Goal: Contribute content: Contribute content

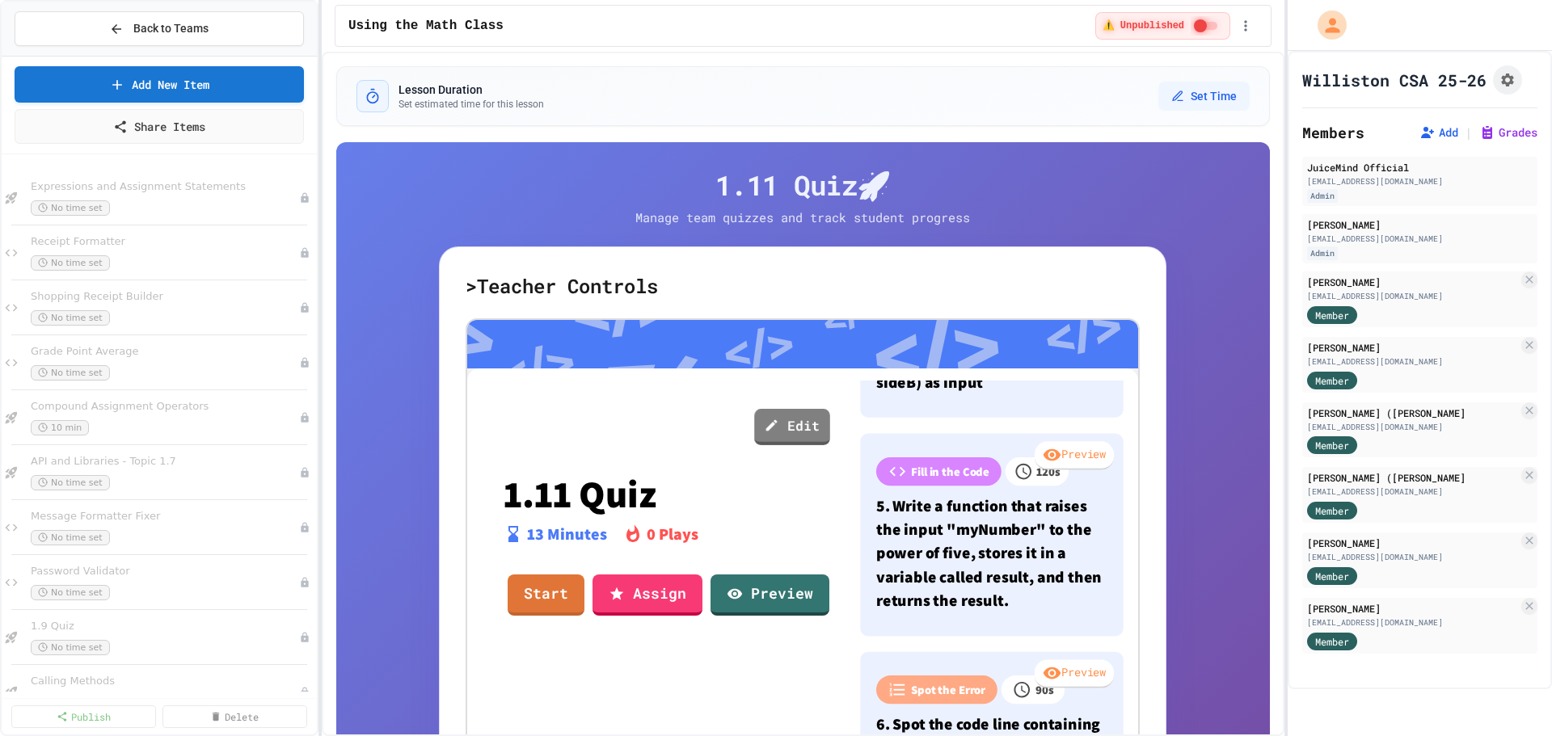
scroll to position [607, 0]
click at [748, 602] on link "Preview" at bounding box center [771, 595] width 120 height 41
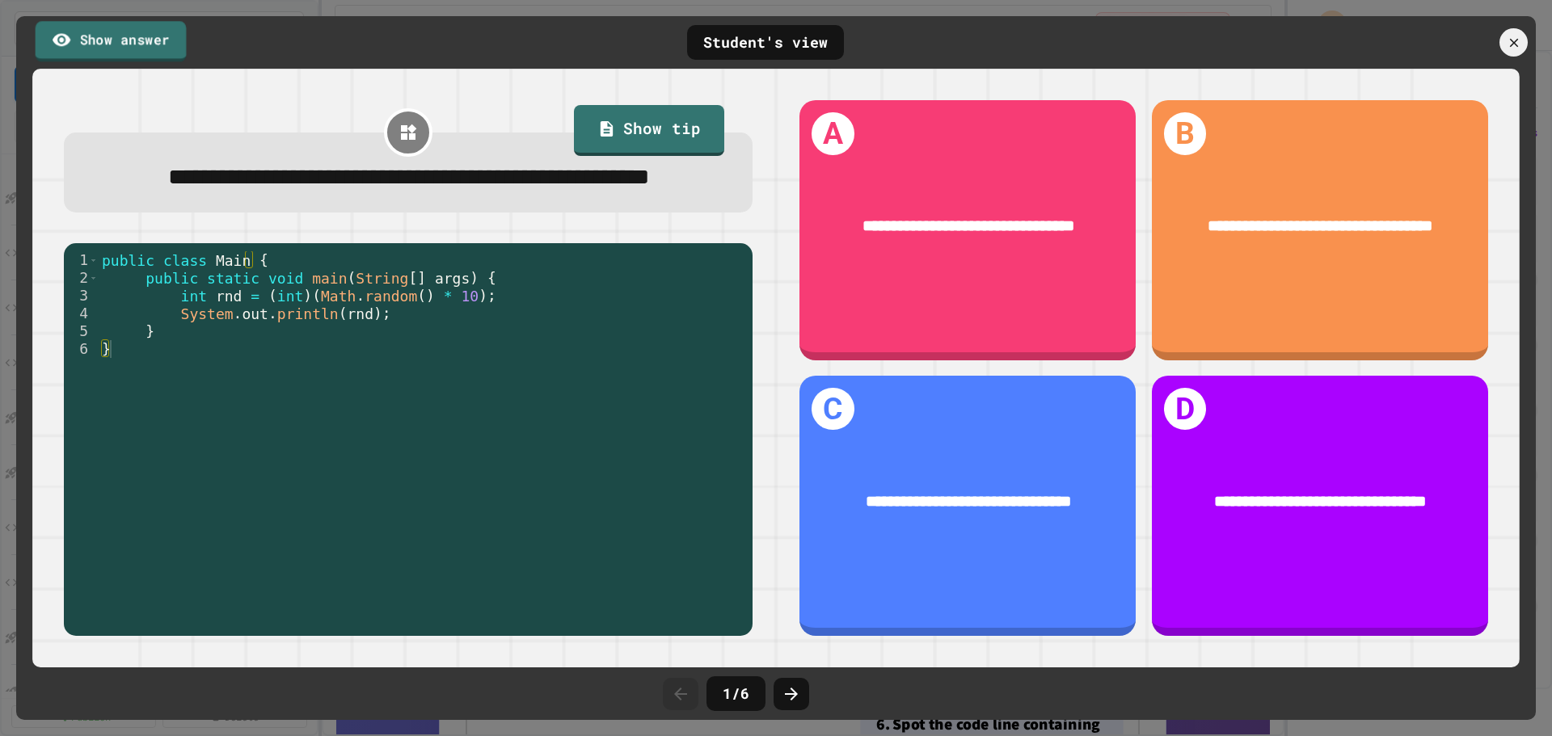
click at [76, 38] on link "Show answer" at bounding box center [111, 41] width 151 height 40
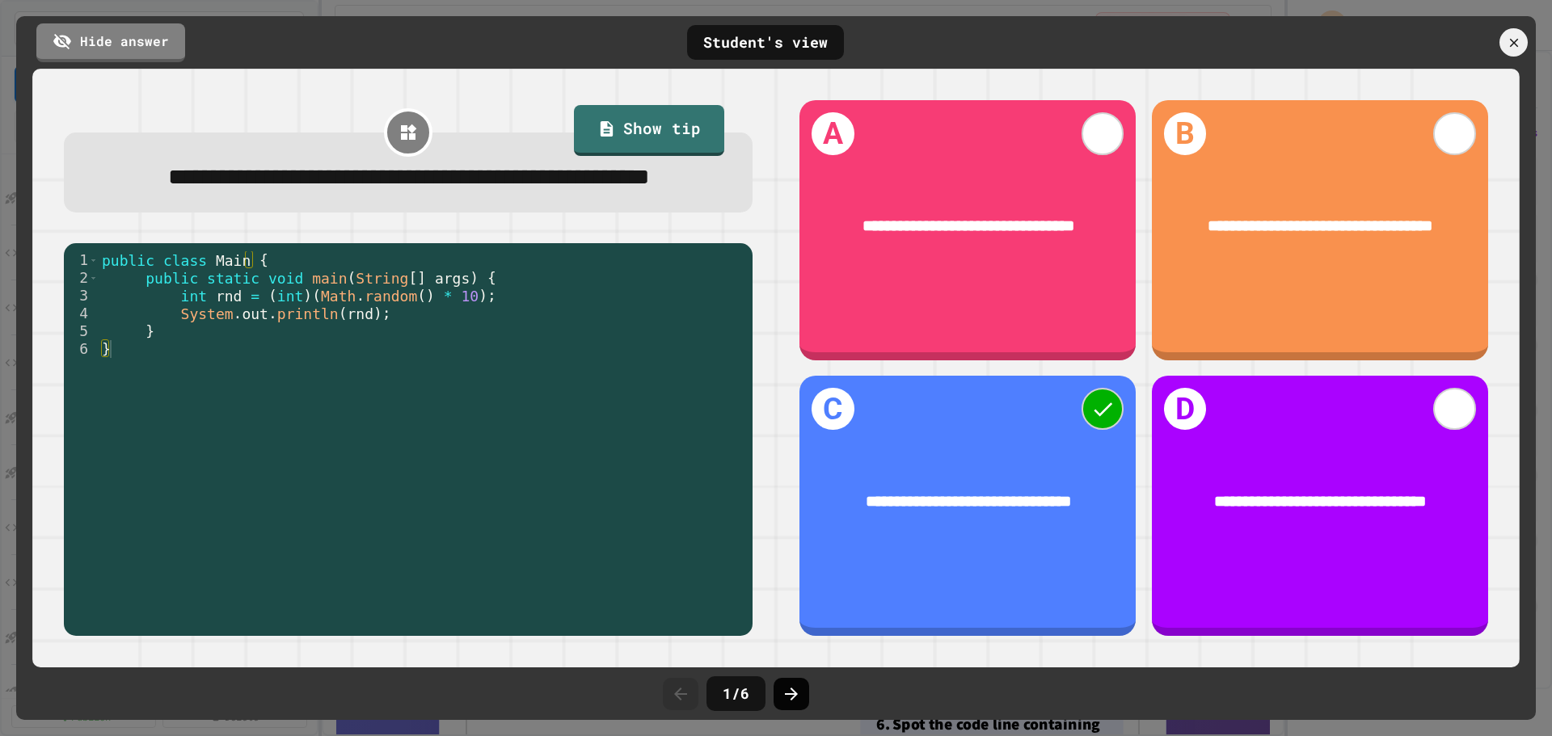
click at [795, 690] on icon at bounding box center [791, 694] width 19 height 19
click at [805, 703] on div at bounding box center [792, 694] width 36 height 32
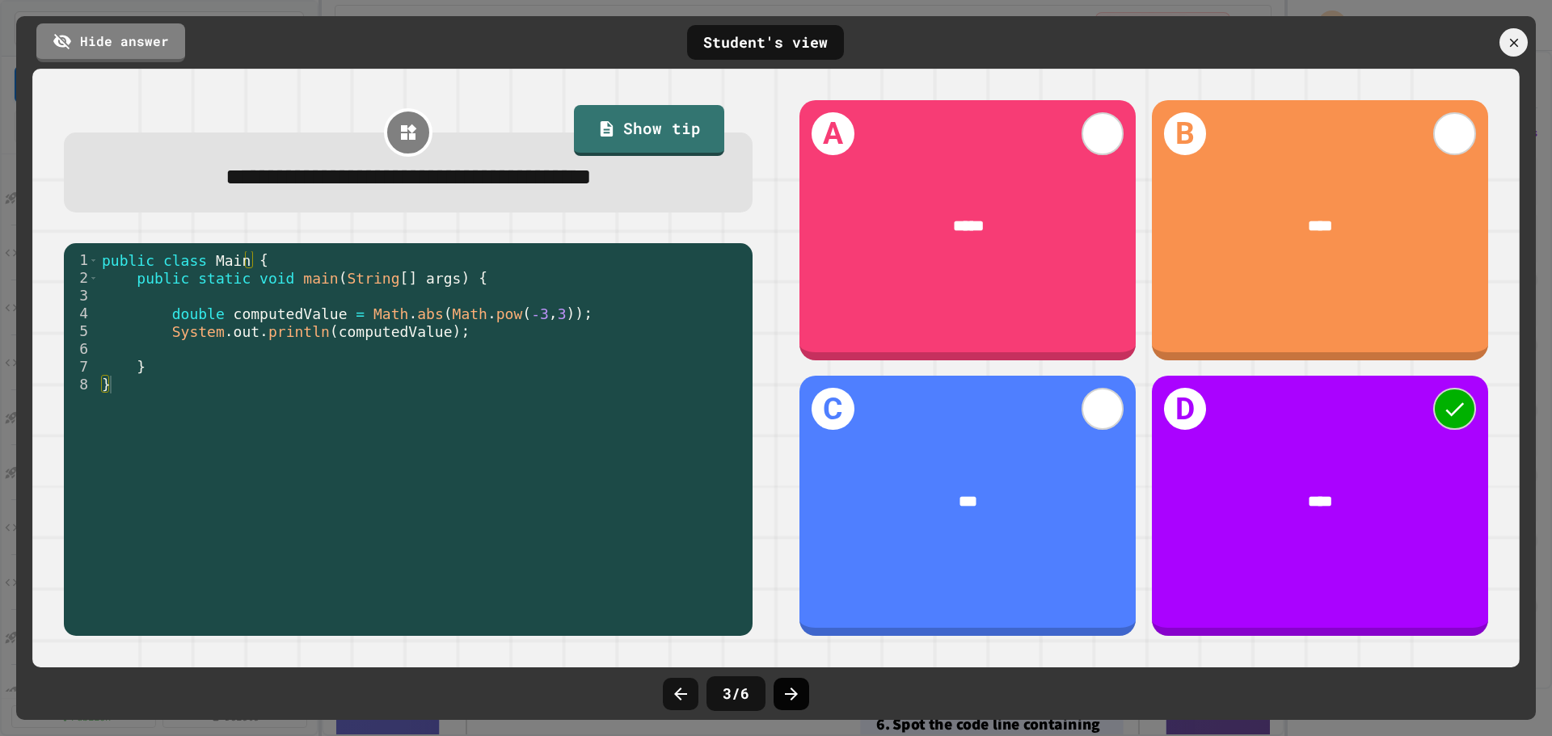
click at [787, 691] on icon at bounding box center [791, 694] width 19 height 19
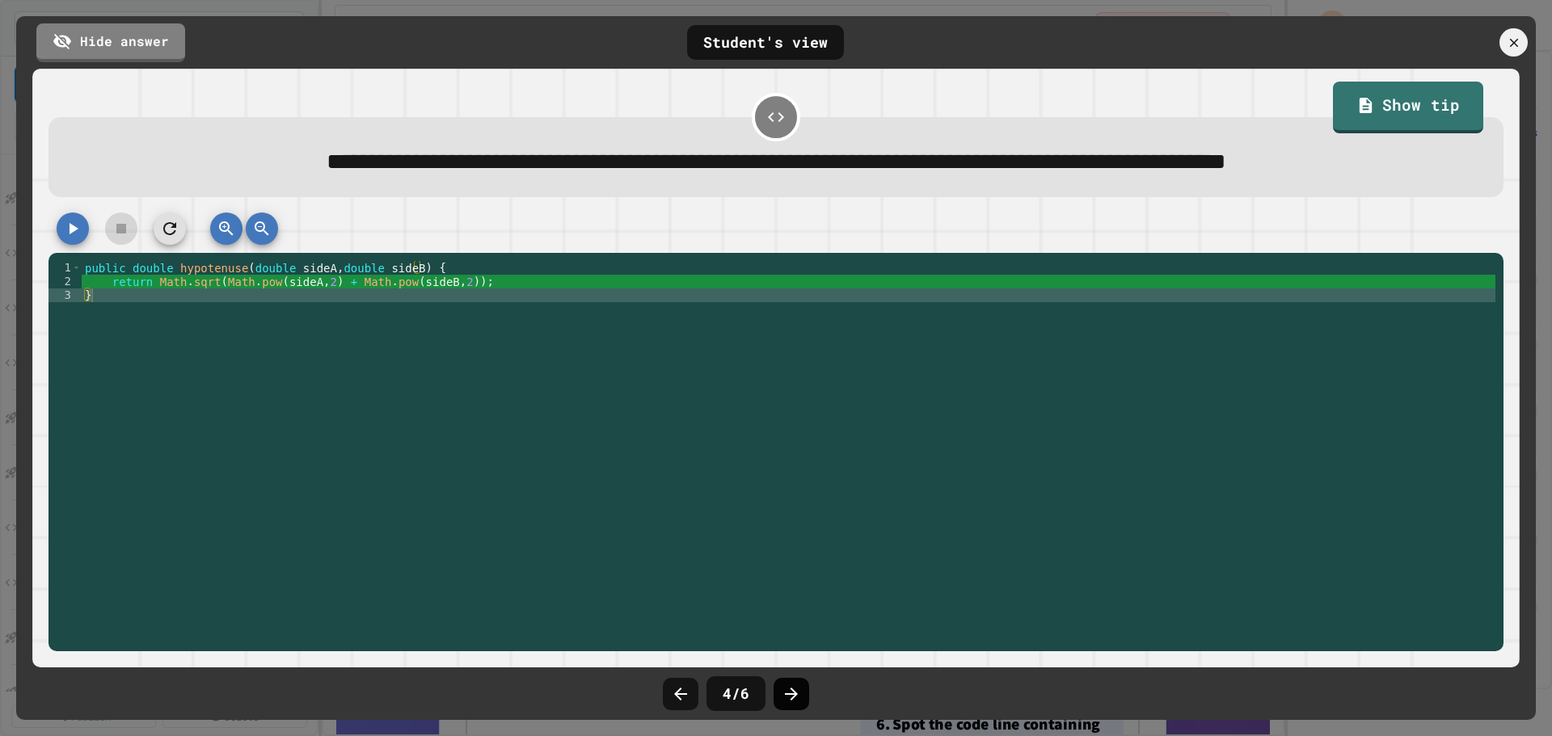
click at [782, 698] on icon at bounding box center [791, 694] width 19 height 19
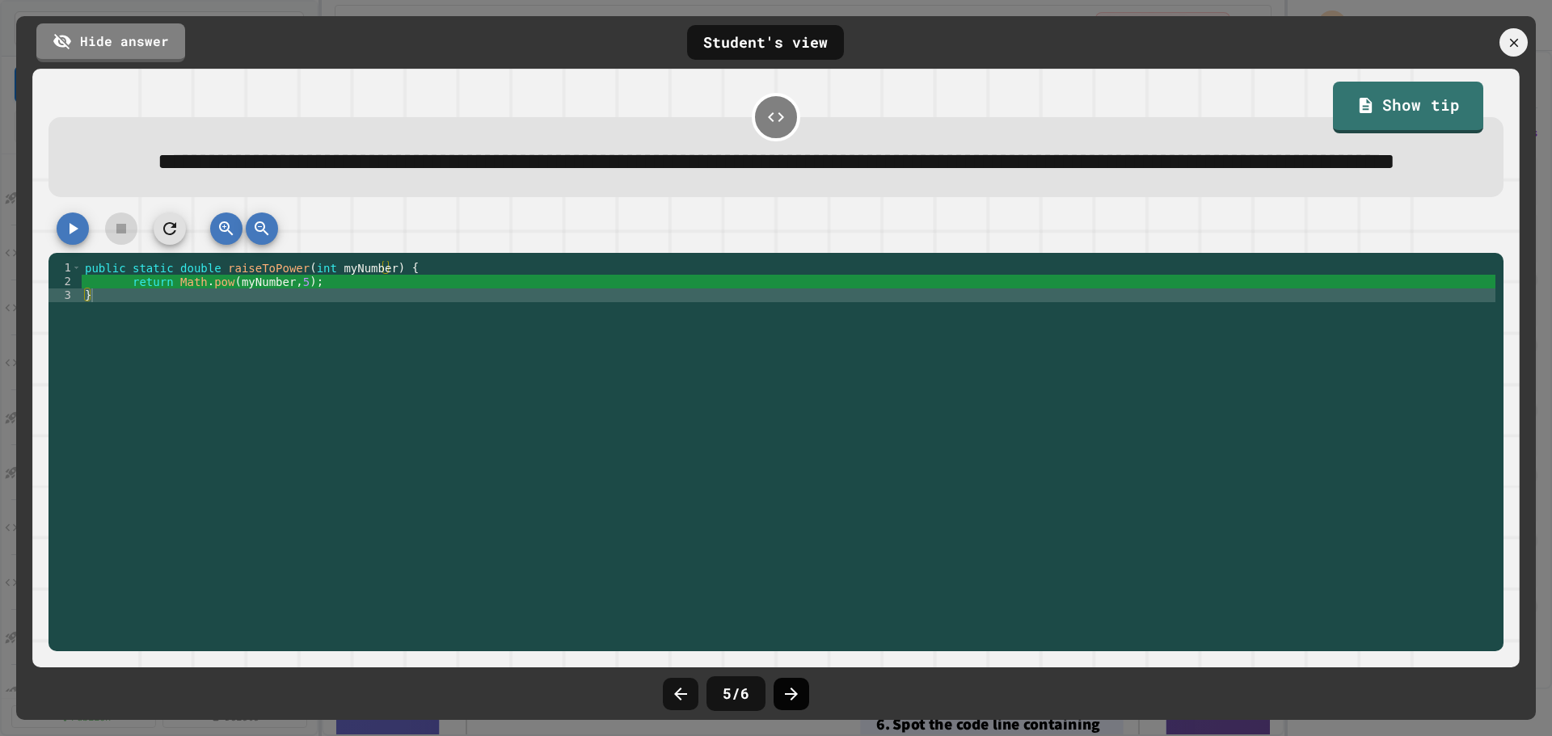
click at [783, 697] on icon at bounding box center [791, 694] width 19 height 19
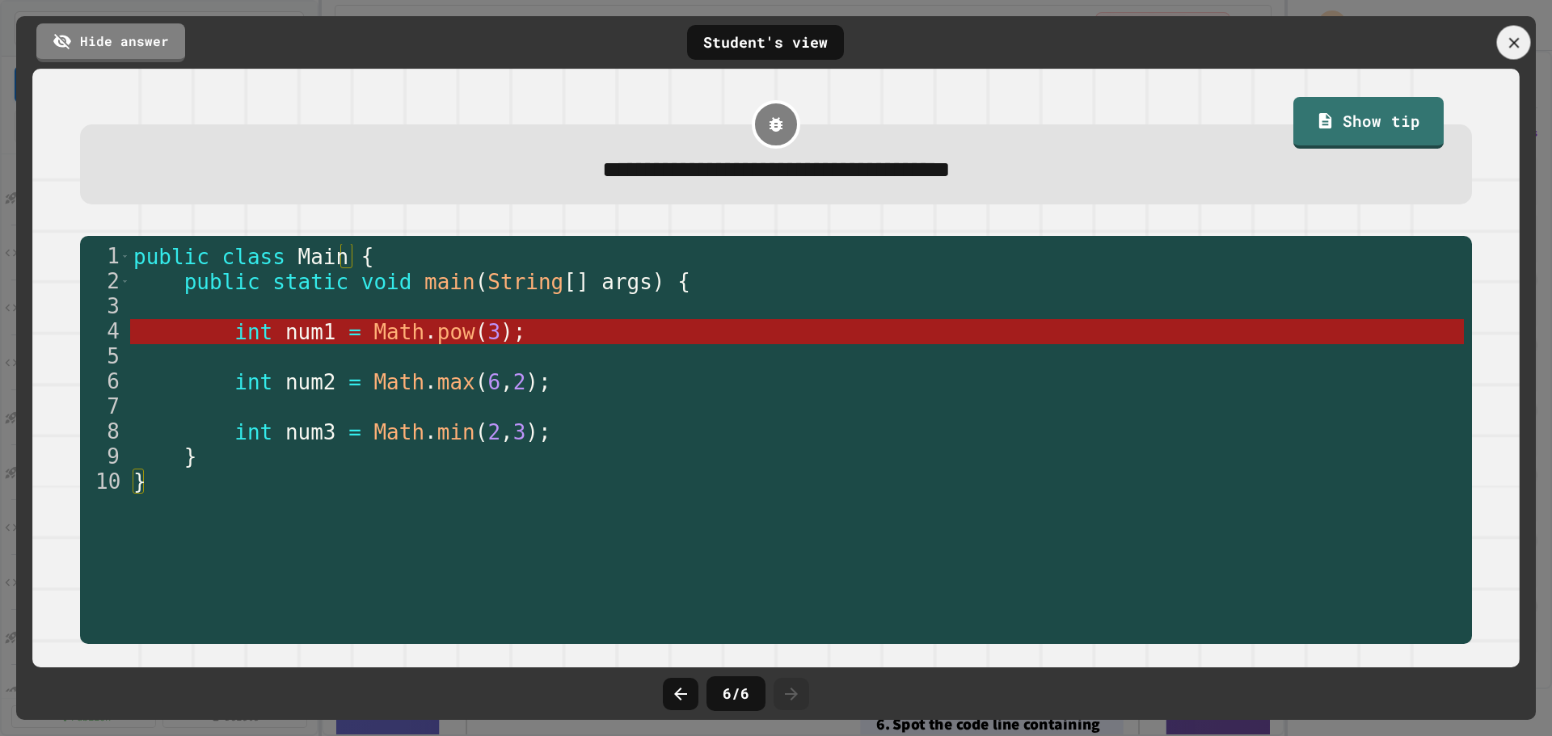
click at [1519, 43] on icon at bounding box center [1514, 43] width 18 height 18
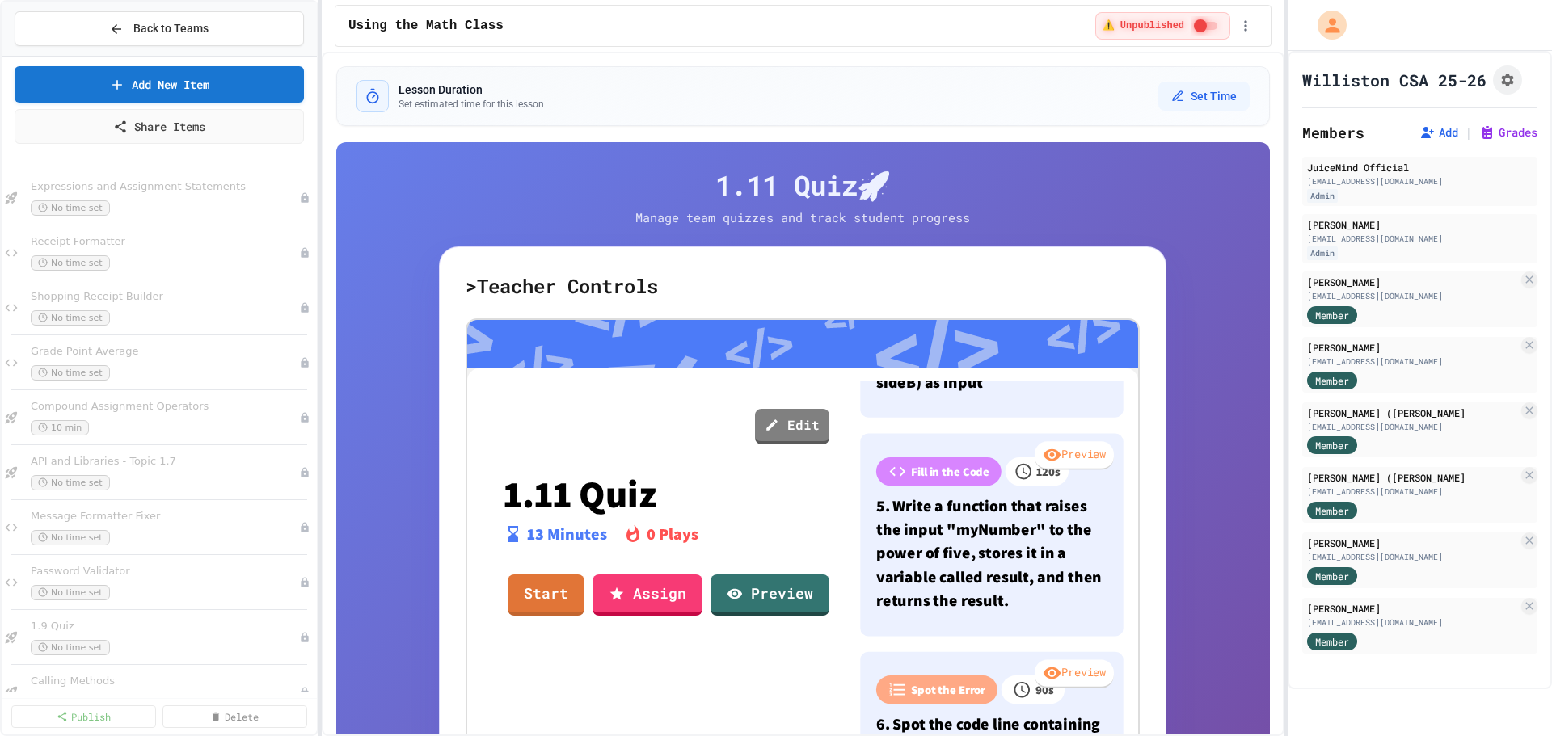
click at [807, 447] on div "Edit" at bounding box center [669, 427] width 330 height 44
click at [795, 426] on link "Edit" at bounding box center [792, 427] width 74 height 36
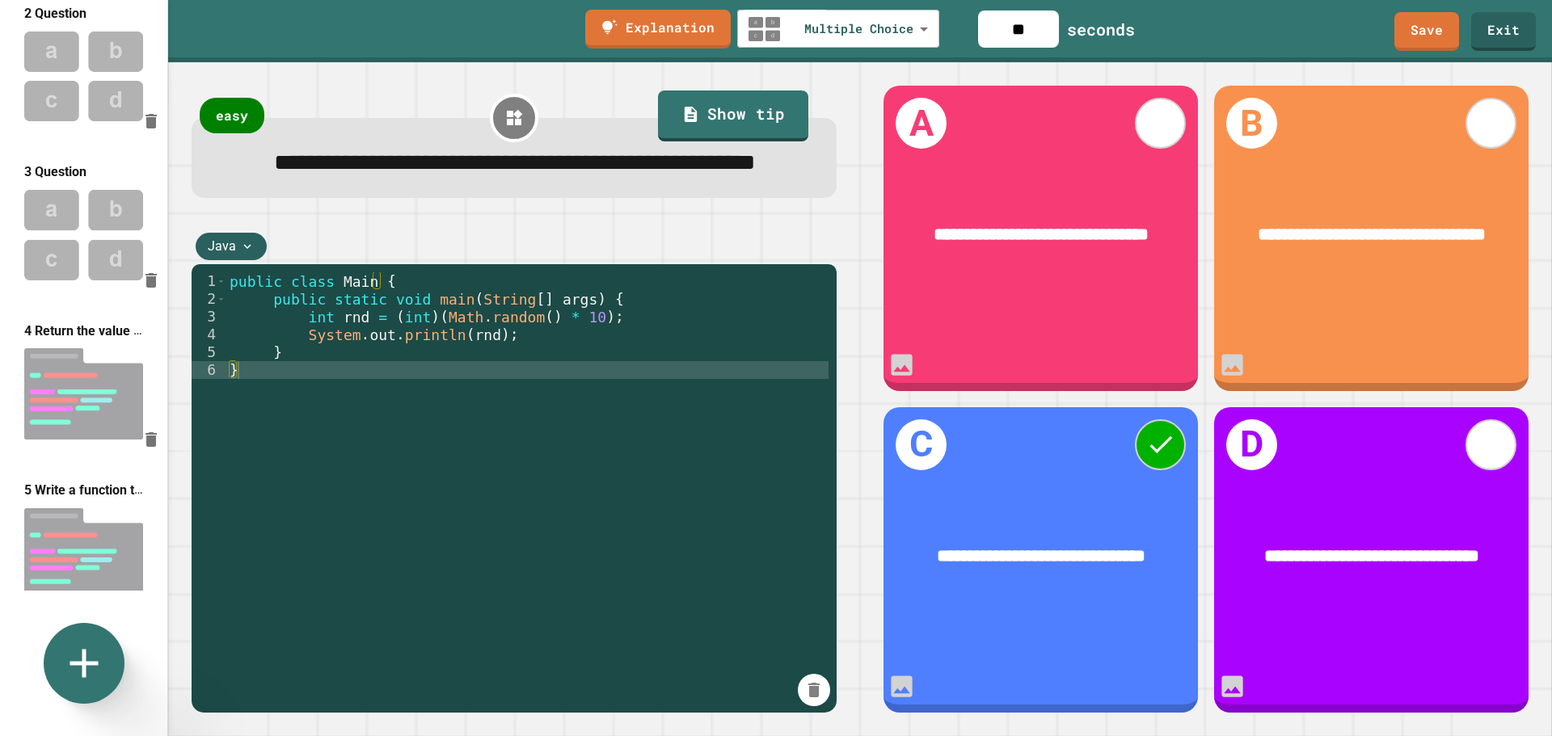
scroll to position [314, 0]
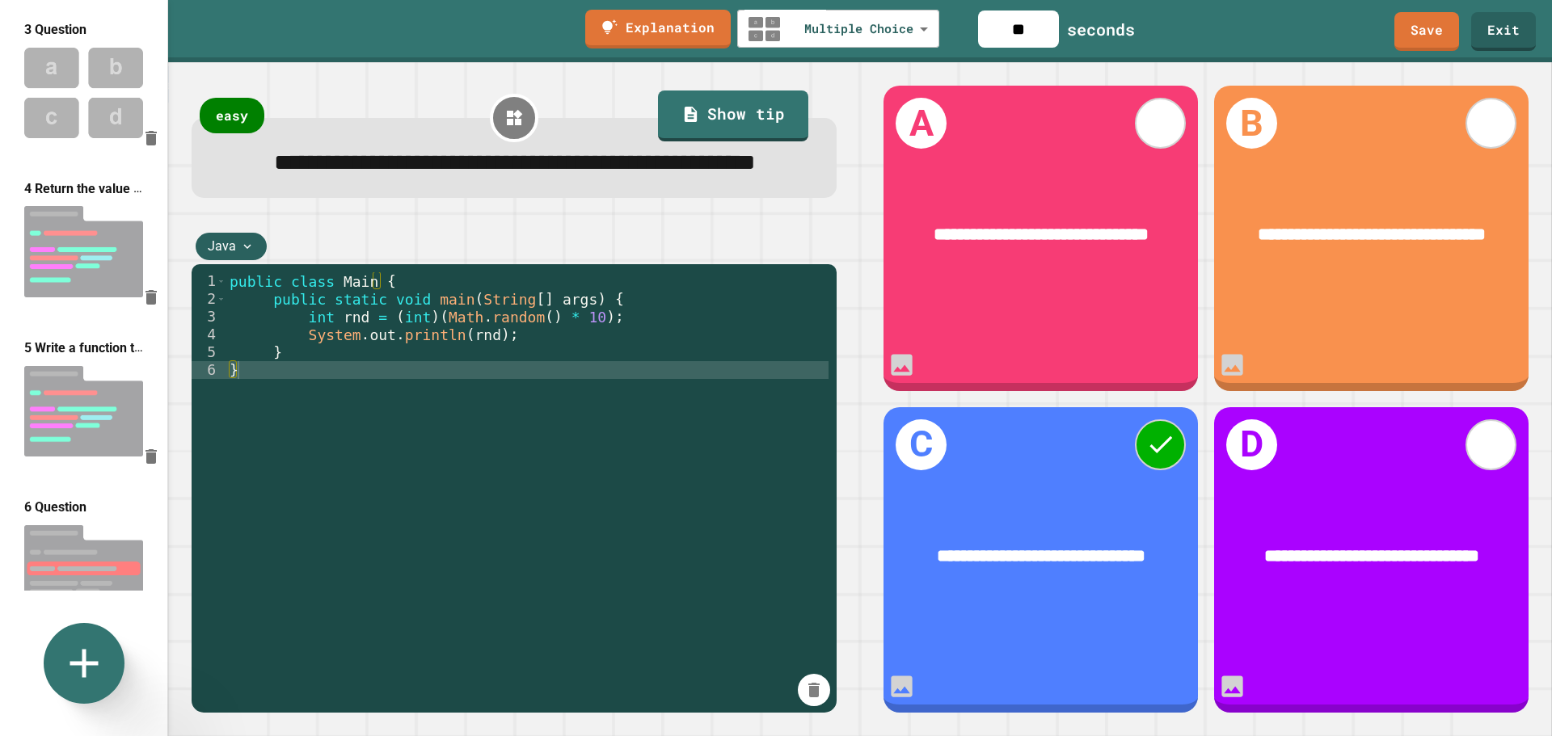
click at [91, 391] on img at bounding box center [83, 412] width 167 height 108
type input "**********"
type input "***"
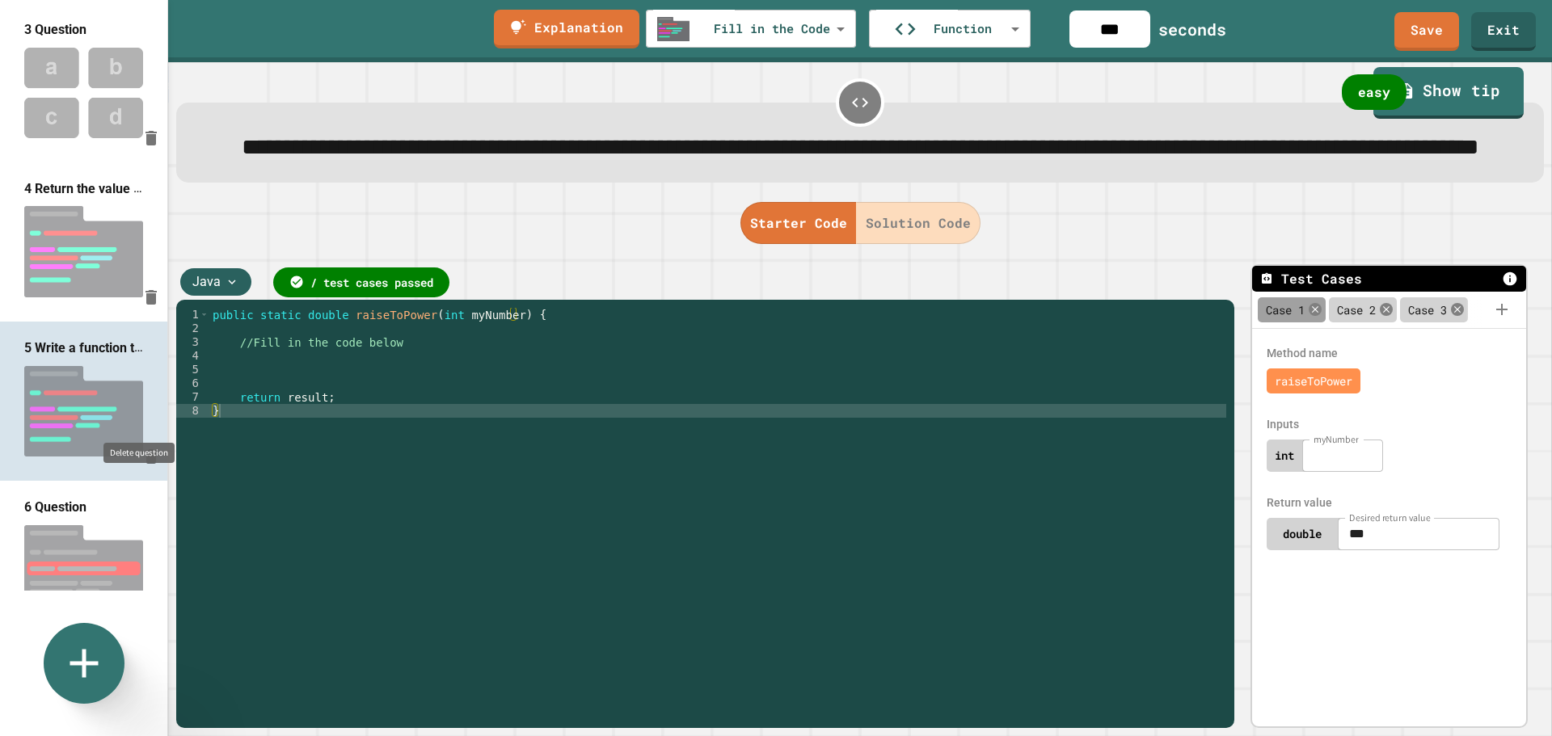
click at [146, 449] on icon "Delete question" at bounding box center [151, 456] width 11 height 15
type input "**********"
type input "**"
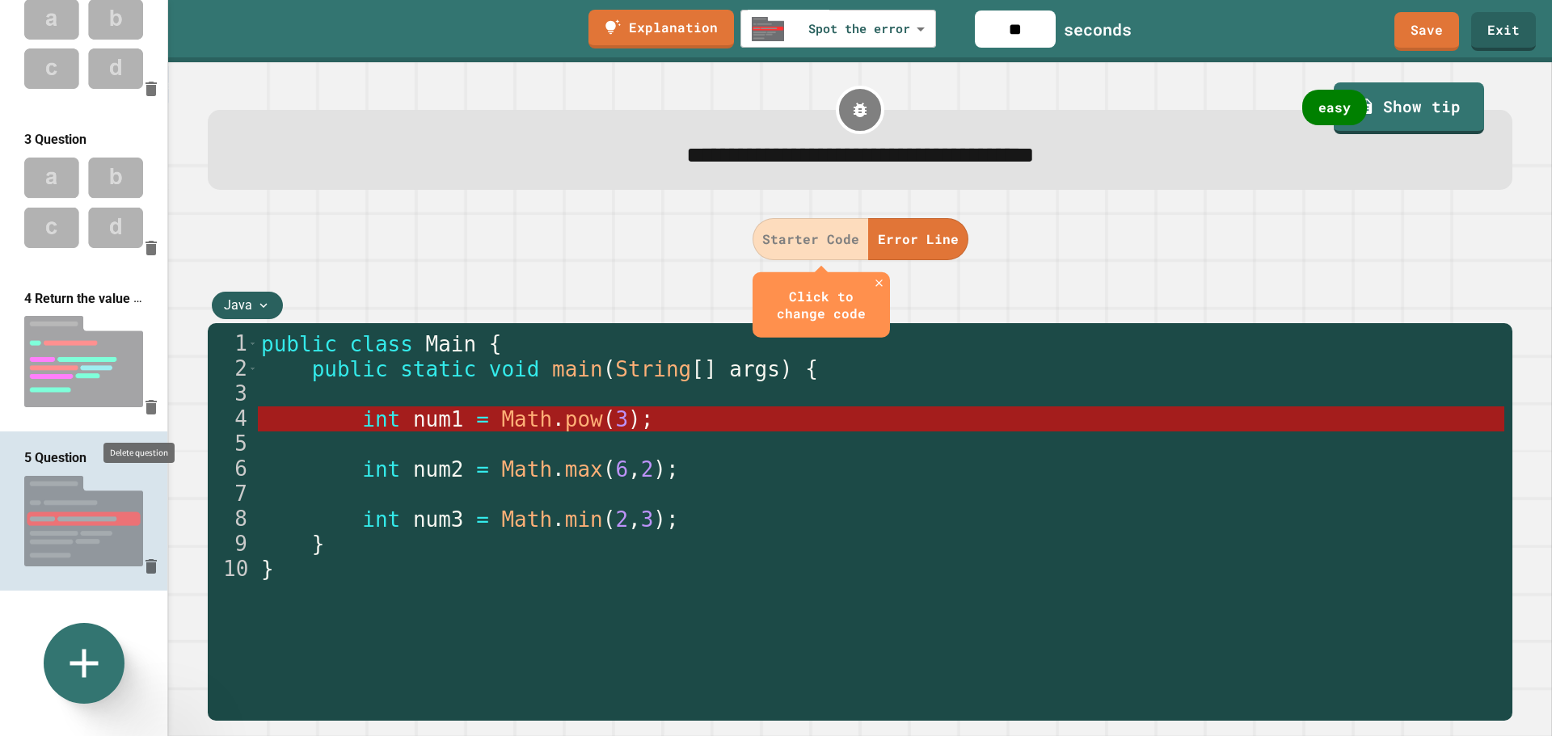
scroll to position [162, 0]
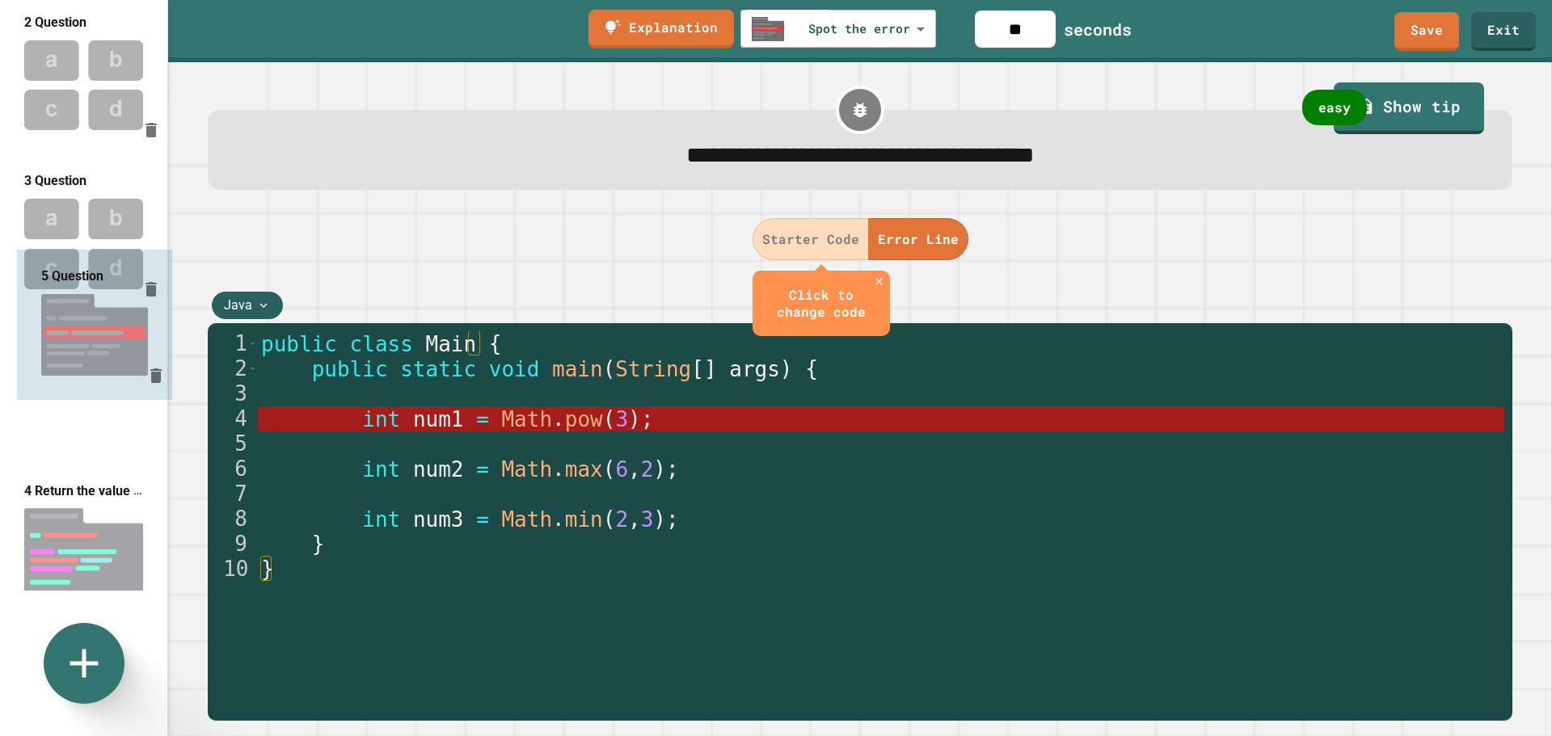
drag, startPoint x: 70, startPoint y: 559, endPoint x: 71, endPoint y: 379, distance: 180.3
click at [71, 378] on div "1 Question 2 Question 3 Question 4 Return the value of the hypotenuse of a righ…" at bounding box center [83, 133] width 167 height 591
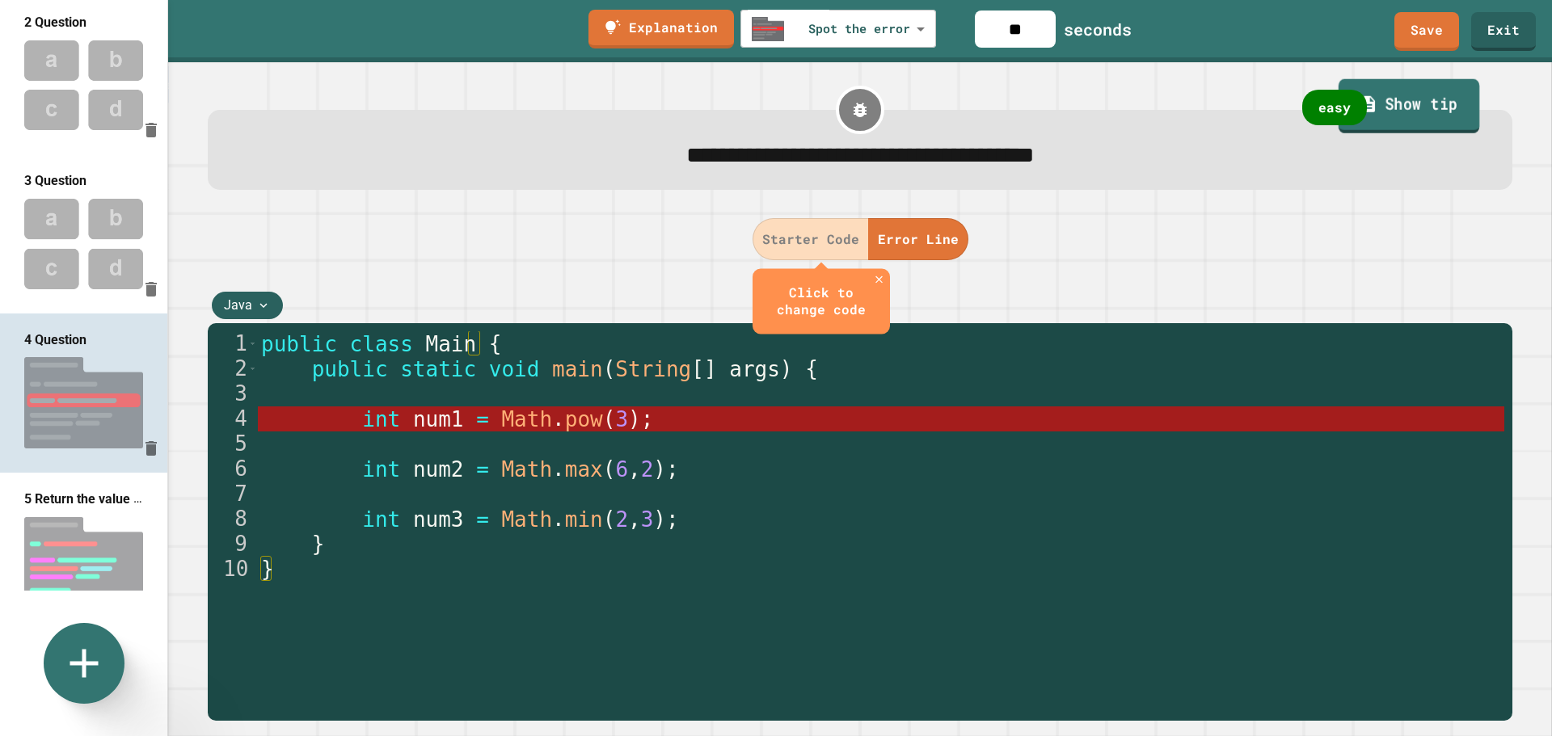
click at [1431, 103] on link "Show tip" at bounding box center [1408, 106] width 141 height 54
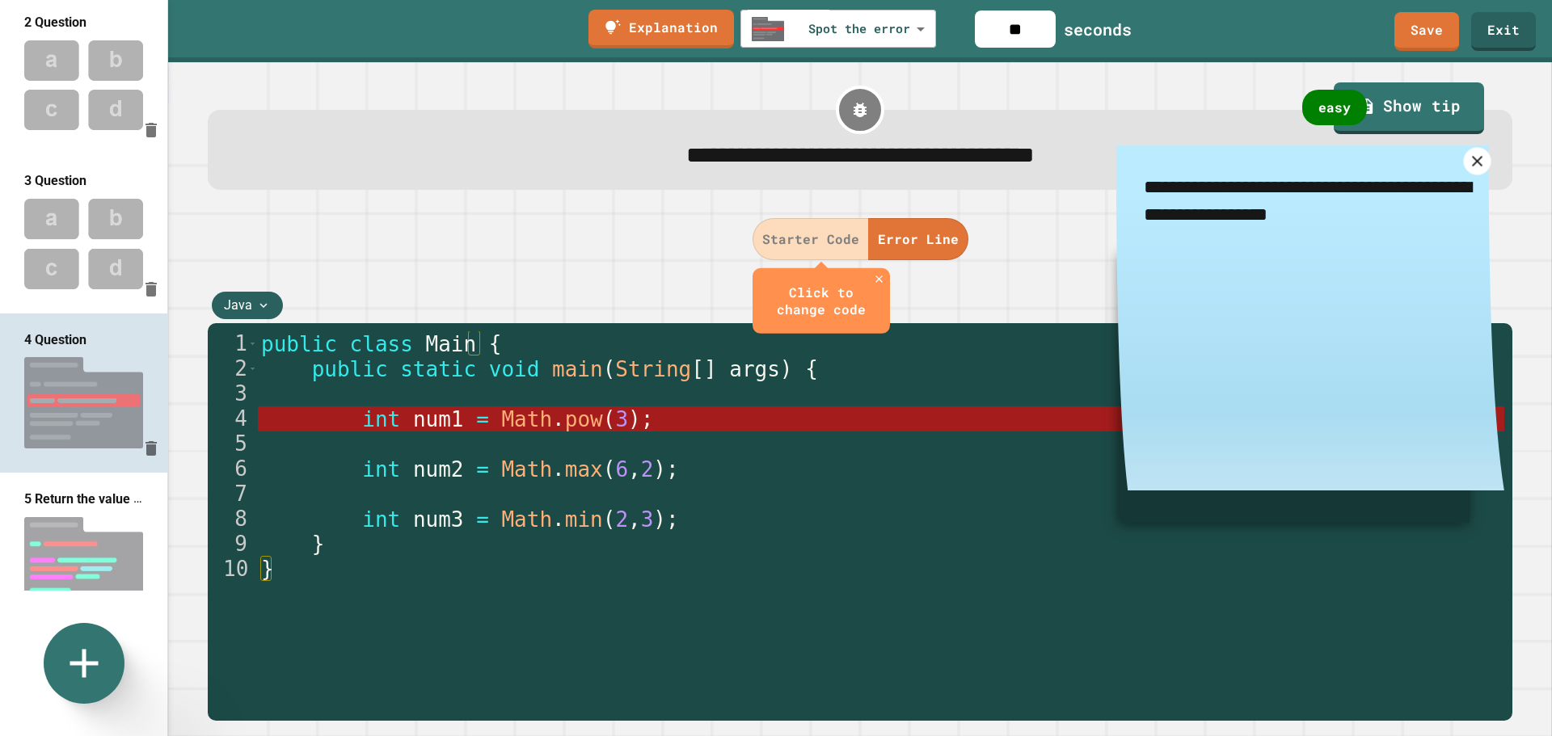
click at [1475, 167] on icon at bounding box center [1477, 161] width 11 height 11
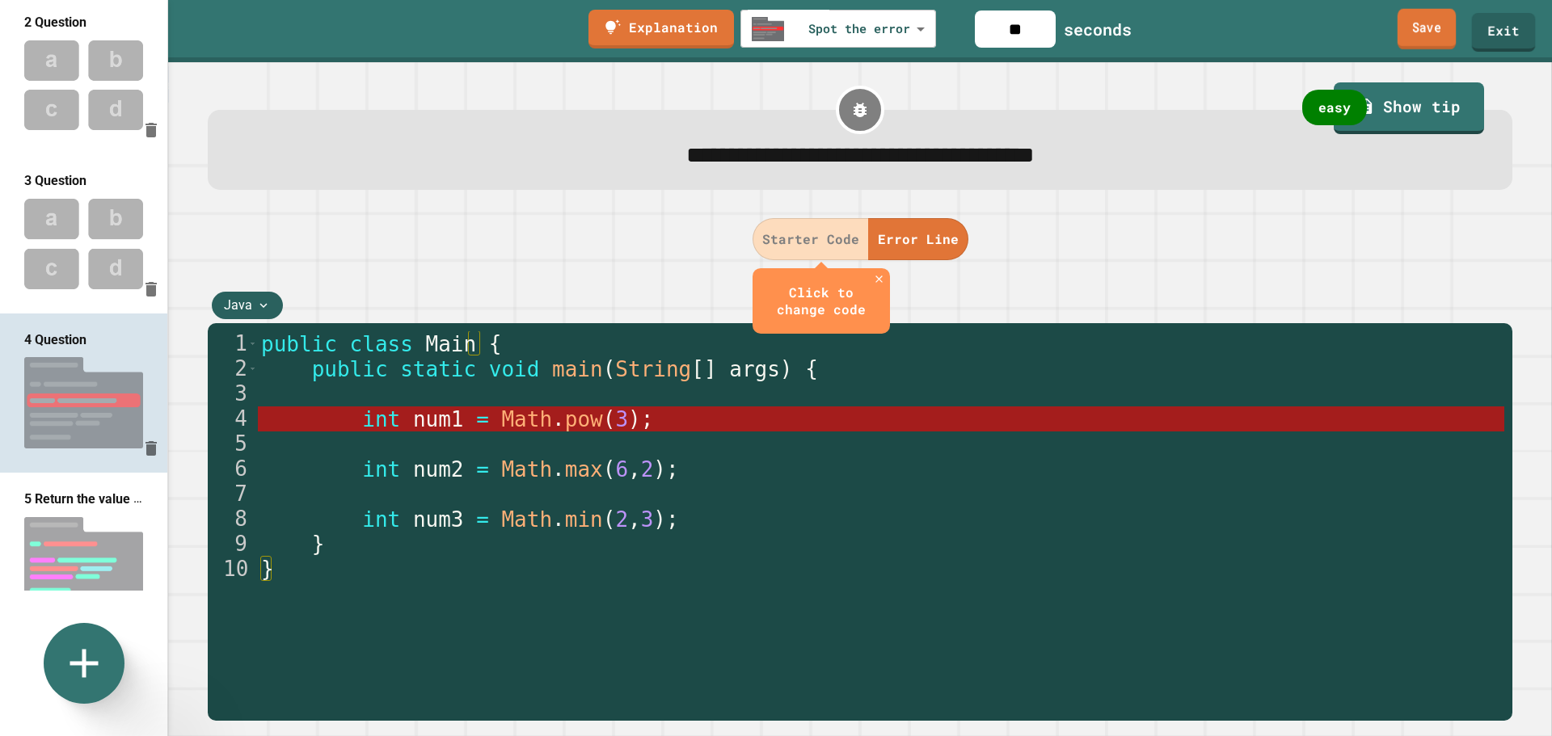
click at [1439, 28] on link "Save" at bounding box center [1427, 29] width 58 height 40
type textarea "*"
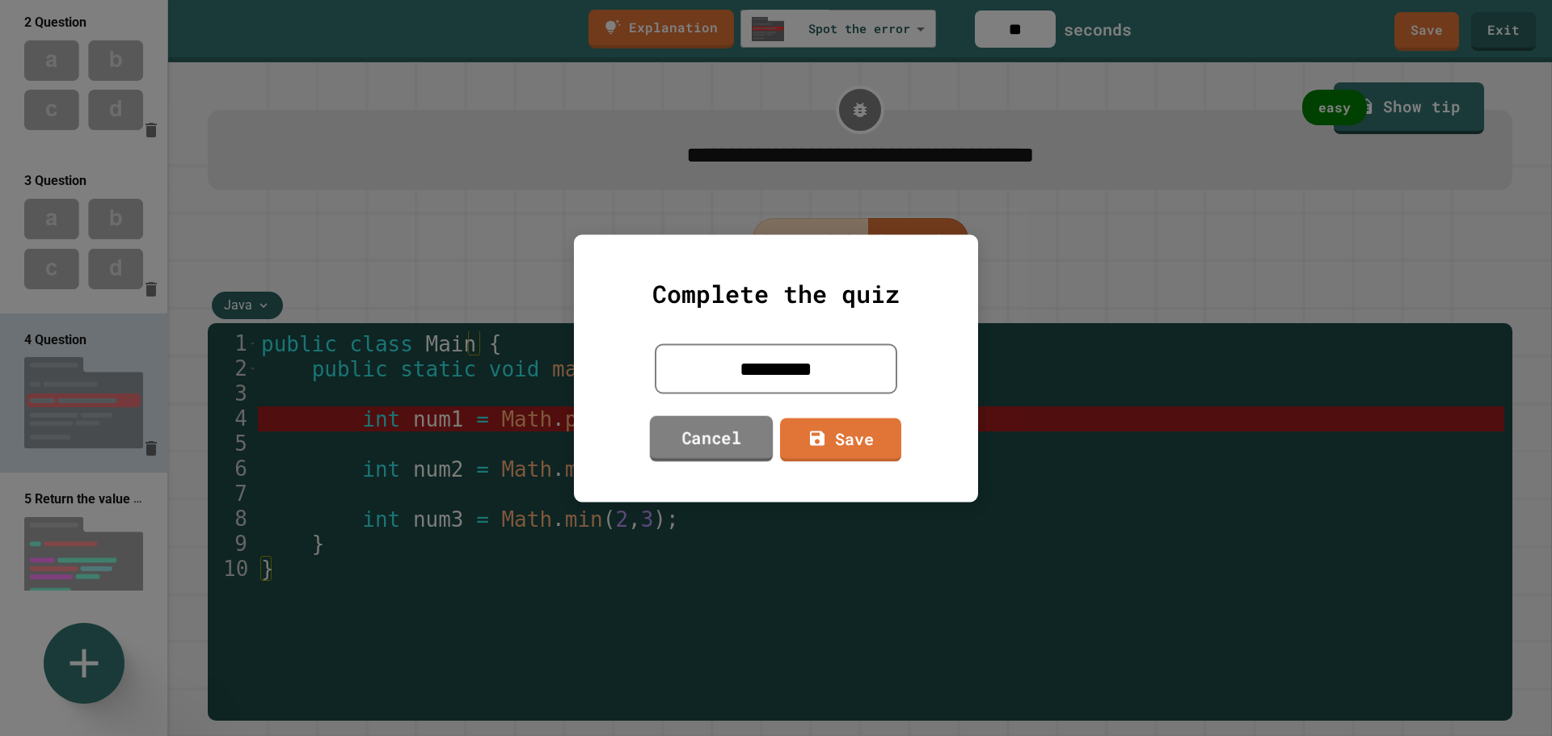
click at [702, 447] on link "Cancel" at bounding box center [712, 439] width 124 height 46
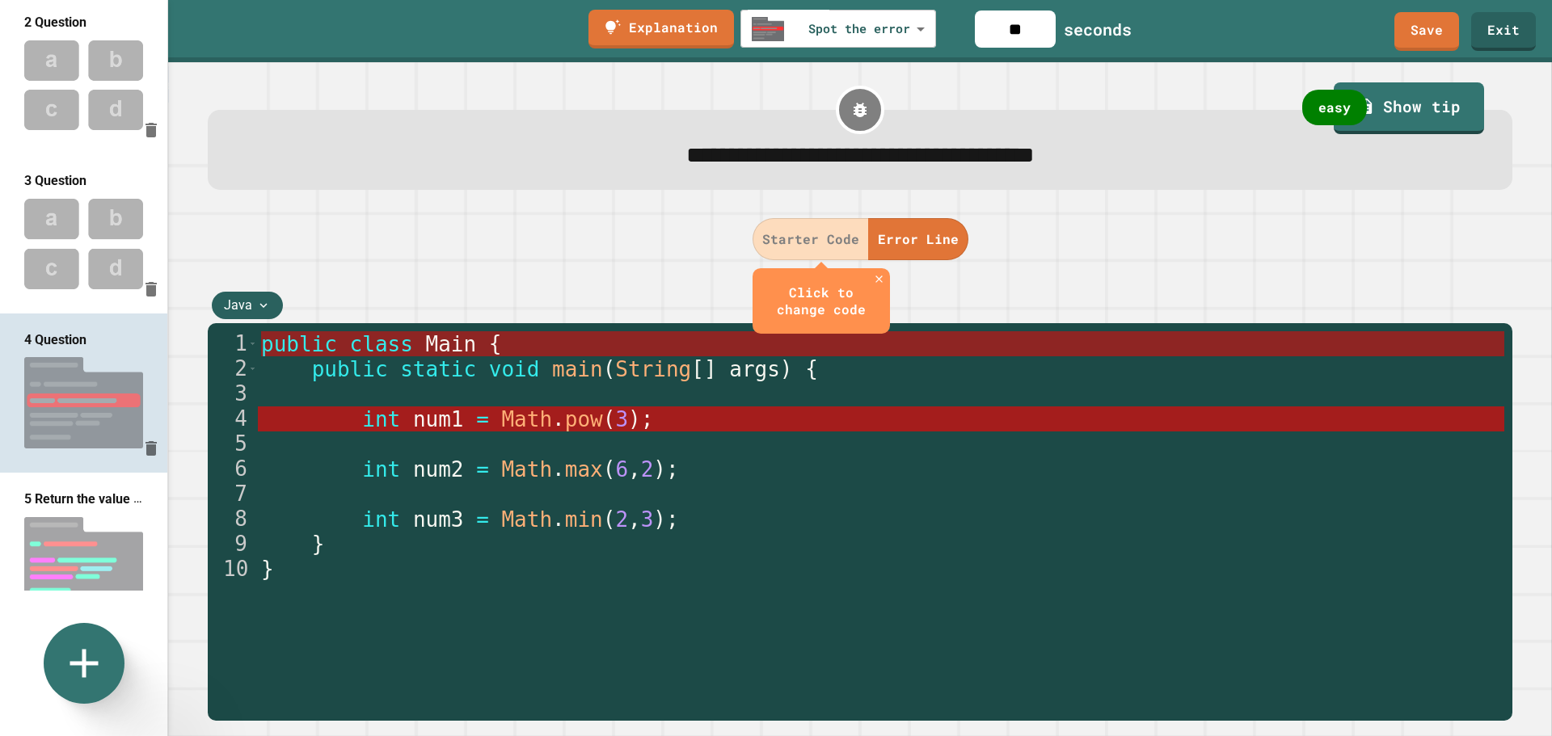
drag, startPoint x: 702, startPoint y: 447, endPoint x: 906, endPoint y: 336, distance: 232.6
type textarea "**********"
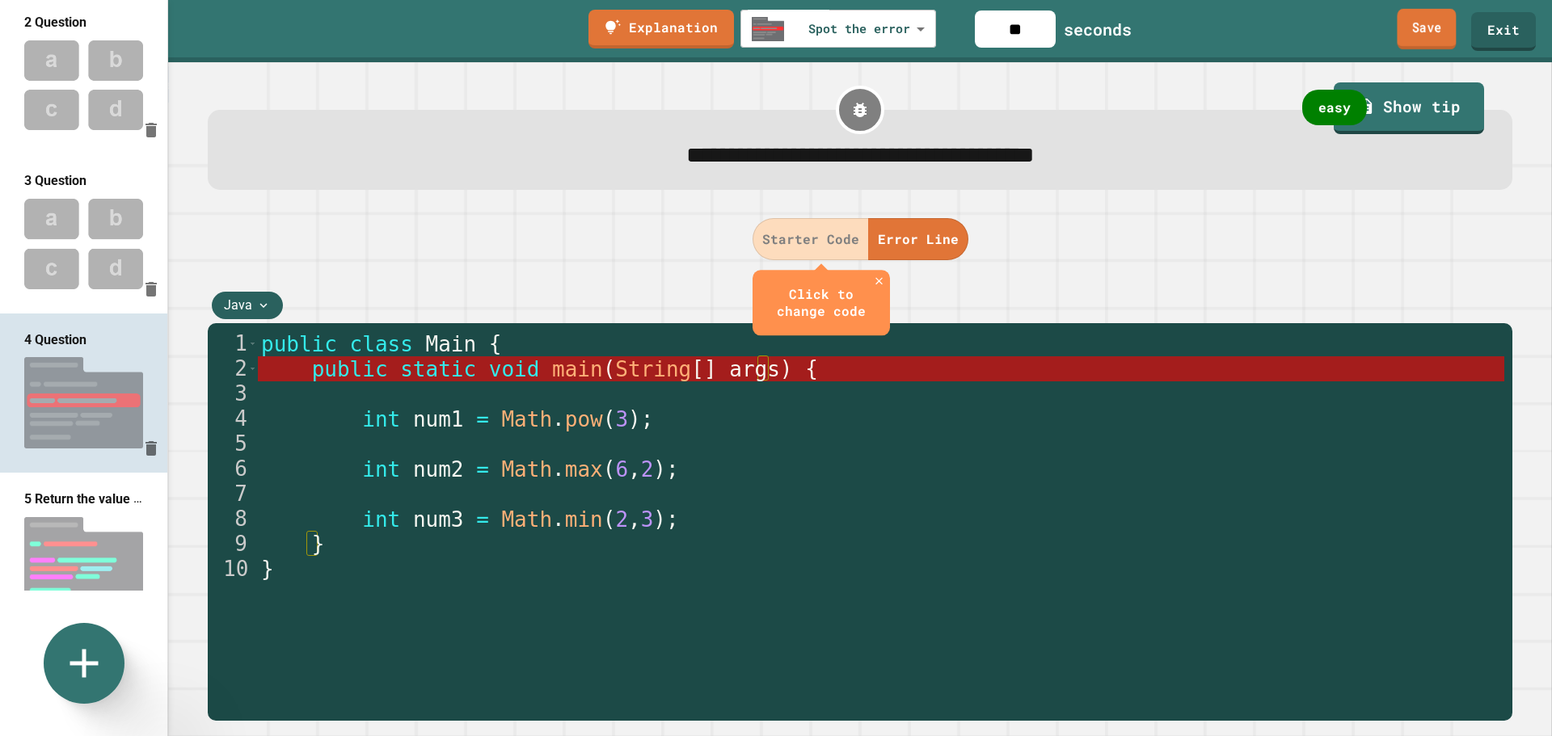
click at [1434, 29] on link "Save" at bounding box center [1426, 29] width 59 height 40
type textarea "*"
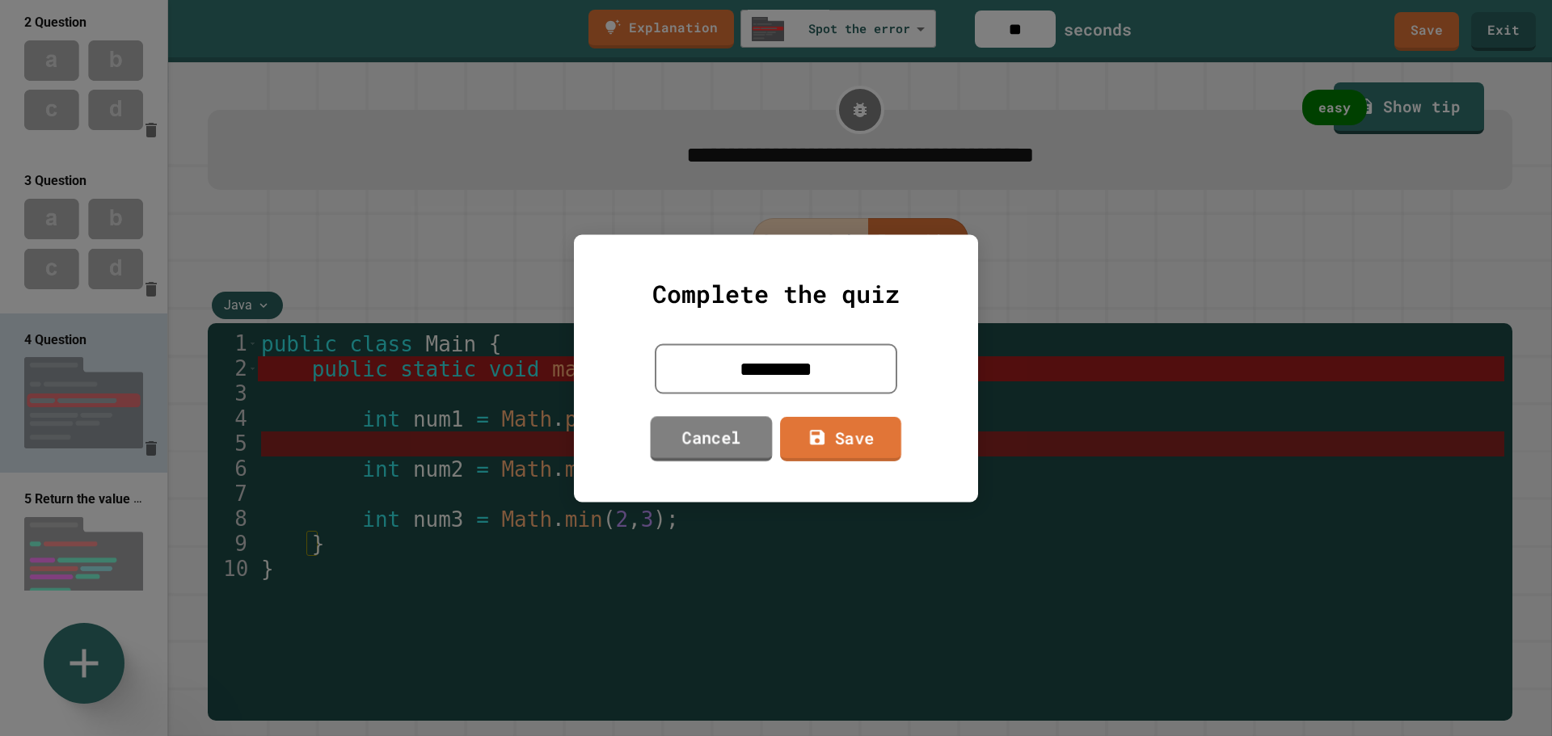
drag, startPoint x: 693, startPoint y: 457, endPoint x: 699, endPoint y: 441, distance: 16.7
click at [685, 439] on link "Cancel" at bounding box center [712, 438] width 122 height 45
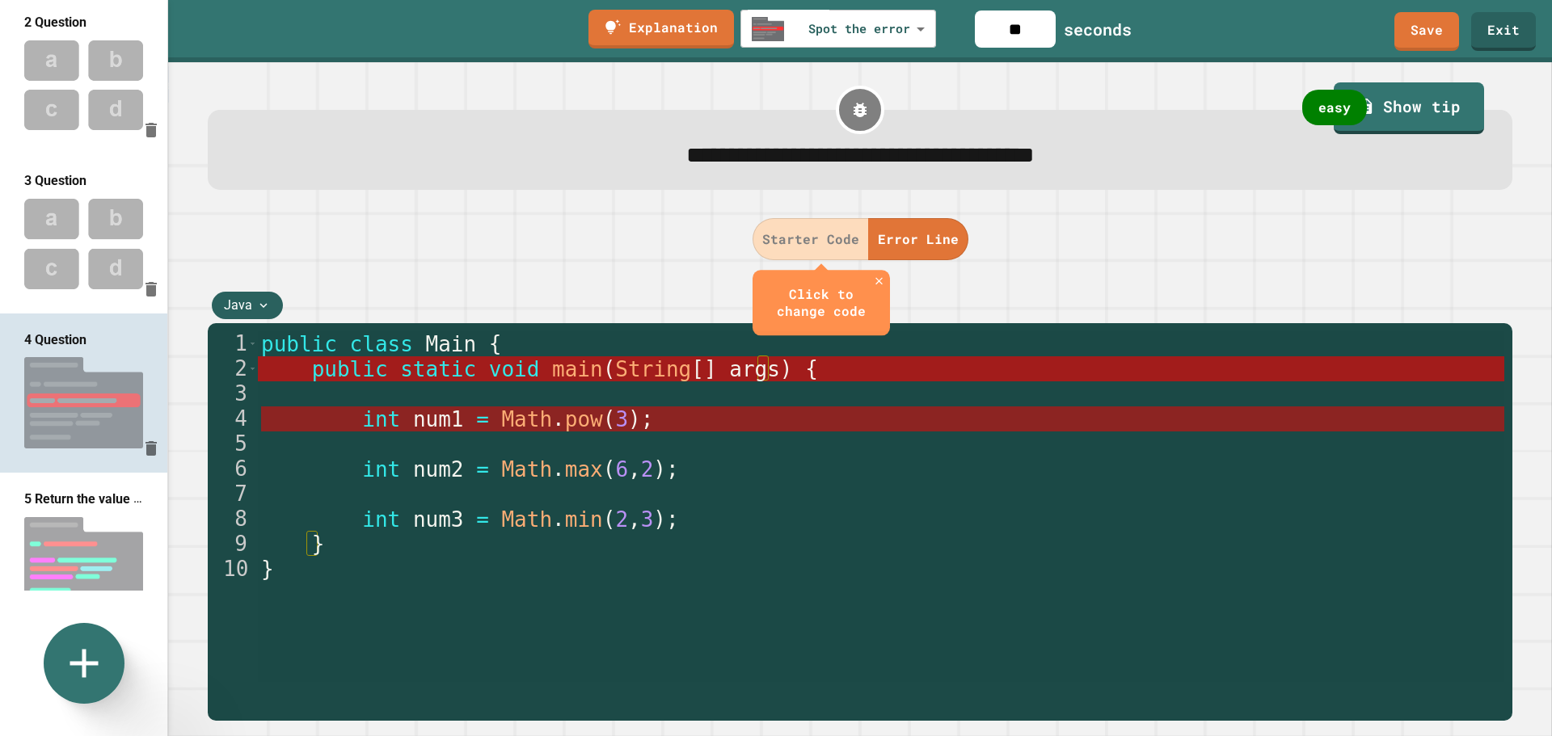
click at [659, 426] on div "public class Main { public static void main ( String [ ] args ) { int num1 = Ma…" at bounding box center [881, 506] width 1247 height 351
type textarea "**********"
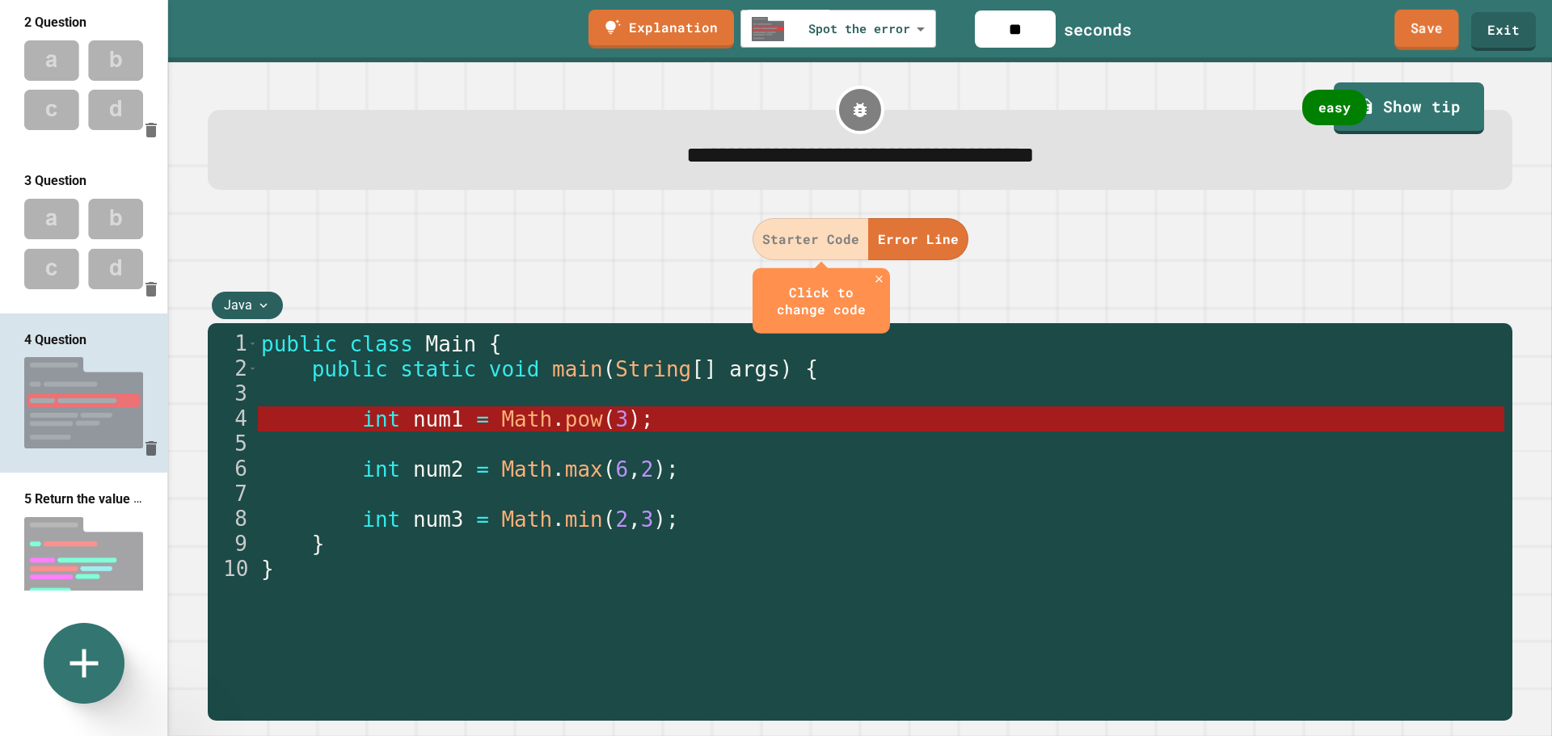
click at [1438, 30] on link "Save" at bounding box center [1426, 30] width 65 height 40
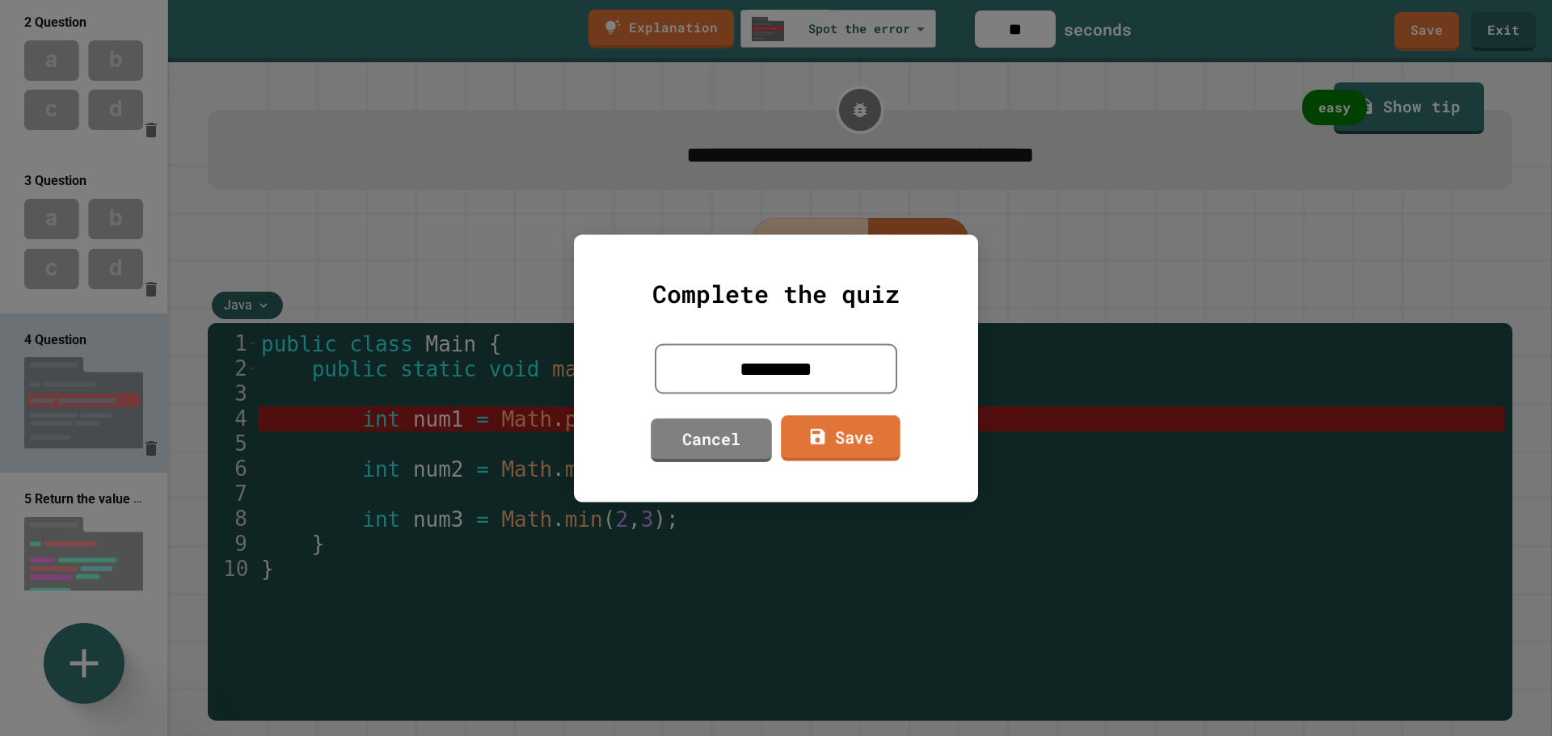
click at [830, 438] on link "Save" at bounding box center [841, 439] width 120 height 46
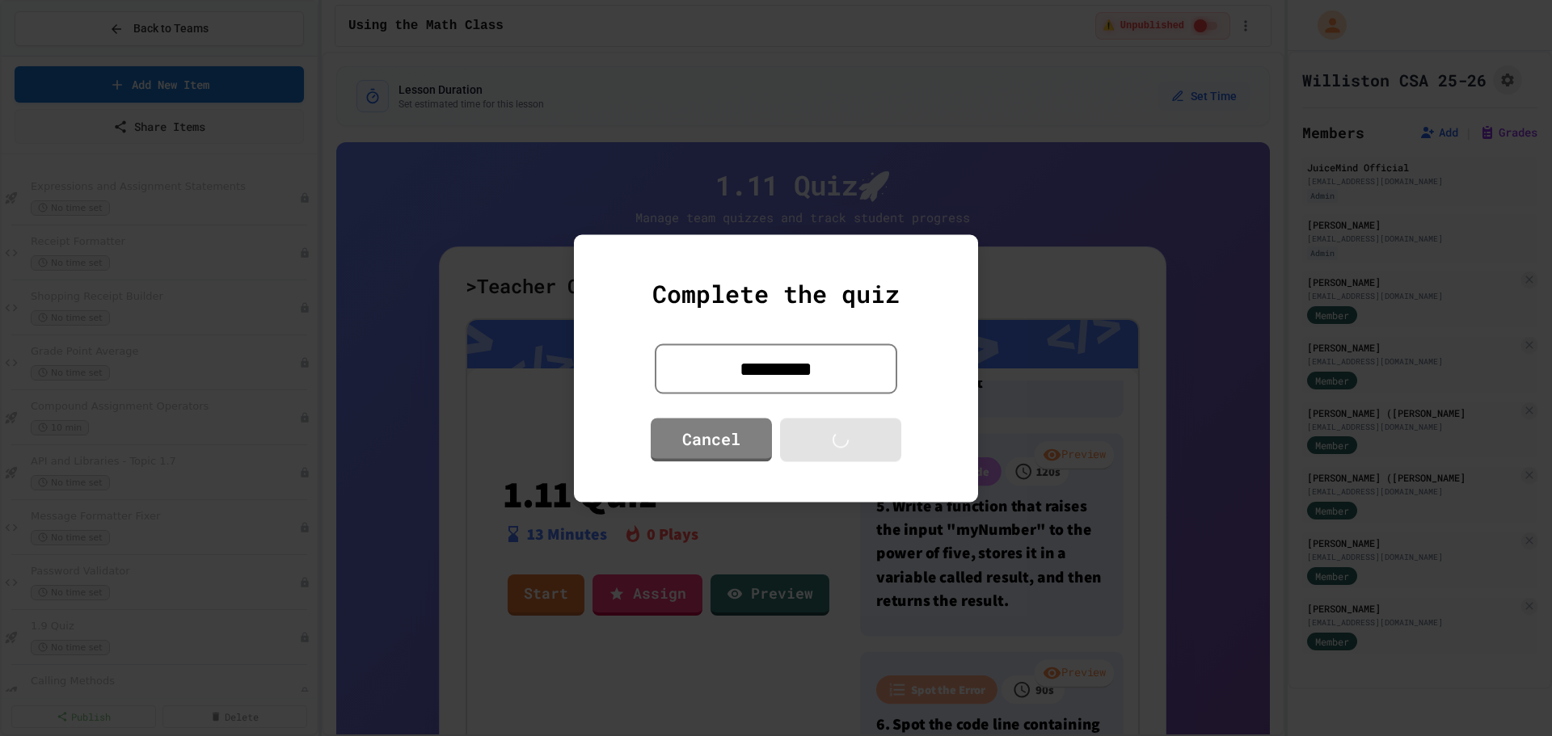
type textarea "*"
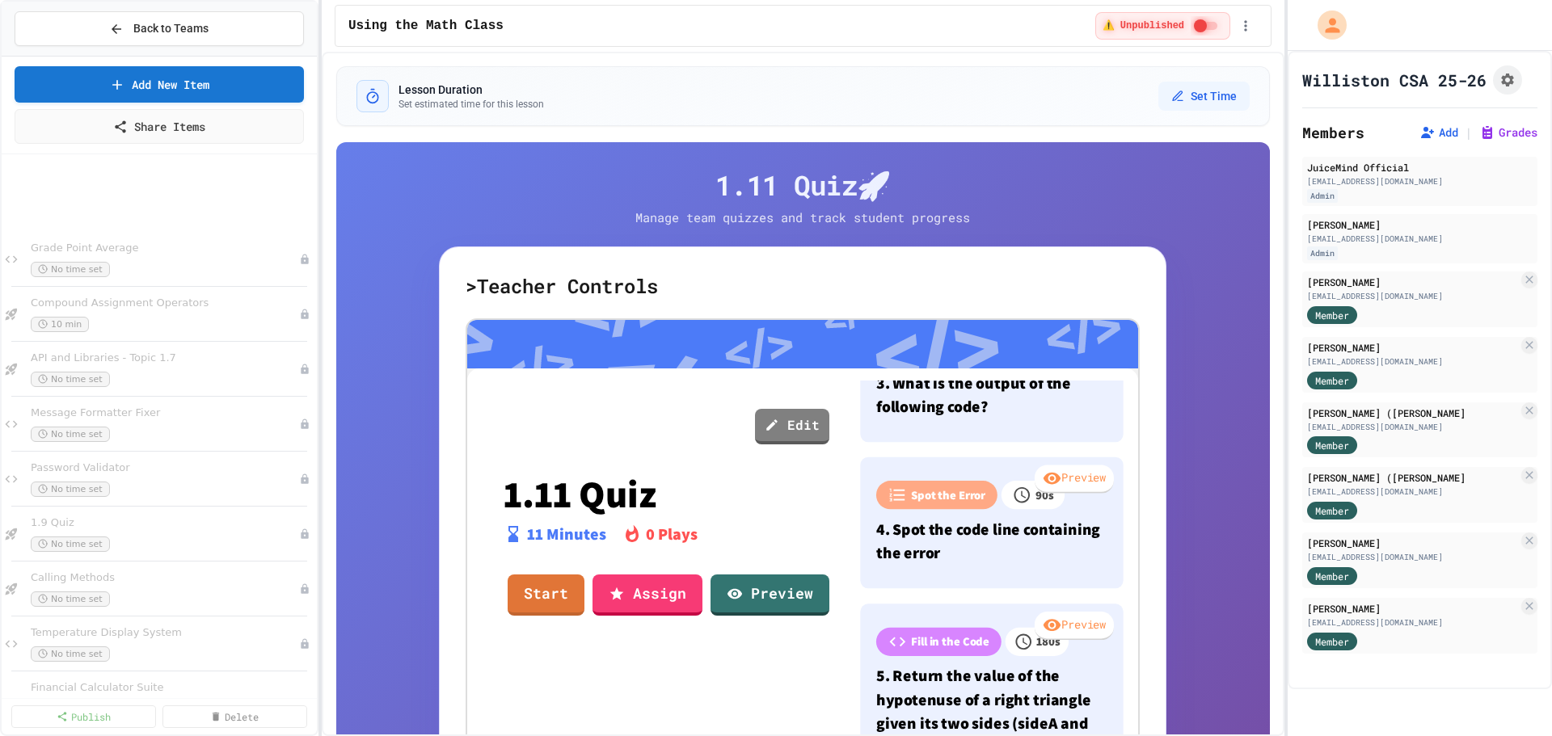
scroll to position [313, 0]
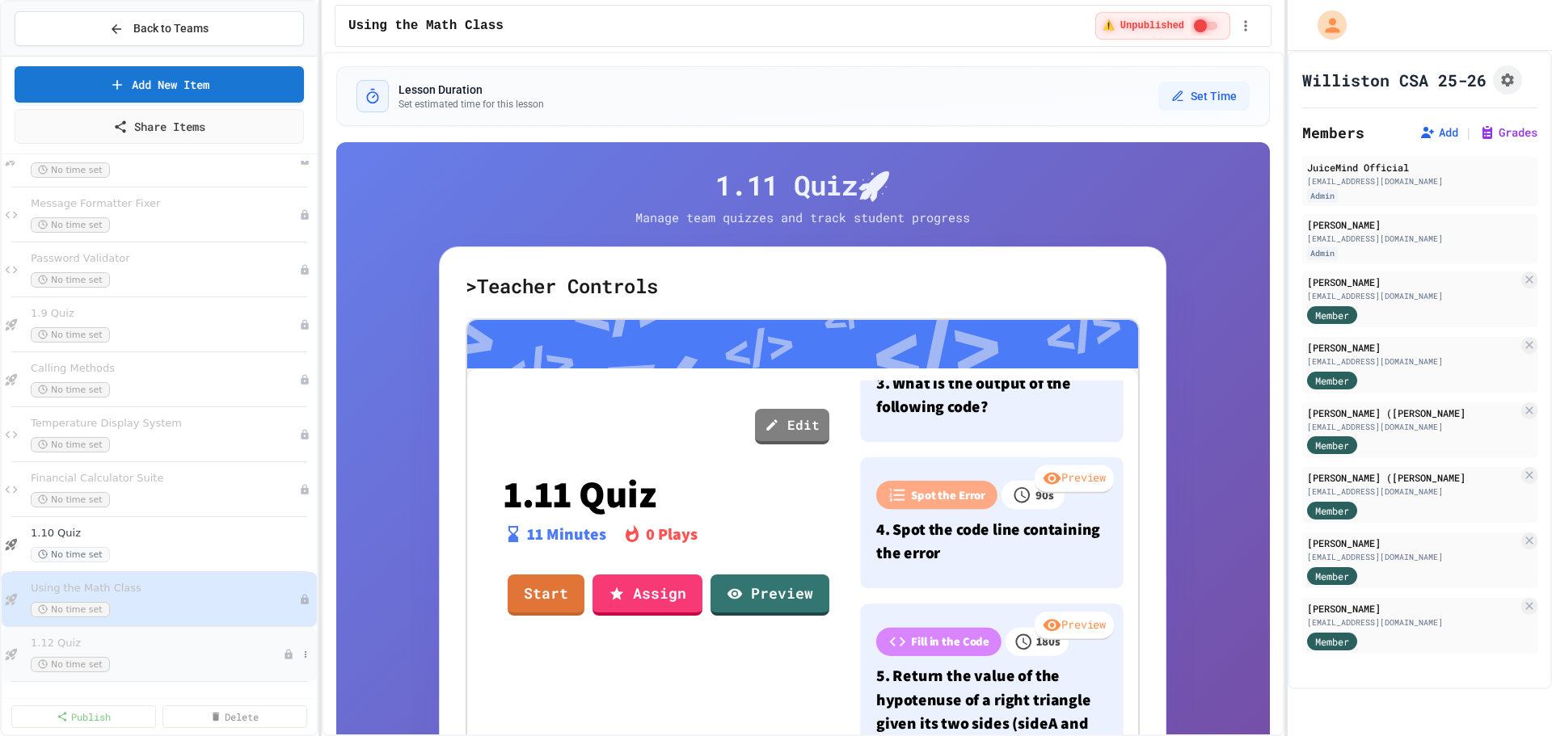
click at [141, 652] on div "1.12 Quiz No time set" at bounding box center [157, 655] width 252 height 36
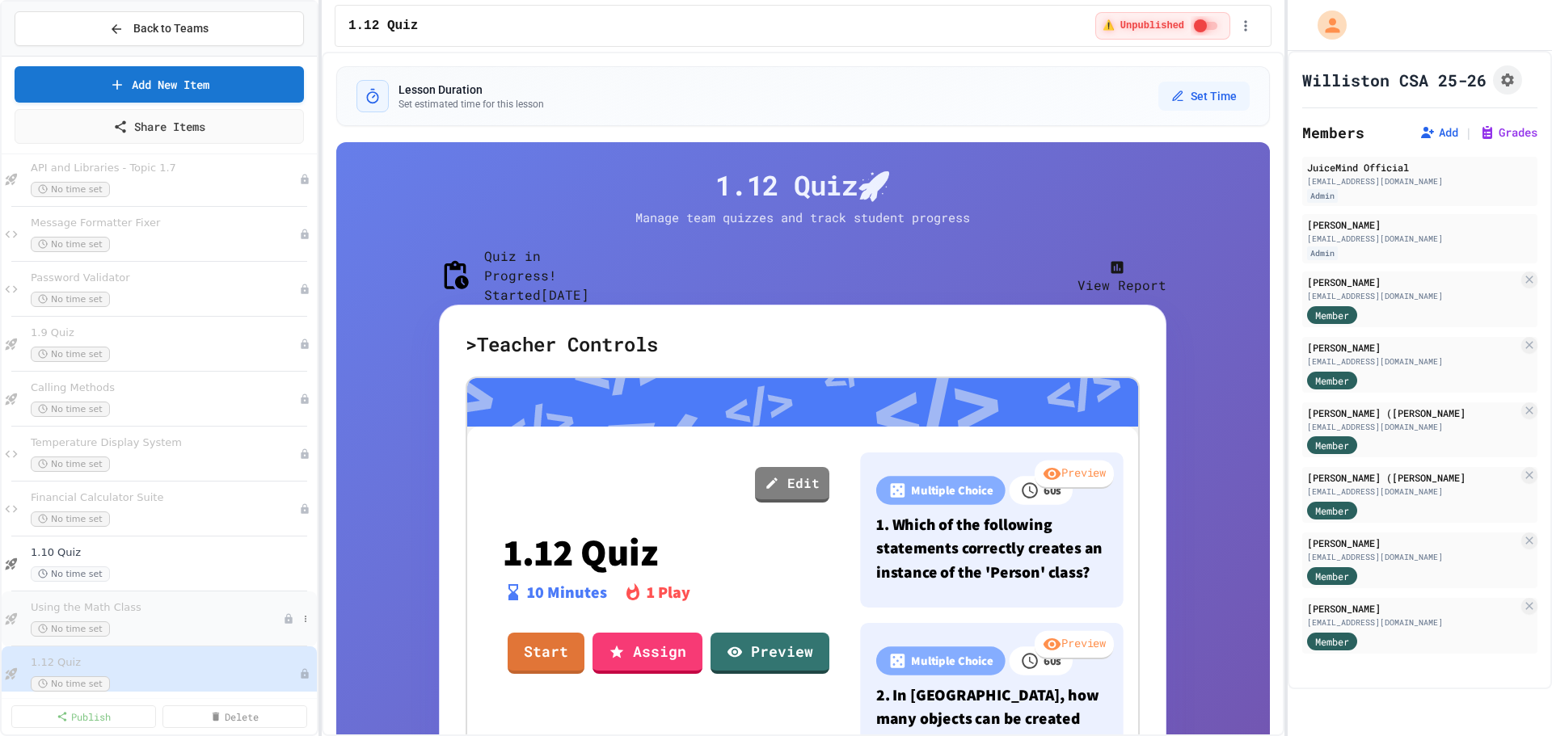
click at [150, 635] on div "No time set" at bounding box center [157, 629] width 252 height 15
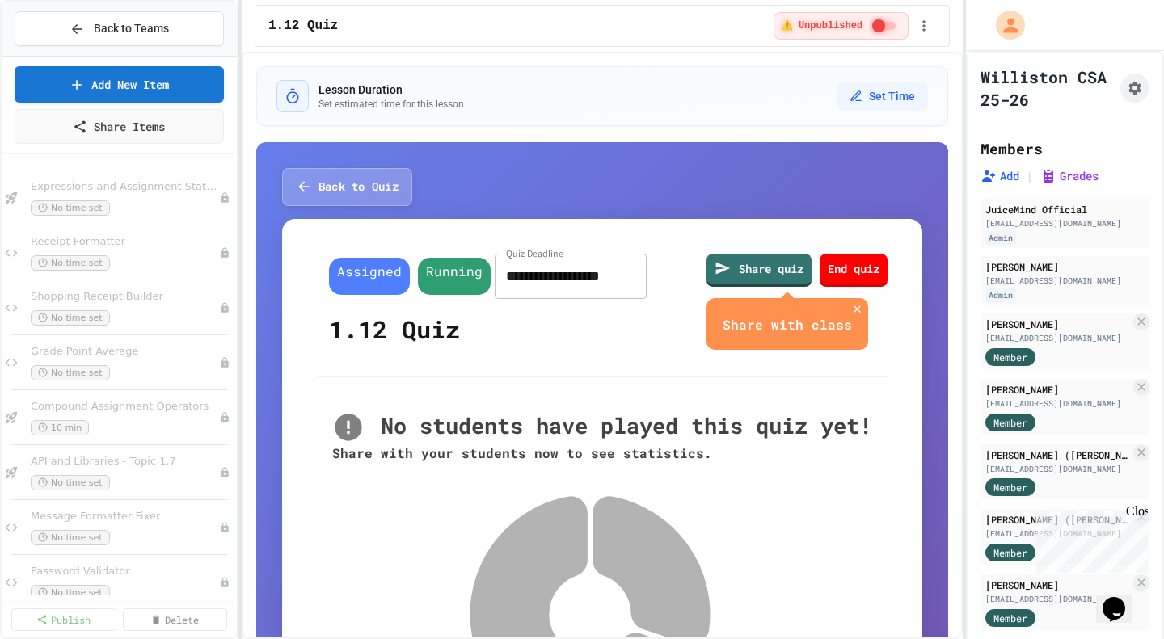
scroll to position [410, 0]
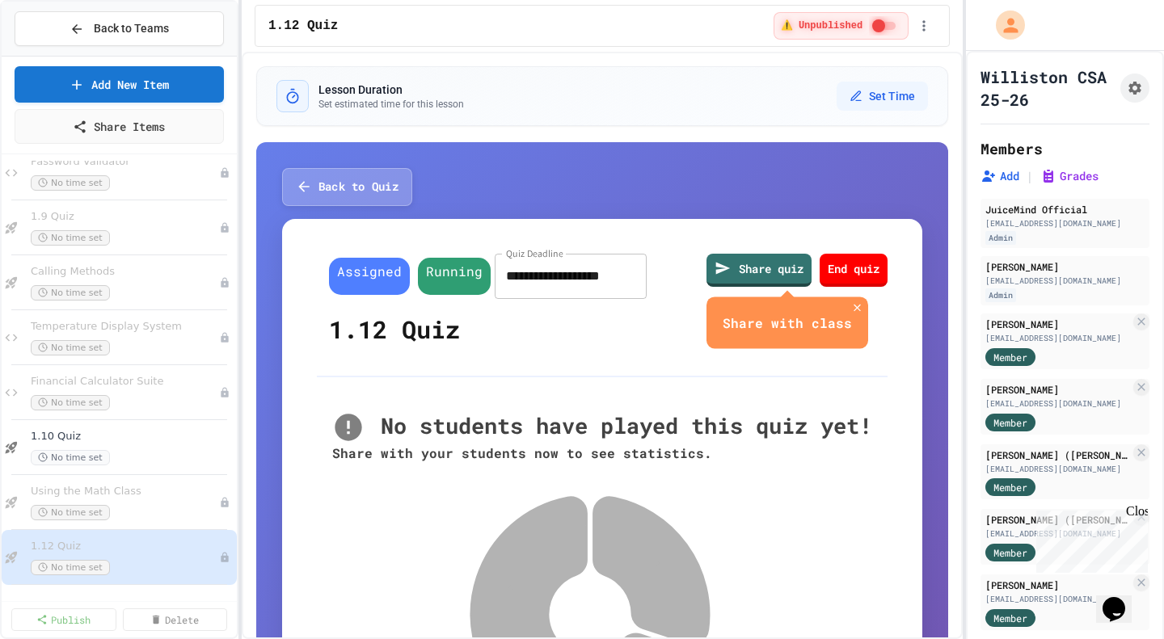
click at [129, 491] on span "Using the Math Class" at bounding box center [125, 492] width 188 height 14
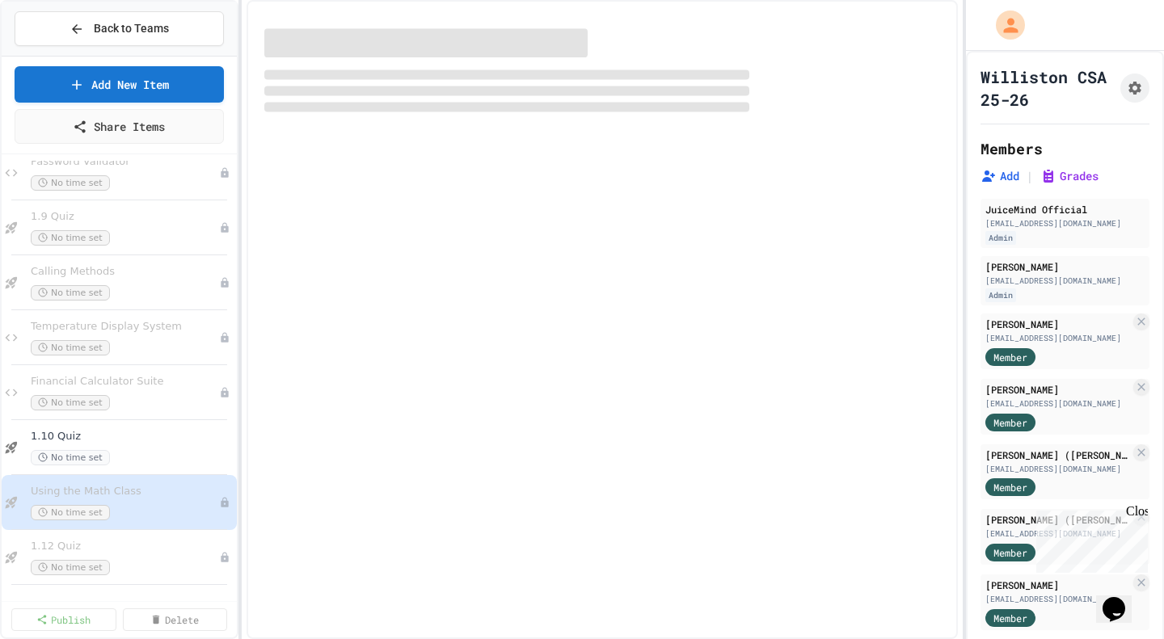
scroll to position [390, 0]
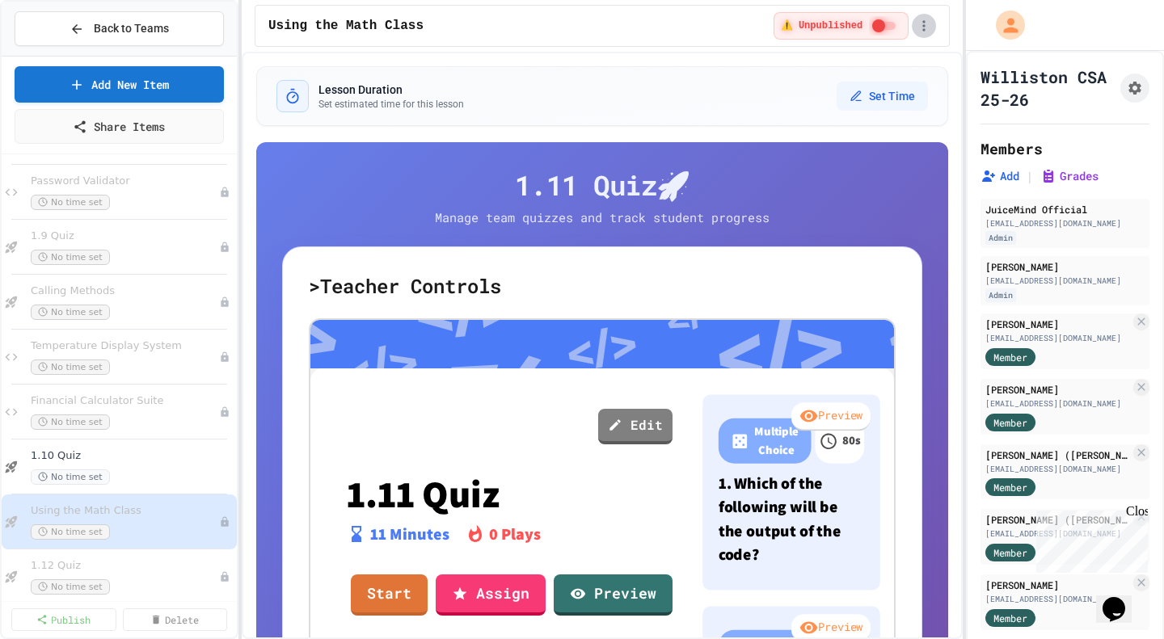
click at [925, 27] on icon "button" at bounding box center [924, 26] width 16 height 16
click at [619, 85] on div at bounding box center [582, 319] width 1164 height 639
click at [628, 594] on link "Preview" at bounding box center [613, 594] width 112 height 44
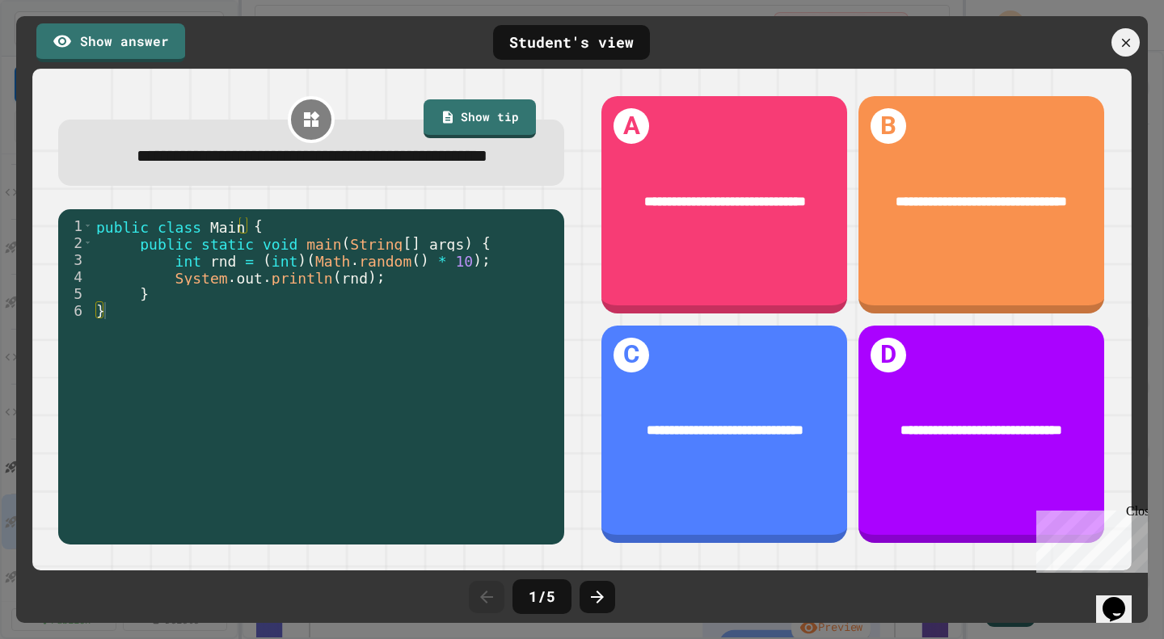
click at [601, 594] on icon at bounding box center [597, 597] width 19 height 19
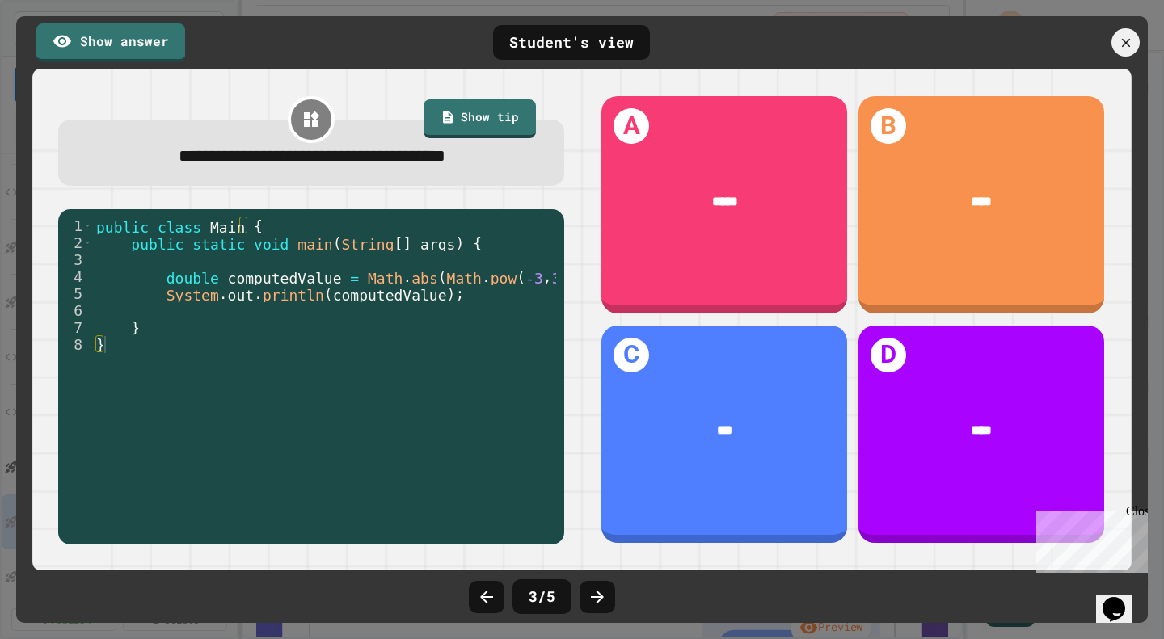
click at [601, 594] on icon at bounding box center [597, 597] width 19 height 19
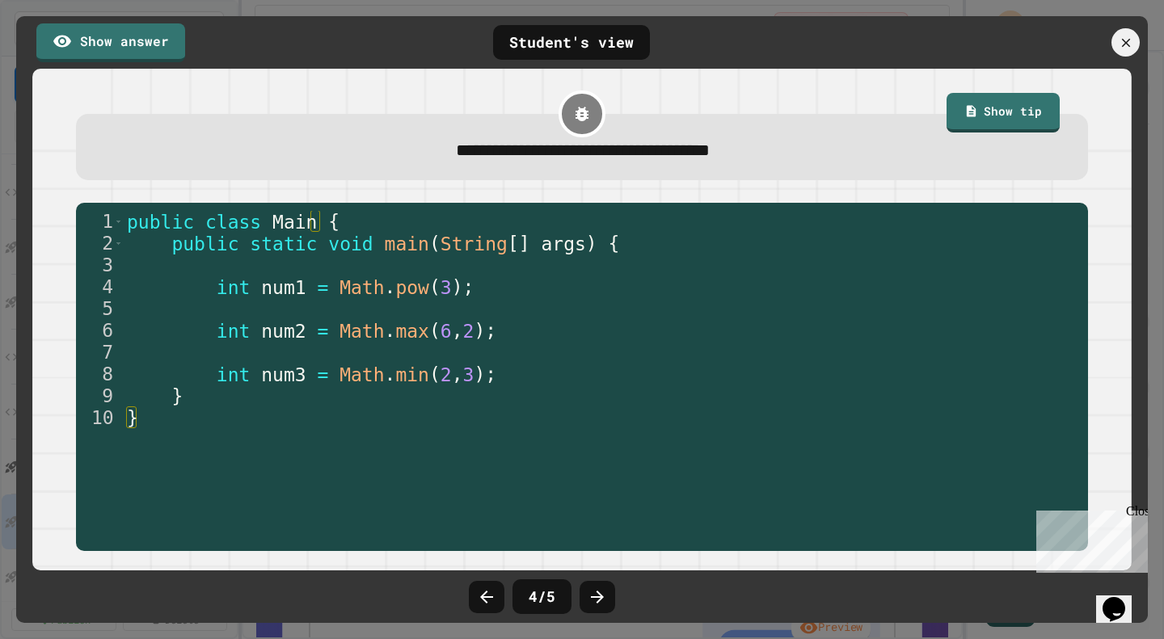
click at [601, 594] on icon at bounding box center [597, 597] width 19 height 19
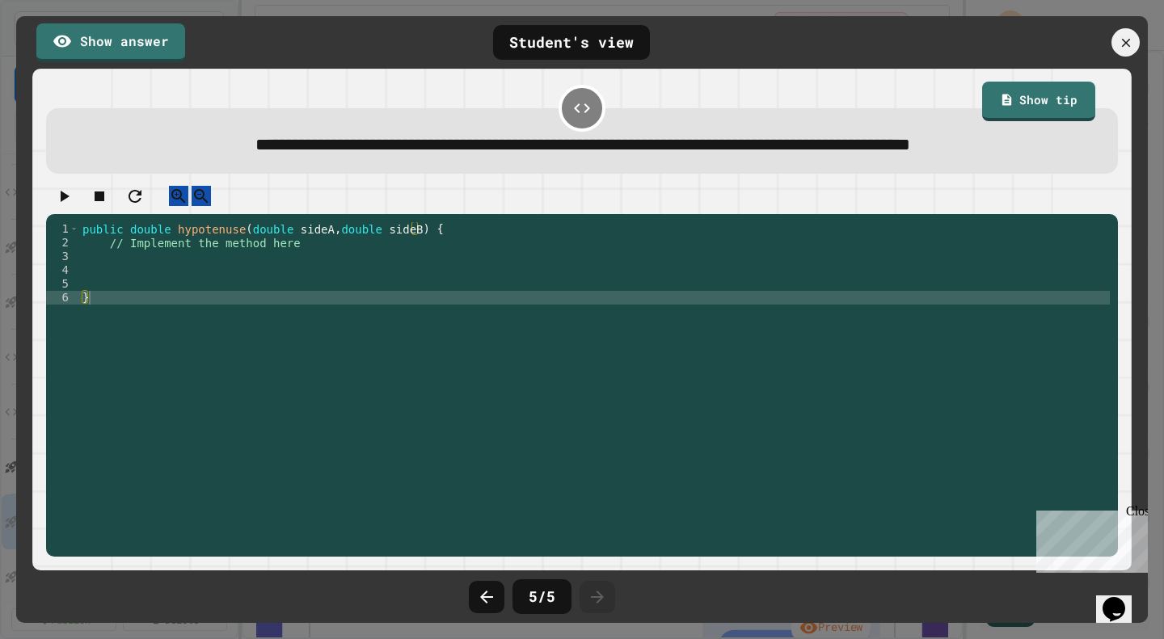
click at [502, 594] on div at bounding box center [487, 597] width 36 height 32
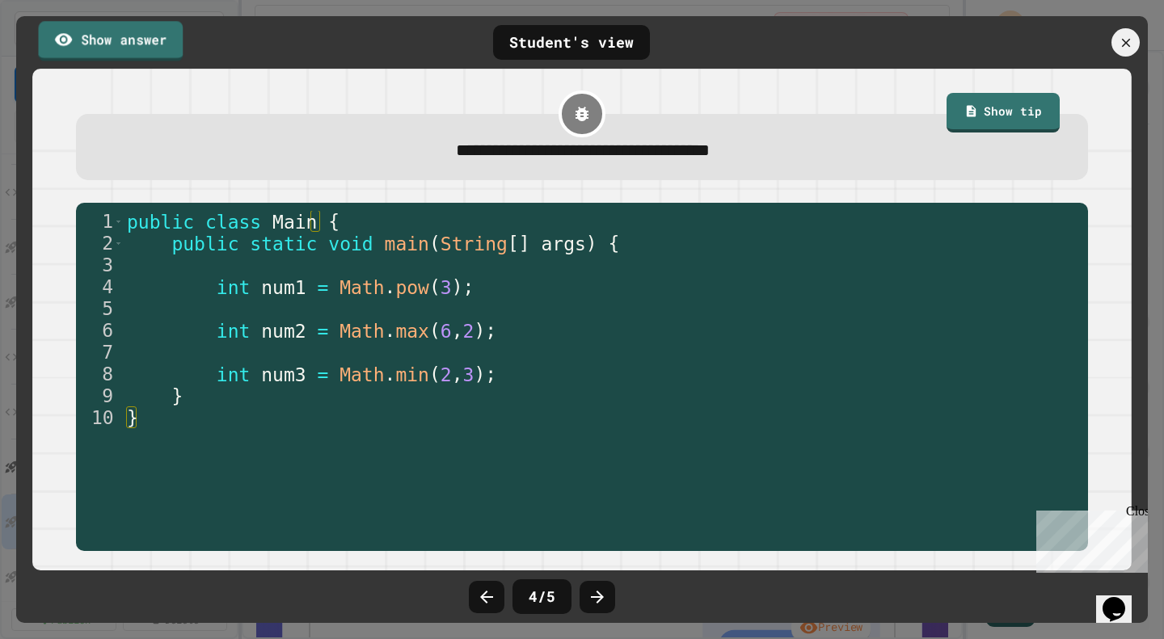
click at [140, 40] on link "Show answer" at bounding box center [111, 41] width 145 height 40
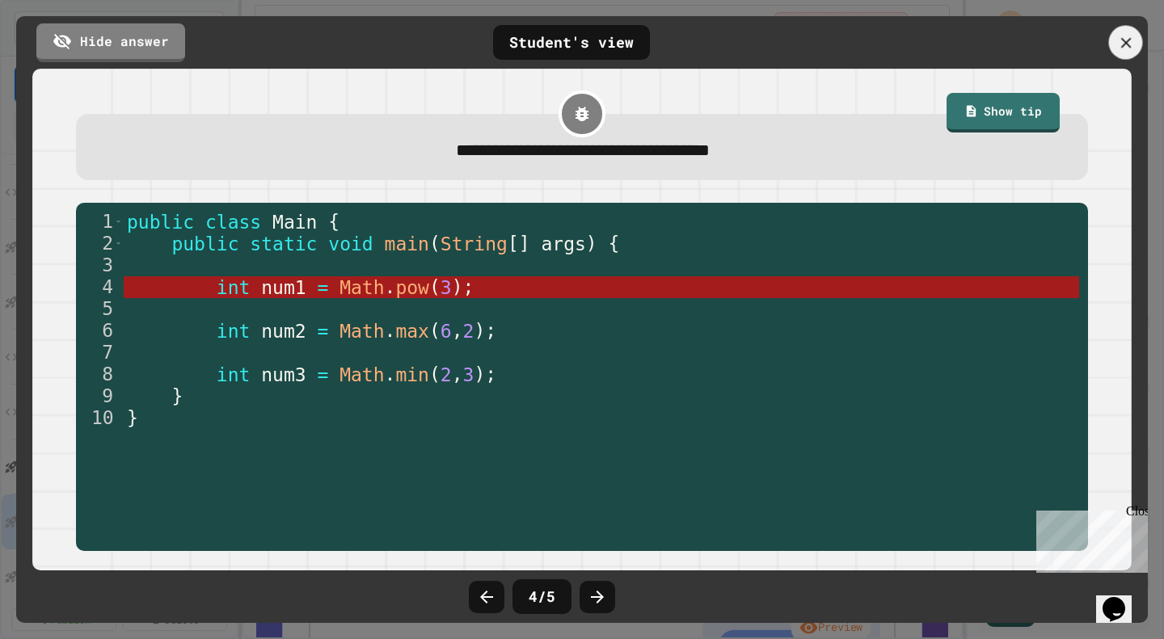
click at [1127, 48] on icon at bounding box center [1126, 43] width 18 height 18
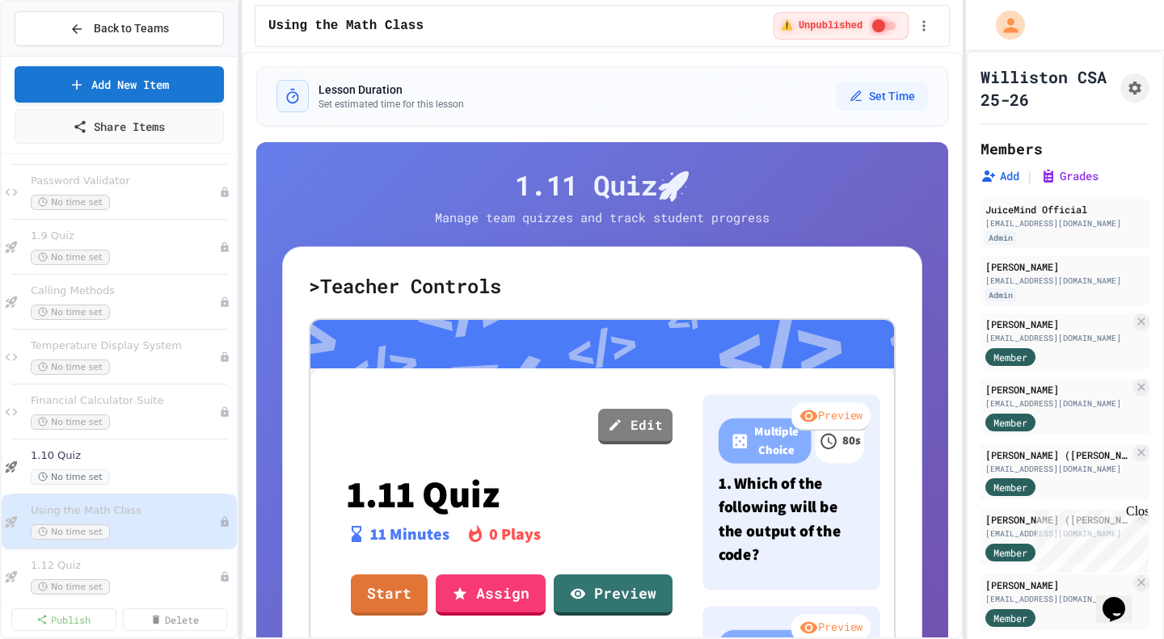
scroll to position [184, 0]
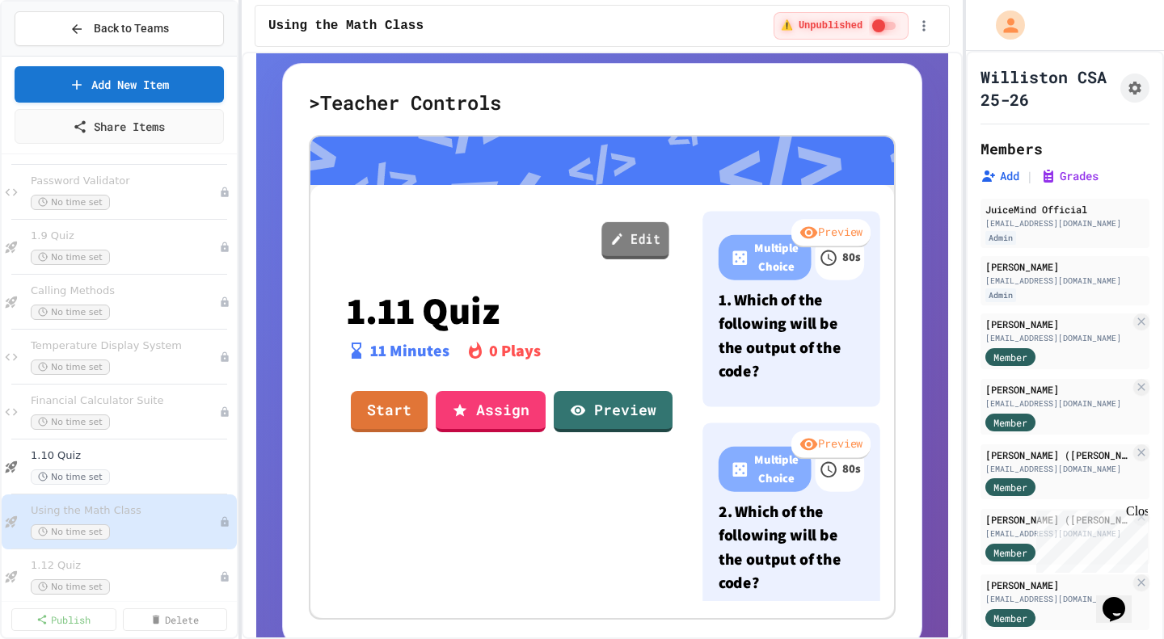
click at [632, 234] on link "Edit" at bounding box center [634, 240] width 67 height 37
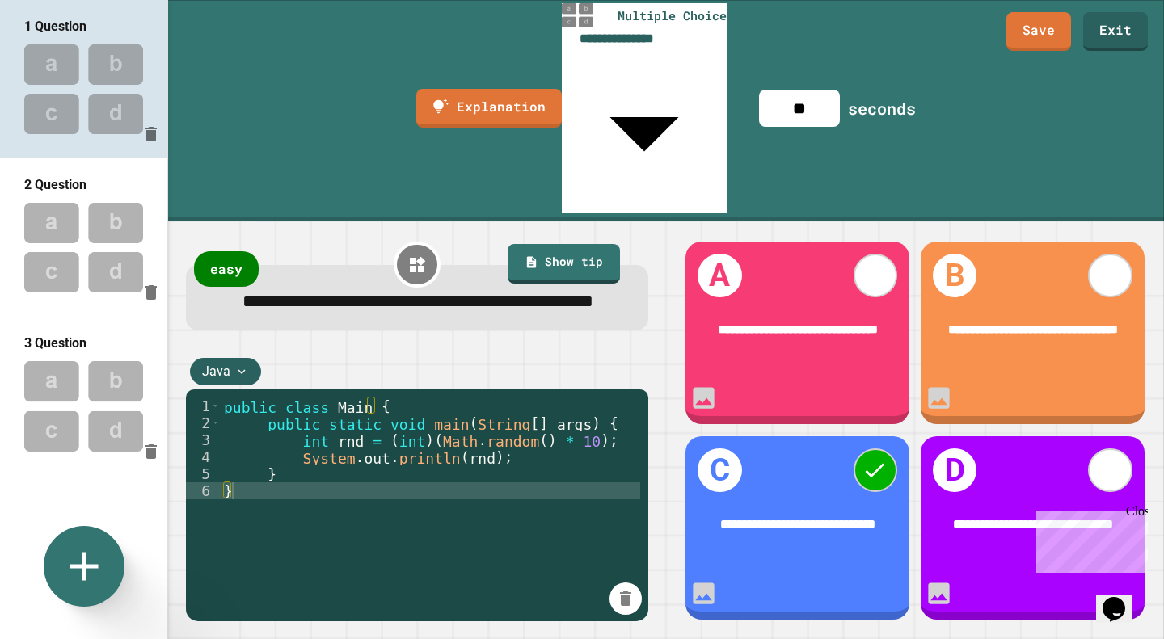
scroll to position [262, 0]
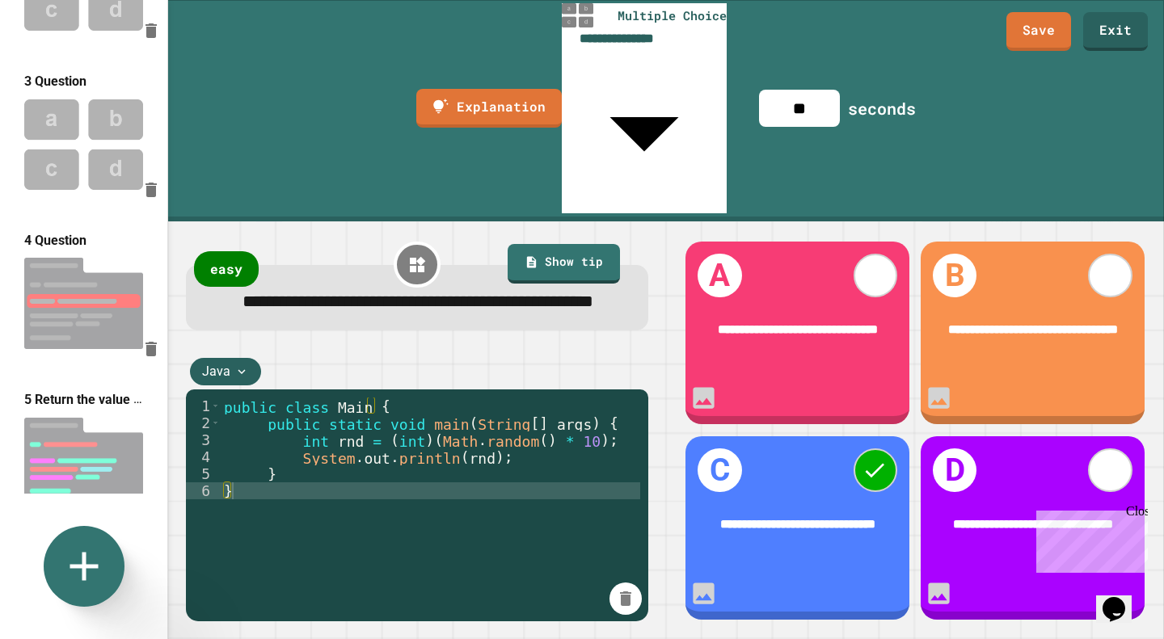
click at [78, 305] on img at bounding box center [83, 304] width 167 height 108
type input "**********"
type input "**"
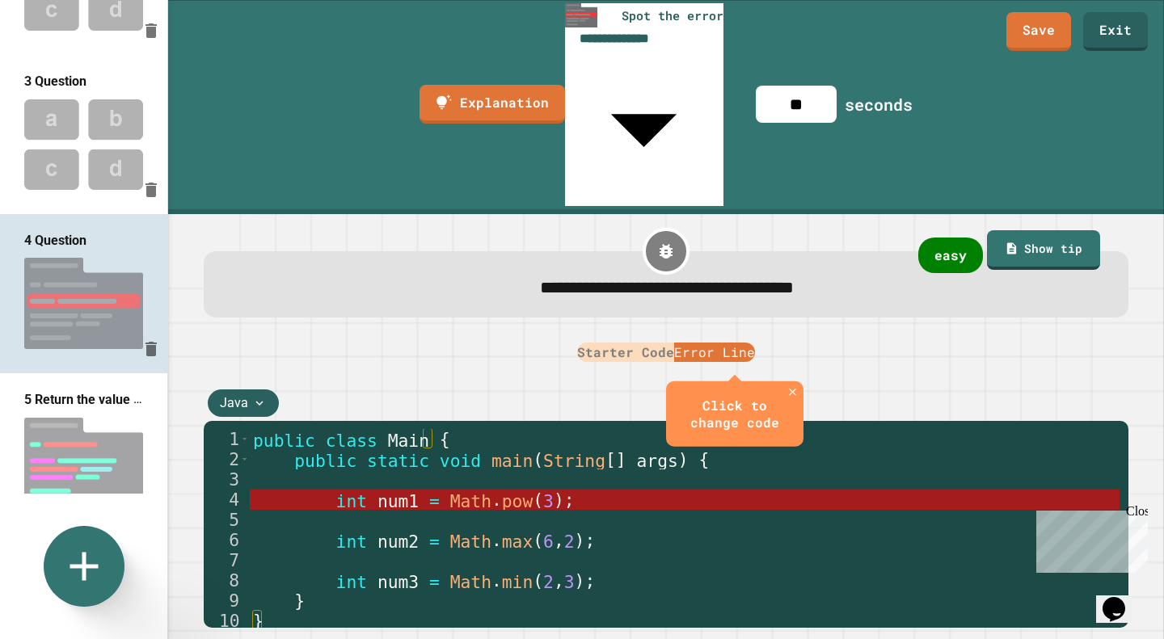
click at [610, 343] on button "Starter Code" at bounding box center [625, 352] width 97 height 19
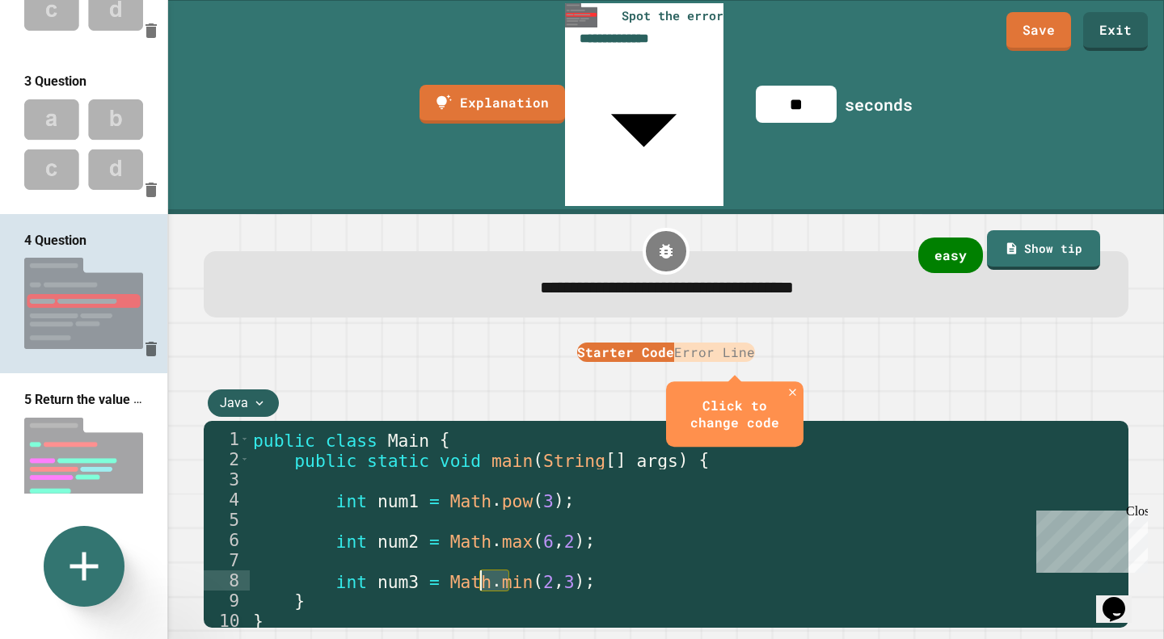
drag, startPoint x: 508, startPoint y: 454, endPoint x: 479, endPoint y: 452, distance: 30.0
click at [479, 452] on div "public class Main { public static void main ( String [ ] args ) { int num1 = Ma…" at bounding box center [685, 601] width 870 height 344
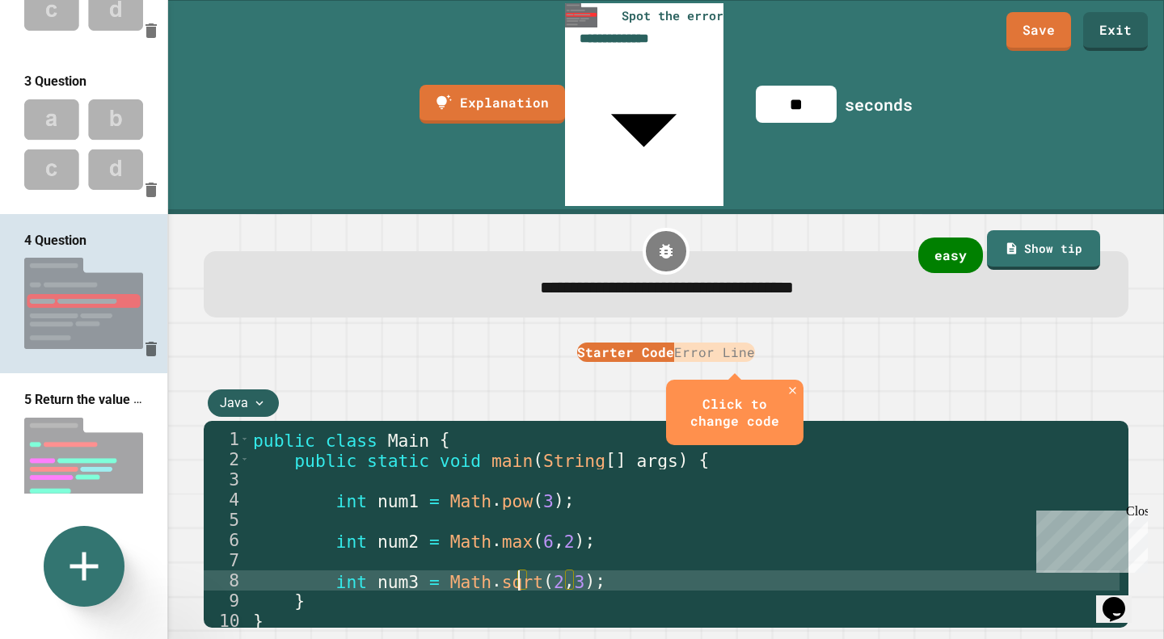
scroll to position [0, 12]
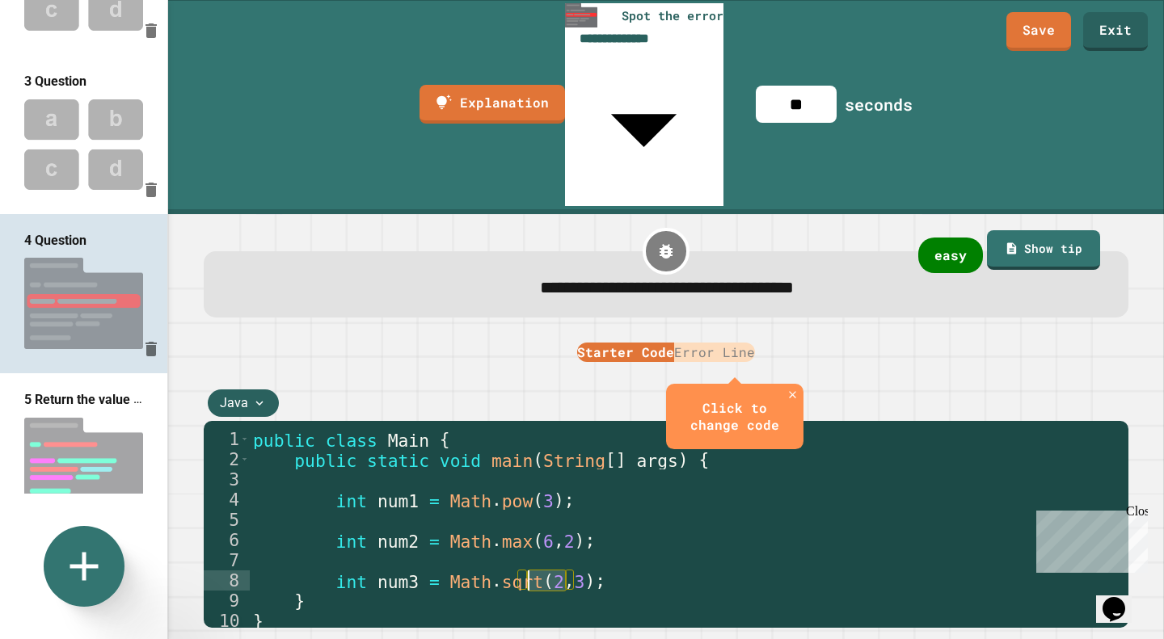
drag, startPoint x: 565, startPoint y: 453, endPoint x: 529, endPoint y: 452, distance: 36.4
click at [529, 452] on div "public class Main { public static void main ( String [ ] args ) { int num1 = Ma…" at bounding box center [685, 601] width 870 height 344
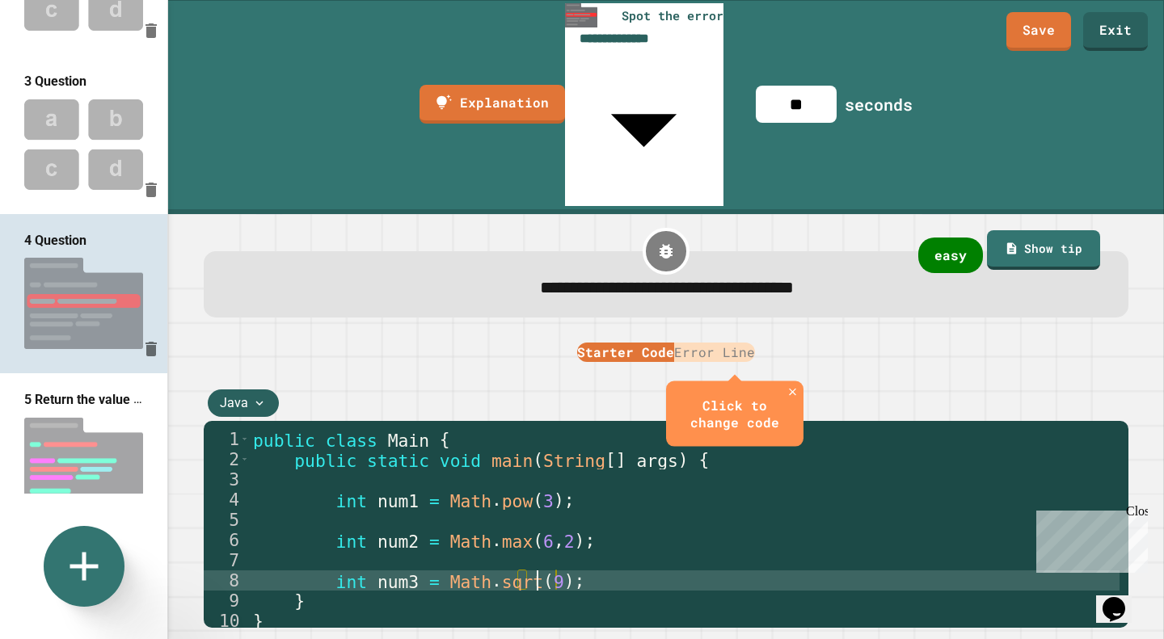
scroll to position [0, 13]
click at [625, 458] on div "public class Main { public static void main ( String [ ] args ) { int num1 = Ma…" at bounding box center [685, 601] width 870 height 344
type textarea "**********"
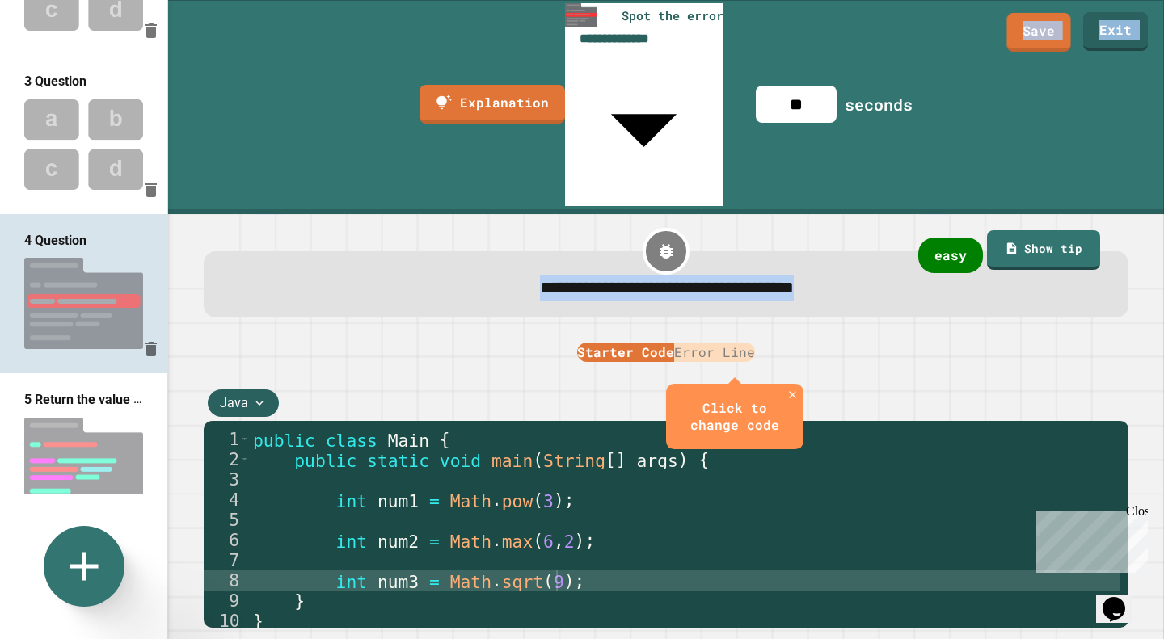
drag, startPoint x: 1022, startPoint y: 32, endPoint x: 863, endPoint y: 152, distance: 199.7
click at [863, 152] on div "**********" at bounding box center [666, 319] width 996 height 639
click at [714, 343] on button "Error Line" at bounding box center [714, 352] width 81 height 19
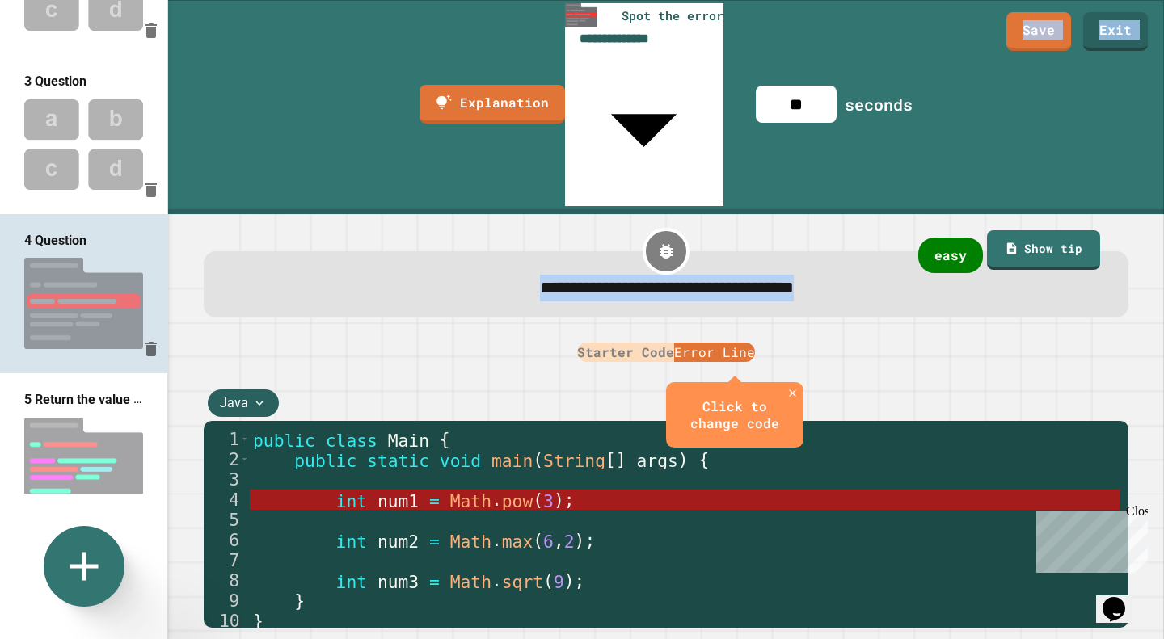
click at [641, 343] on button "Starter Code" at bounding box center [625, 352] width 97 height 19
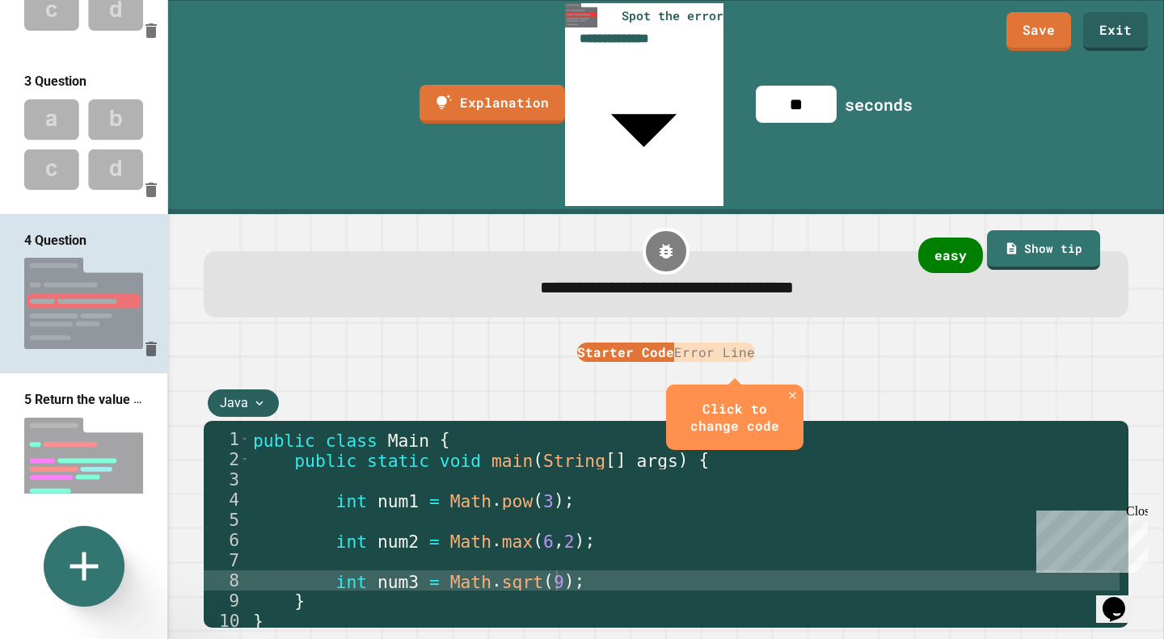
click at [629, 431] on div "public class Main { public static void main ( String [ ] args ) { int num1 = Ma…" at bounding box center [685, 601] width 870 height 344
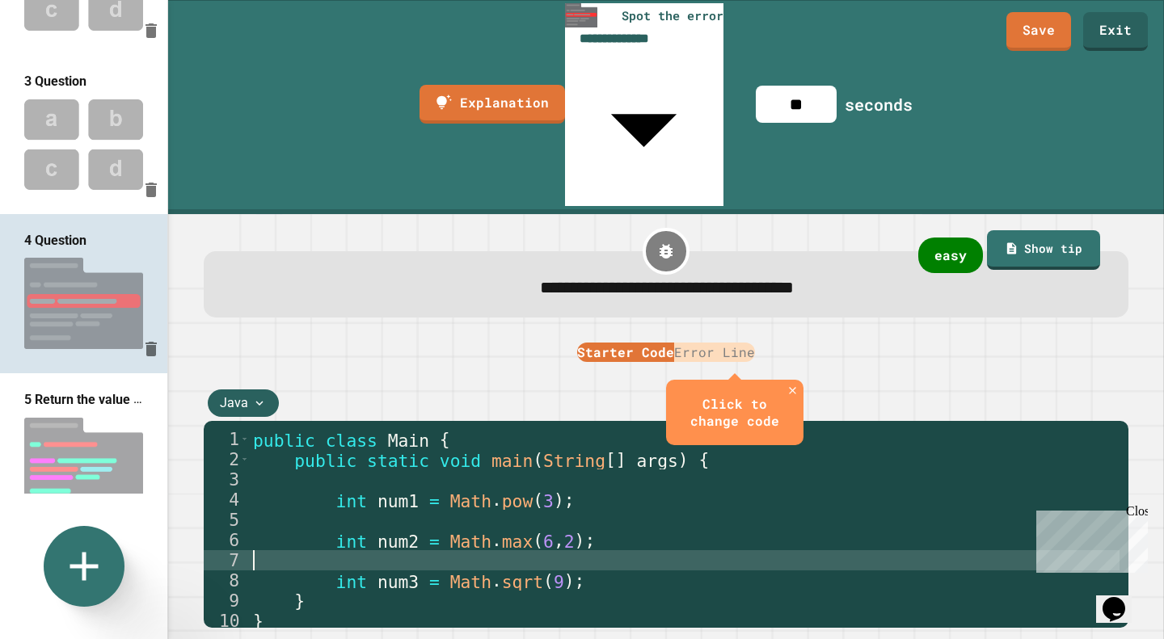
click at [496, 429] on div "public class Main { public static void main ( String [ ] args ) { int num1 = Ma…" at bounding box center [685, 601] width 870 height 344
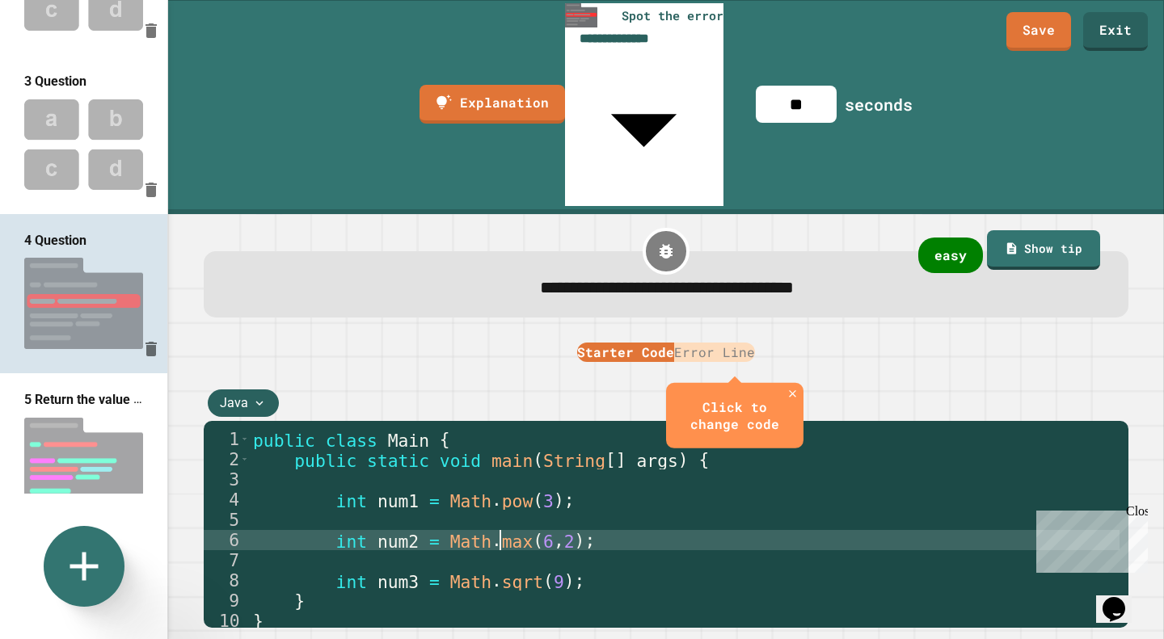
click at [496, 429] on div "public class Main { public static void main ( String [ ] args ) { int num1 = Ma…" at bounding box center [685, 601] width 870 height 344
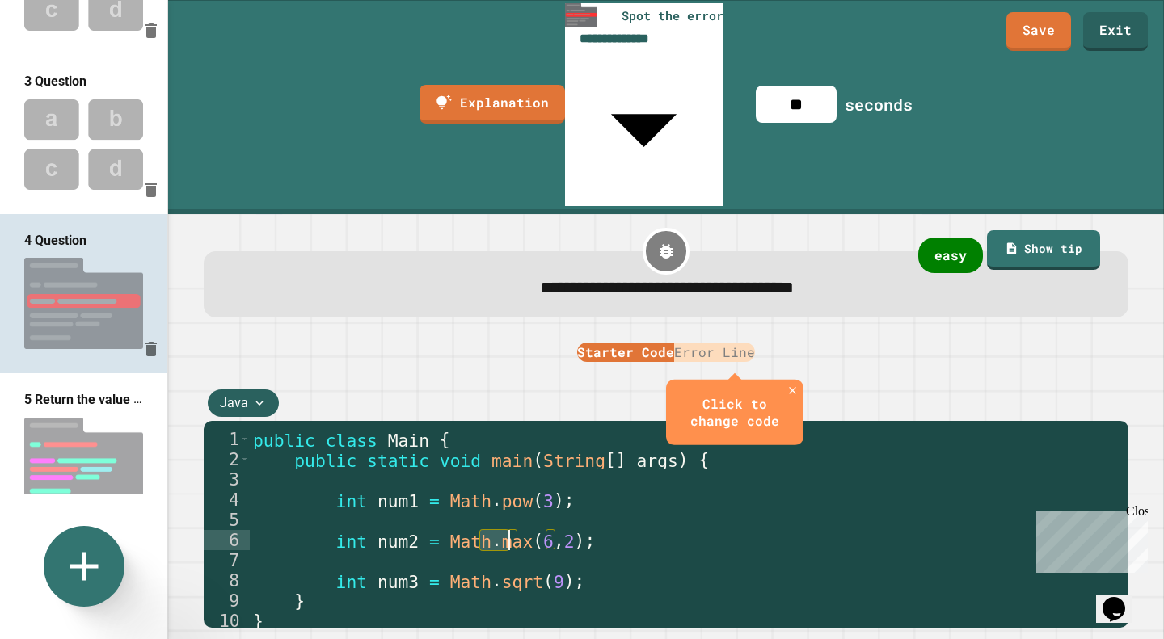
click at [586, 343] on button "Starter Code" at bounding box center [625, 352] width 97 height 19
click at [622, 343] on button "Starter Code" at bounding box center [625, 352] width 97 height 19
click at [500, 429] on div "public class Main { public static void main ( String [ ] args ) { int num1 = Ma…" at bounding box center [685, 580] width 870 height 303
drag, startPoint x: 507, startPoint y: 415, endPoint x: 476, endPoint y: 417, distance: 30.8
click at [476, 429] on div "public class Main { public static void main ( String [ ] args ) { int num1 = Ma…" at bounding box center [685, 601] width 870 height 344
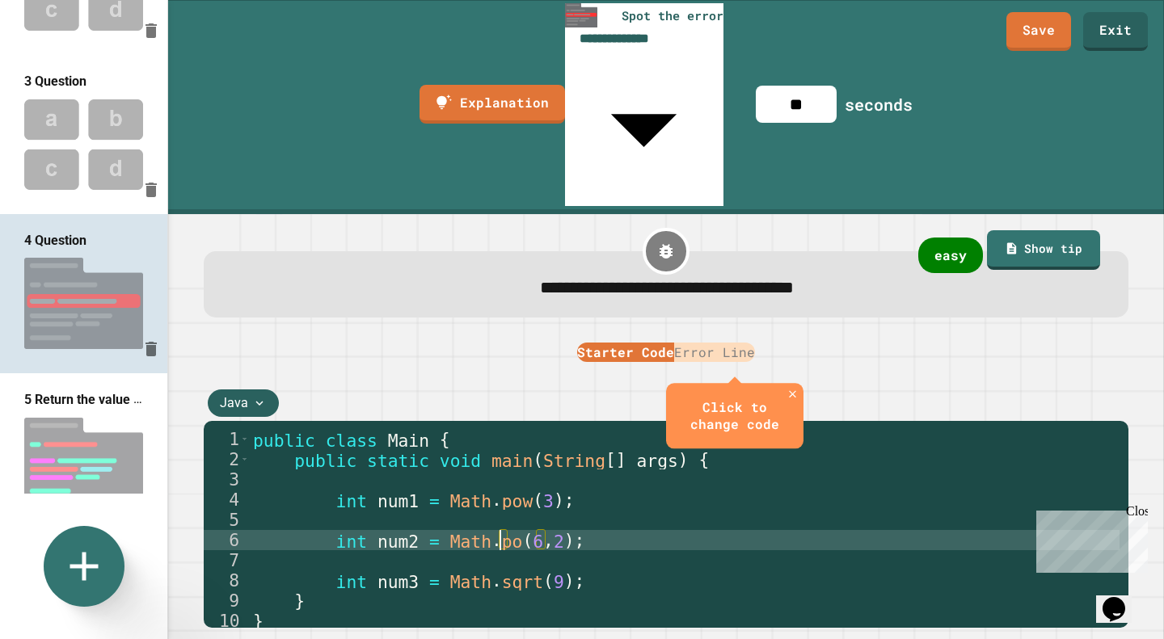
scroll to position [0, 11]
click at [496, 429] on div "public class Main { public static void main ( String [ ] args ) { int num1 = Ma…" at bounding box center [685, 601] width 870 height 344
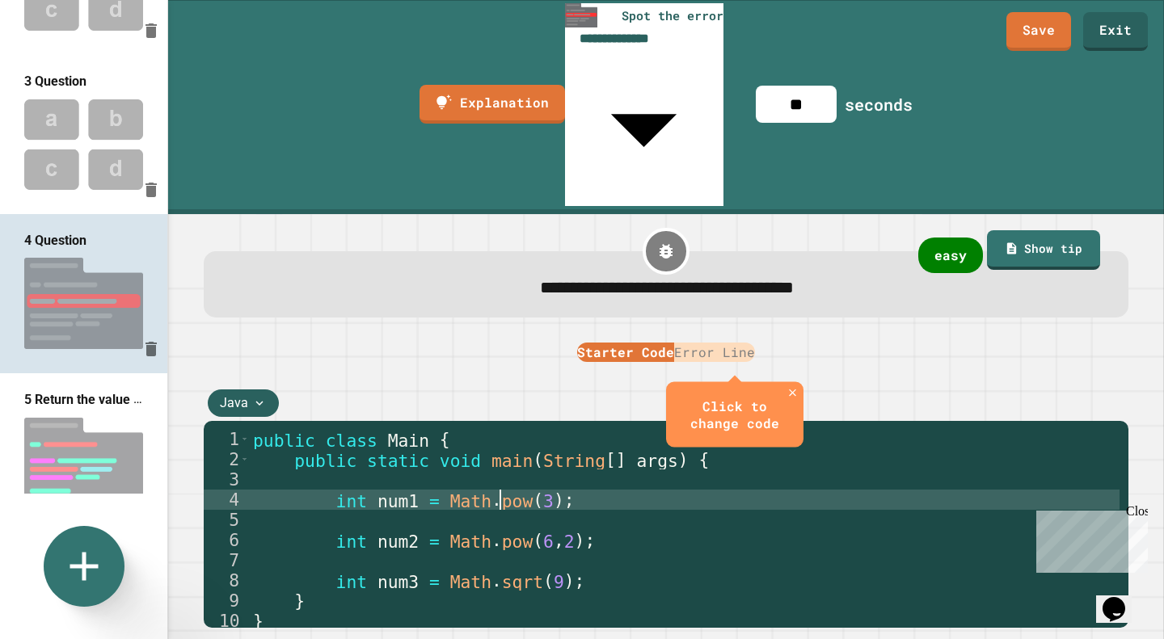
click at [496, 429] on div "public class Main { public static void main ( String [ ] args ) { int num1 = Ma…" at bounding box center [685, 601] width 870 height 344
click at [556, 429] on div "public class Main { public static void main ( String [ ] args ) { int num1 = Ma…" at bounding box center [685, 601] width 870 height 344
click at [599, 429] on div "public class Main { public static void main ( String [ ] args ) { int num1 = Ma…" at bounding box center [685, 601] width 870 height 344
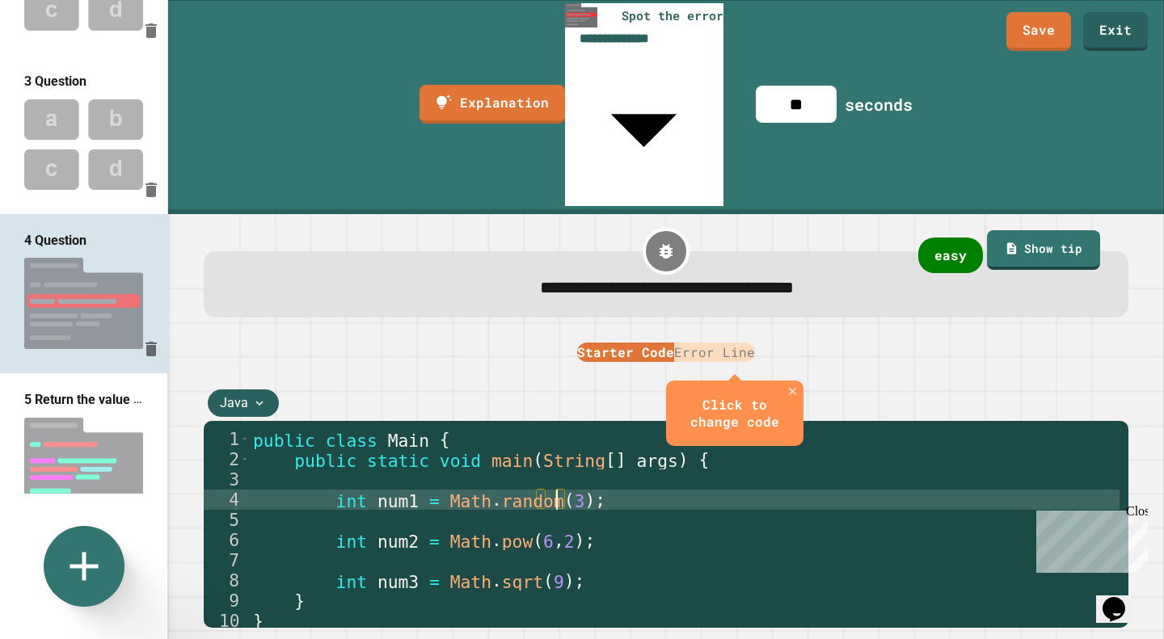
type textarea "**********"
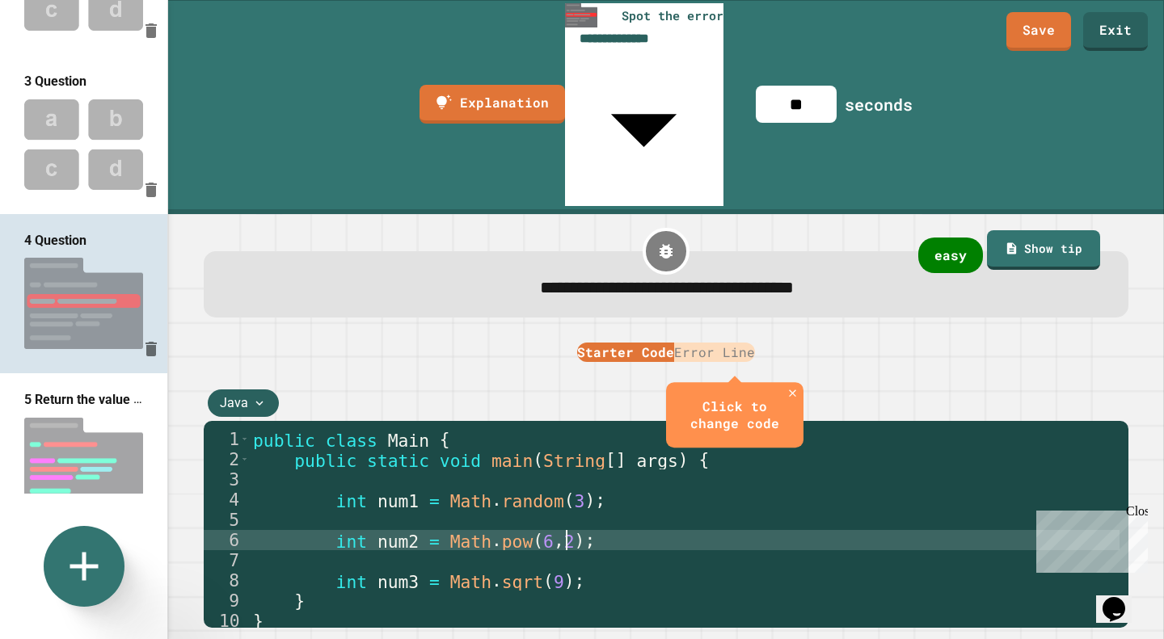
click at [694, 343] on button "Error Line" at bounding box center [714, 352] width 81 height 19
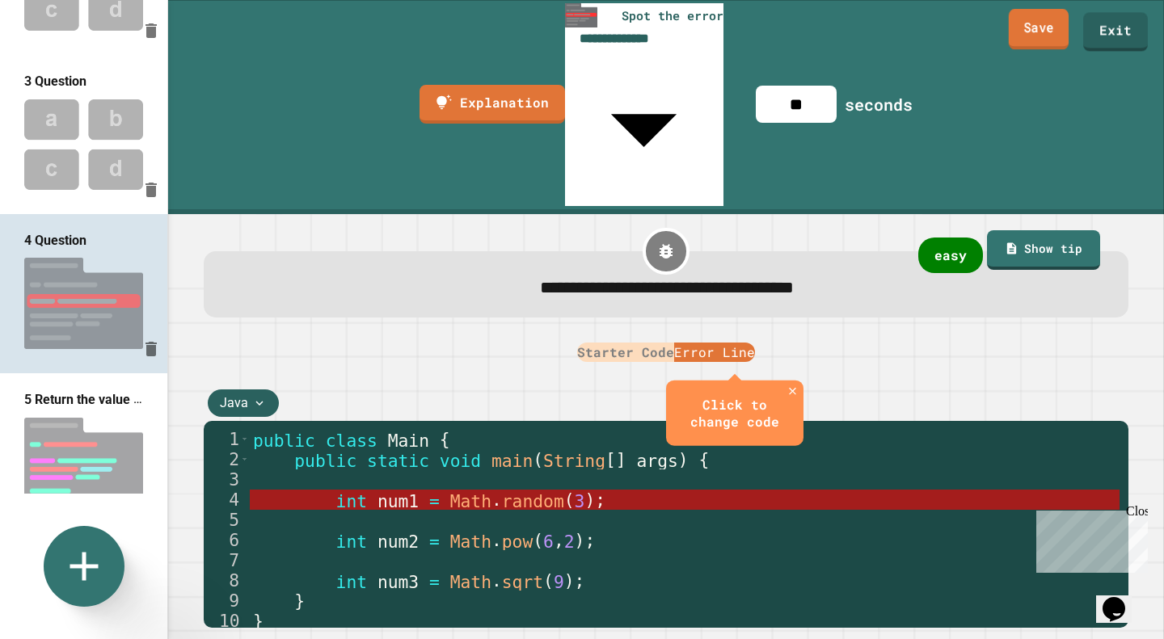
click at [1050, 29] on link "Save" at bounding box center [1039, 29] width 60 height 40
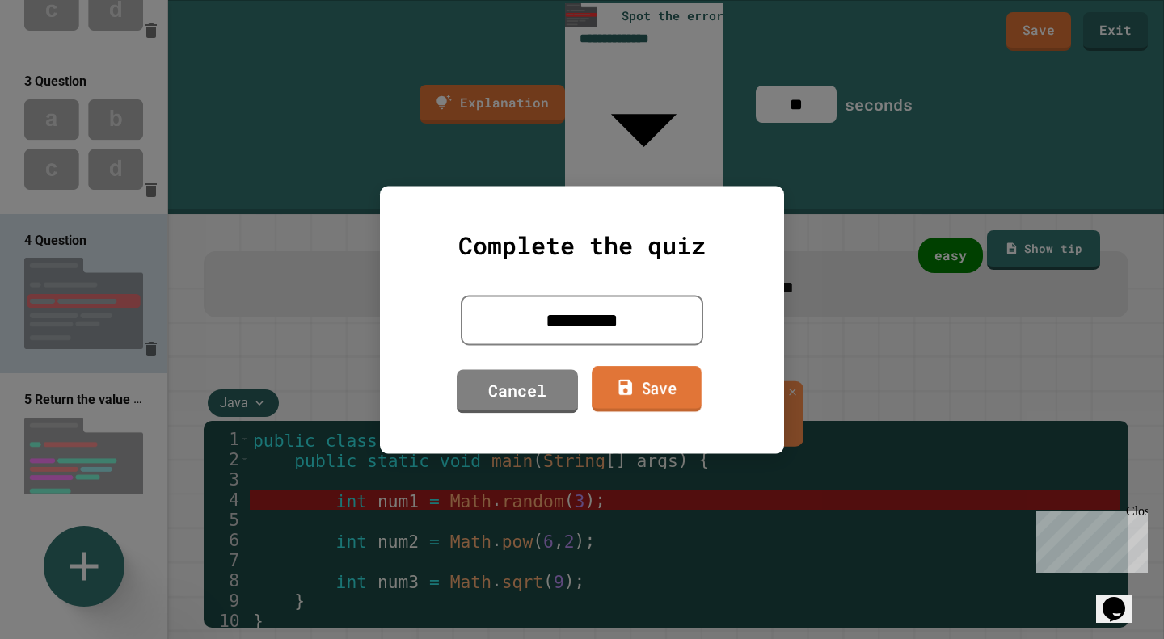
click at [656, 399] on link "Save" at bounding box center [647, 389] width 110 height 46
type textarea "*"
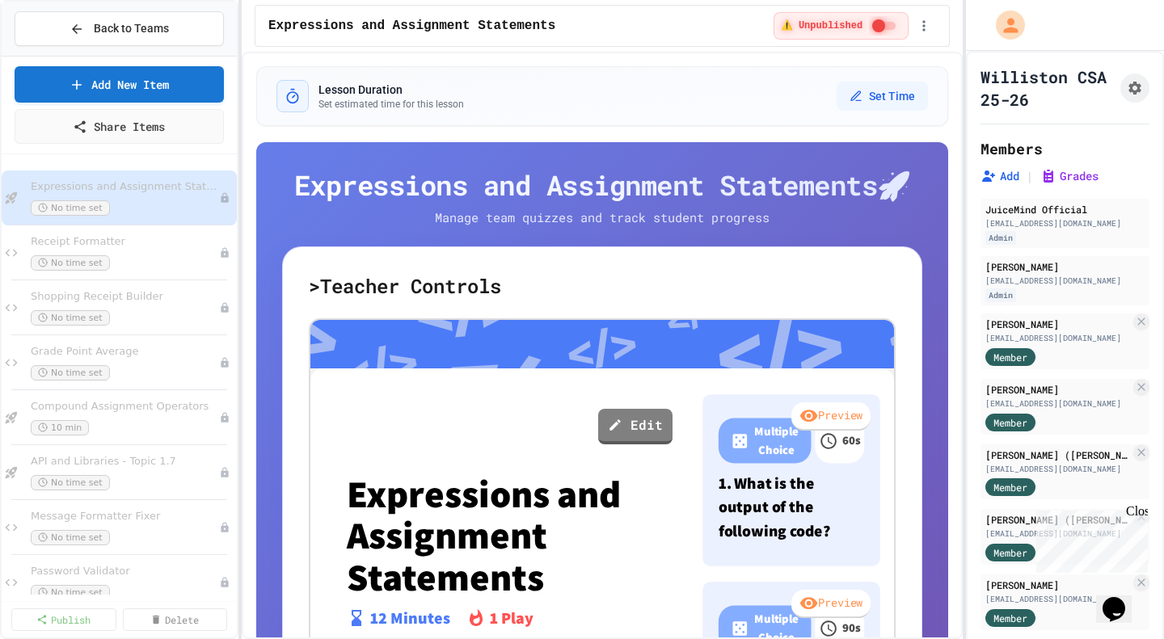
scroll to position [410, 0]
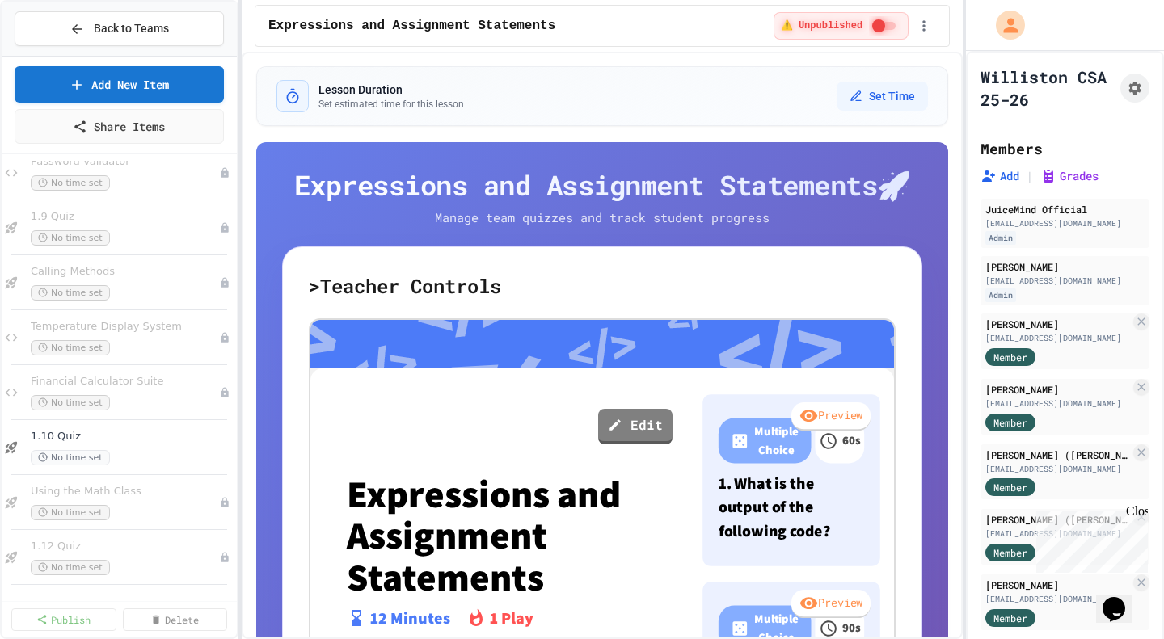
click at [0, 0] on icon at bounding box center [0, 0] width 0 height 0
click at [181, 529] on button "Unpublish" at bounding box center [181, 535] width 124 height 29
click at [162, 509] on div "No time set" at bounding box center [125, 512] width 188 height 15
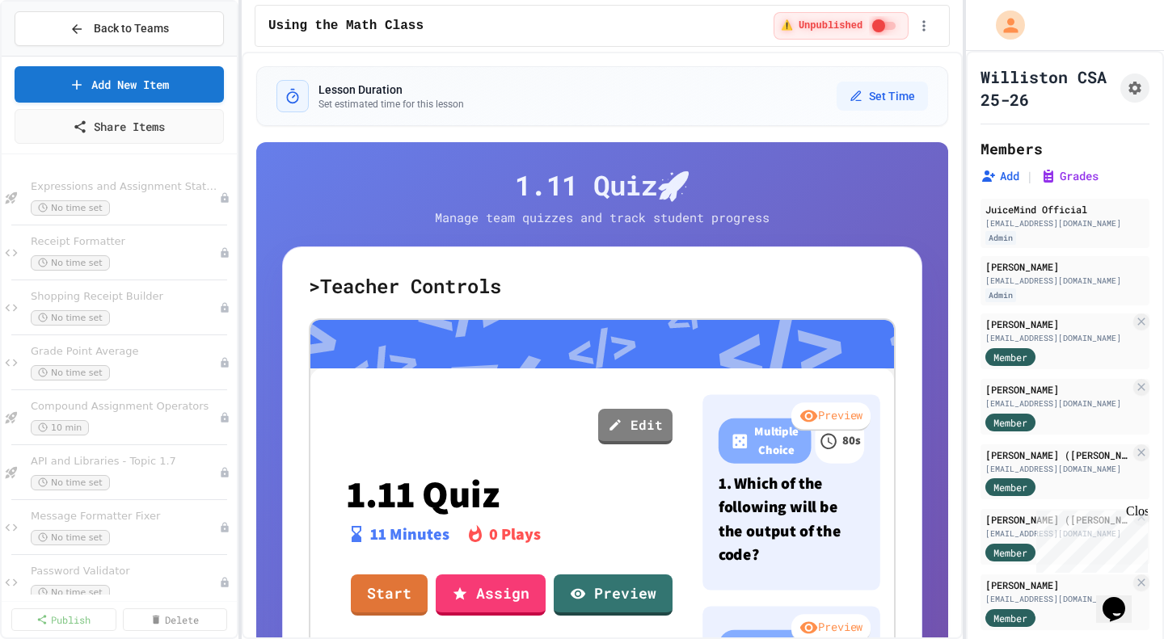
scroll to position [410, 0]
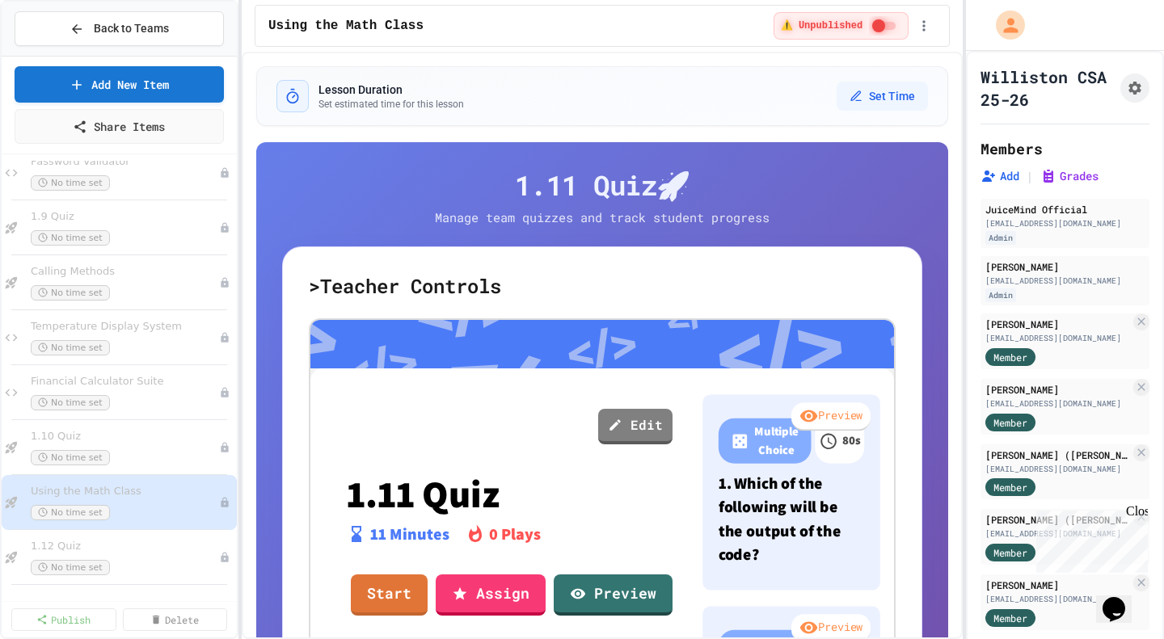
click at [0, 0] on icon at bounding box center [0, 0] width 0 height 0
click at [175, 428] on button "Publish" at bounding box center [181, 425] width 124 height 29
click at [0, 0] on icon at bounding box center [0, 0] width 0 height 0
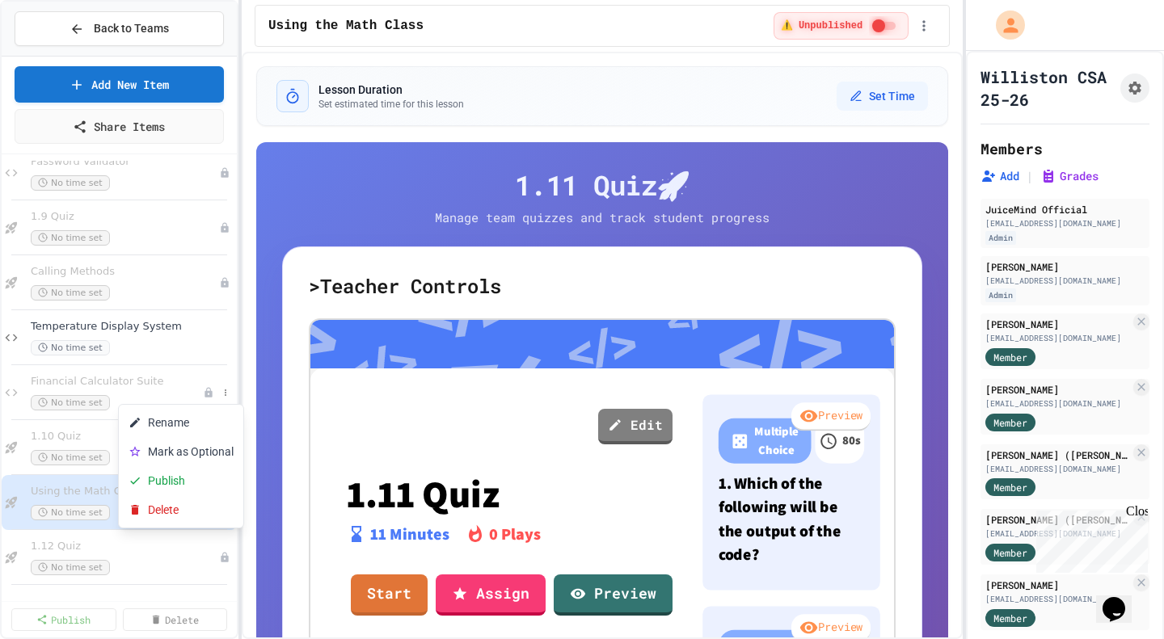
click at [191, 475] on button "Publish" at bounding box center [181, 480] width 124 height 29
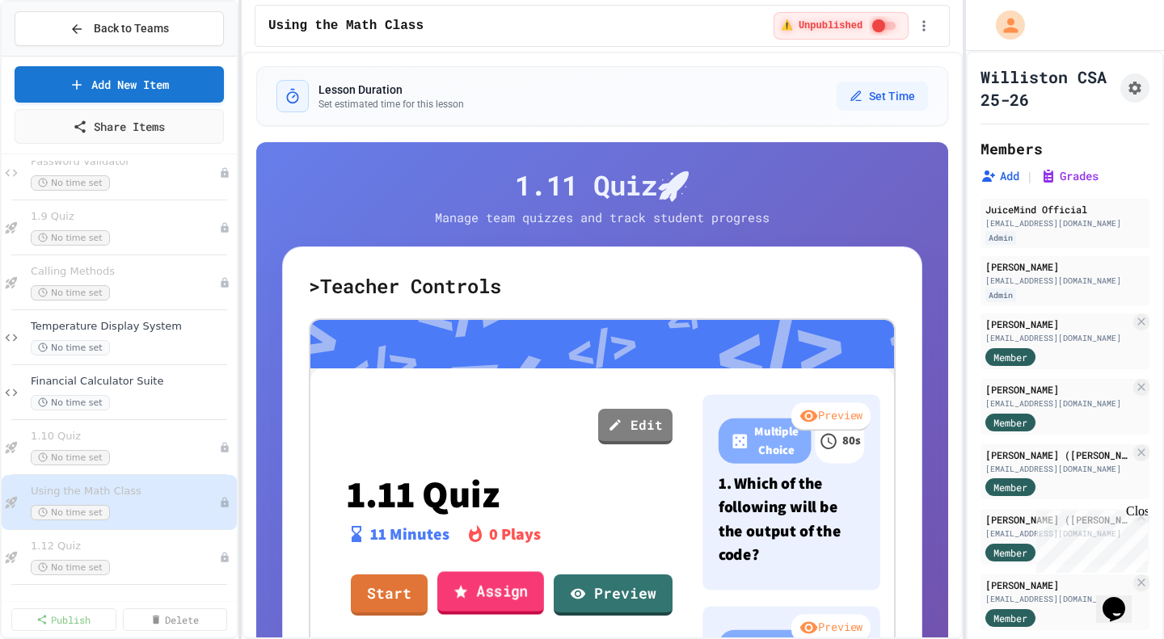
click at [508, 594] on link "Assign" at bounding box center [490, 594] width 107 height 44
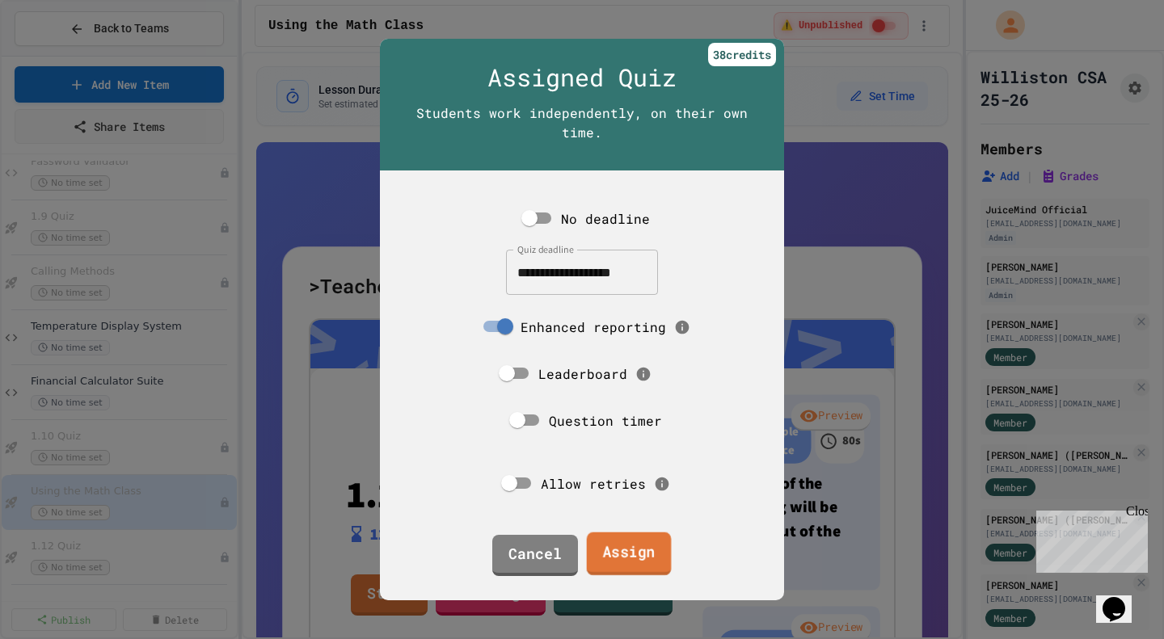
click at [600, 540] on link "Assign" at bounding box center [629, 555] width 85 height 44
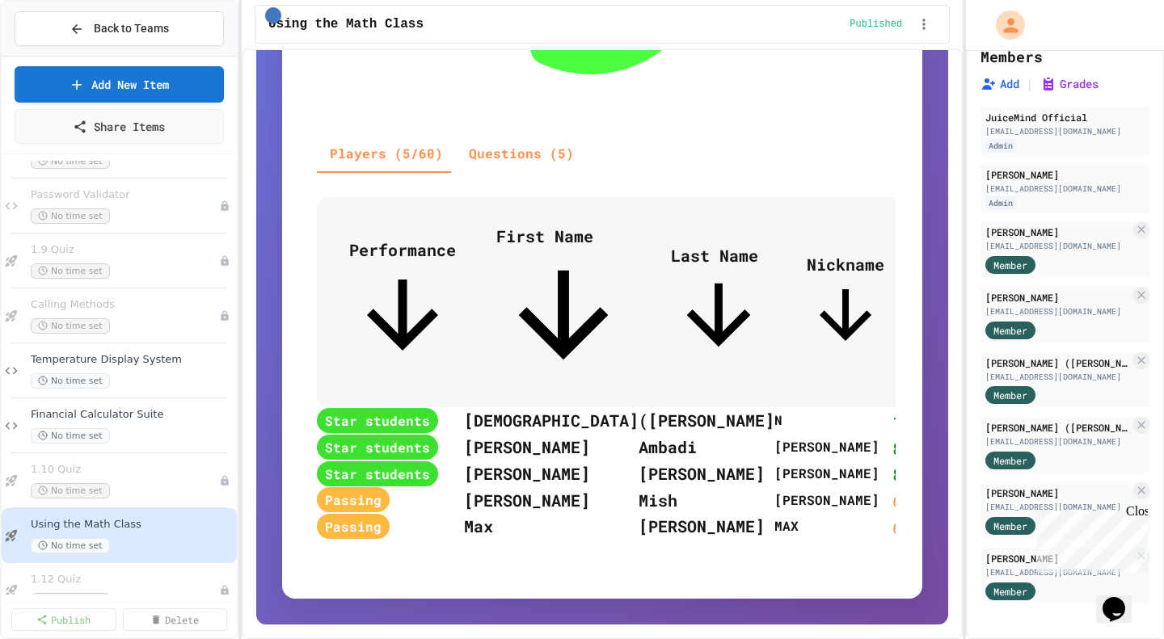
scroll to position [410, 0]
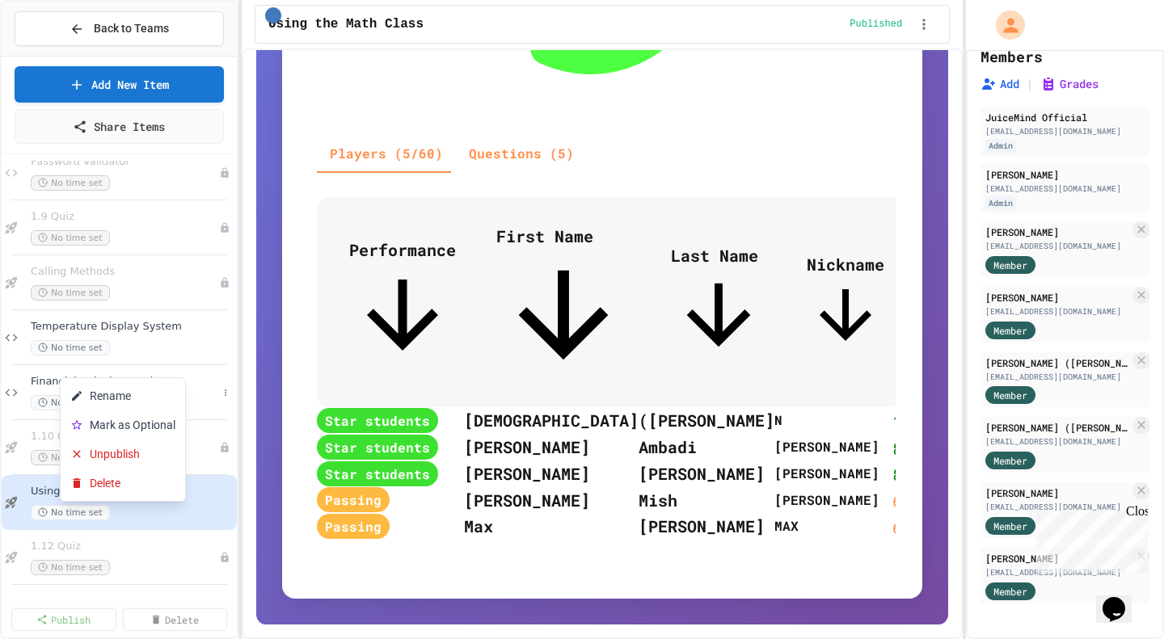
click at [198, 395] on div at bounding box center [582, 319] width 1164 height 639
click at [140, 394] on div "Financial Calculator Suite No time set" at bounding box center [132, 393] width 203 height 36
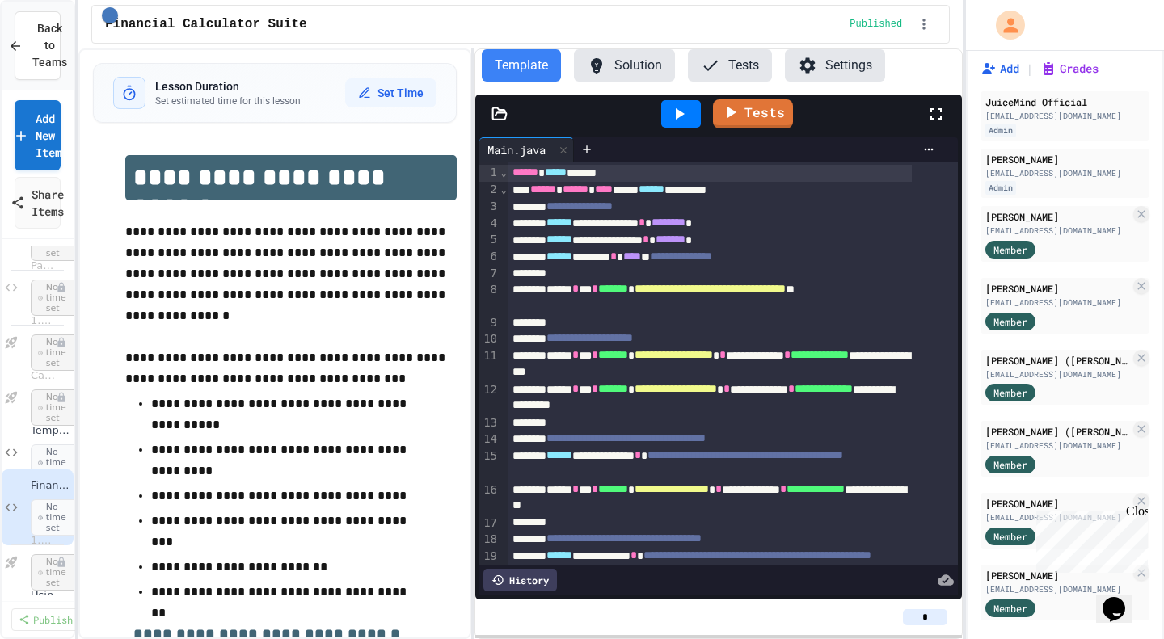
click at [65, 215] on div "**********" at bounding box center [582, 319] width 1164 height 639
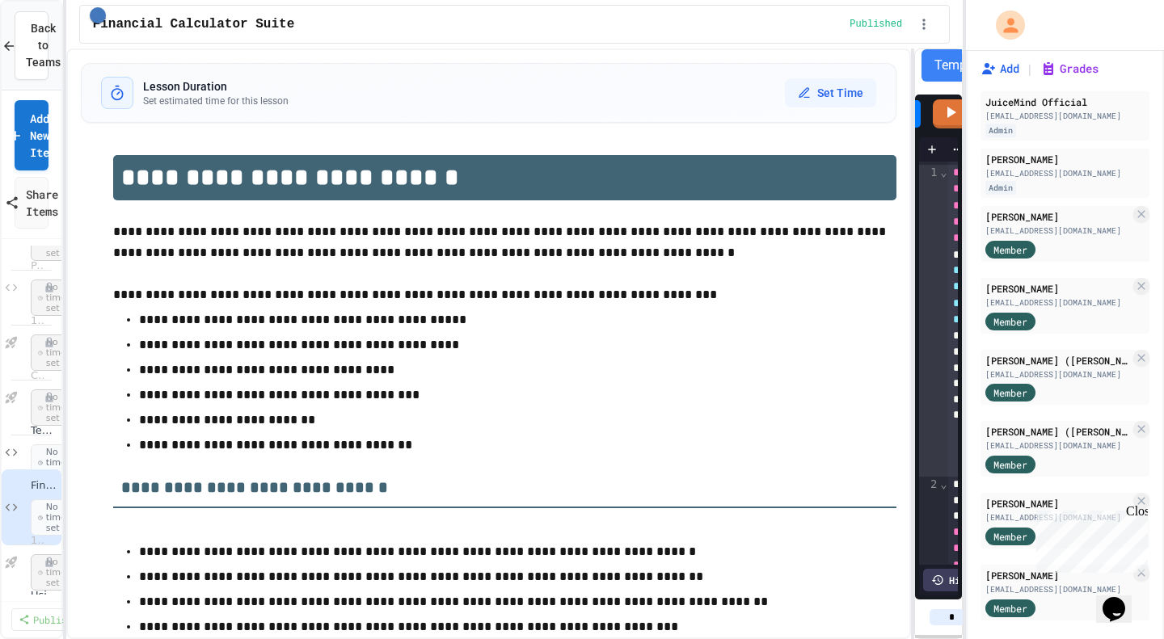
click at [908, 115] on div "**********" at bounding box center [514, 344] width 897 height 591
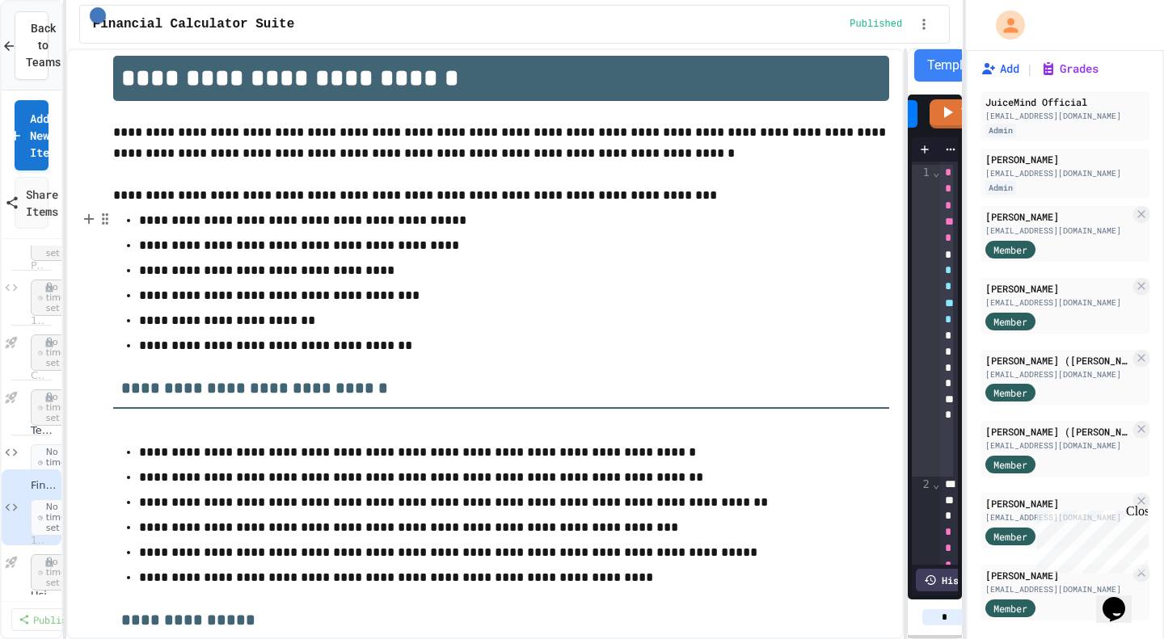
scroll to position [98, 0]
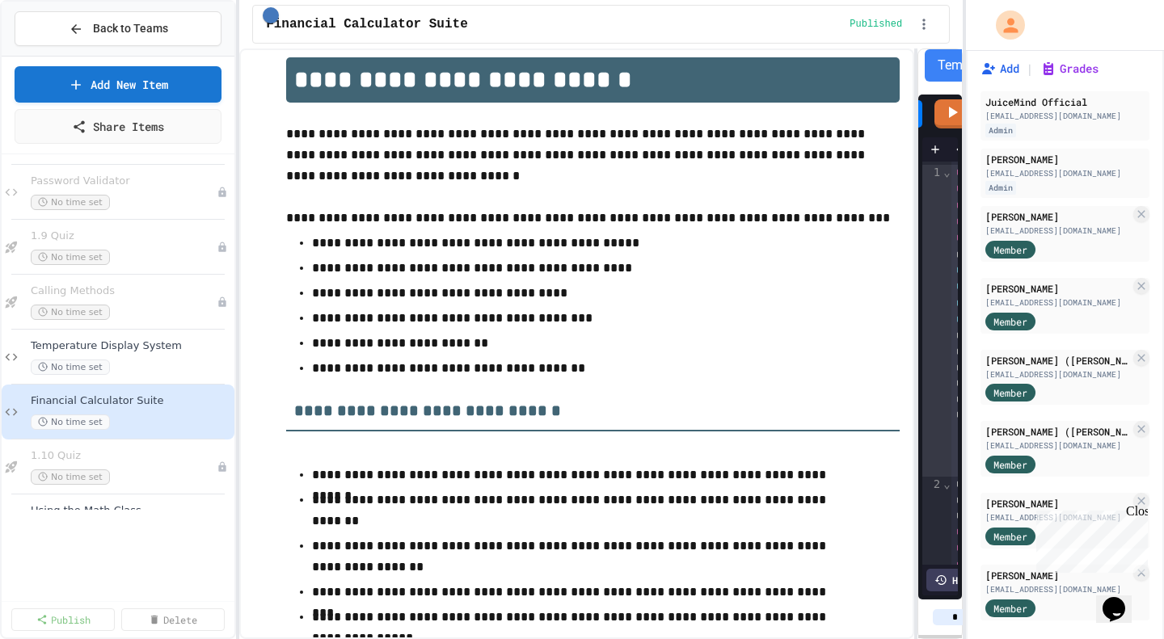
click at [230, 126] on div "**********" at bounding box center [582, 319] width 1164 height 639
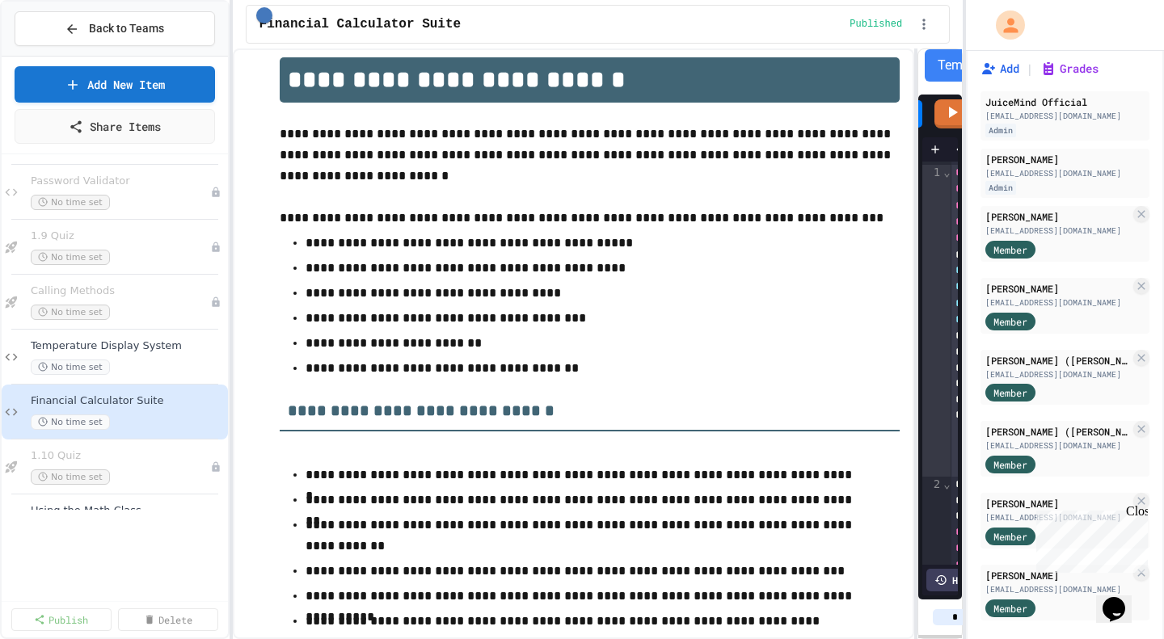
scroll to position [495, 0]
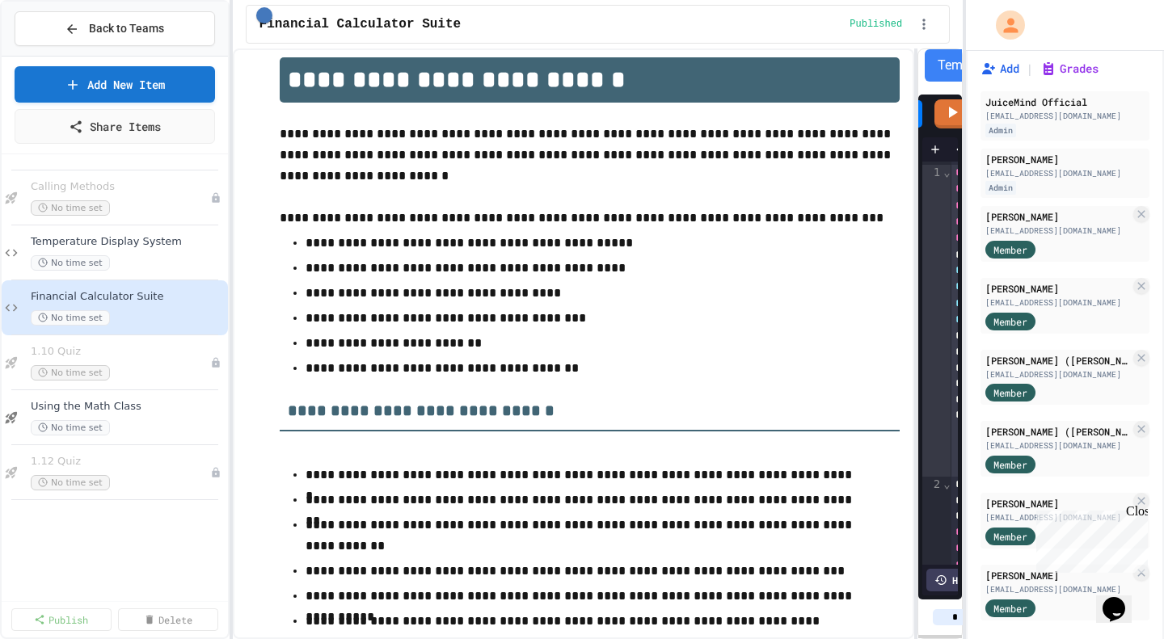
click at [137, 418] on div "Using the Math Class No time set" at bounding box center [128, 418] width 194 height 36
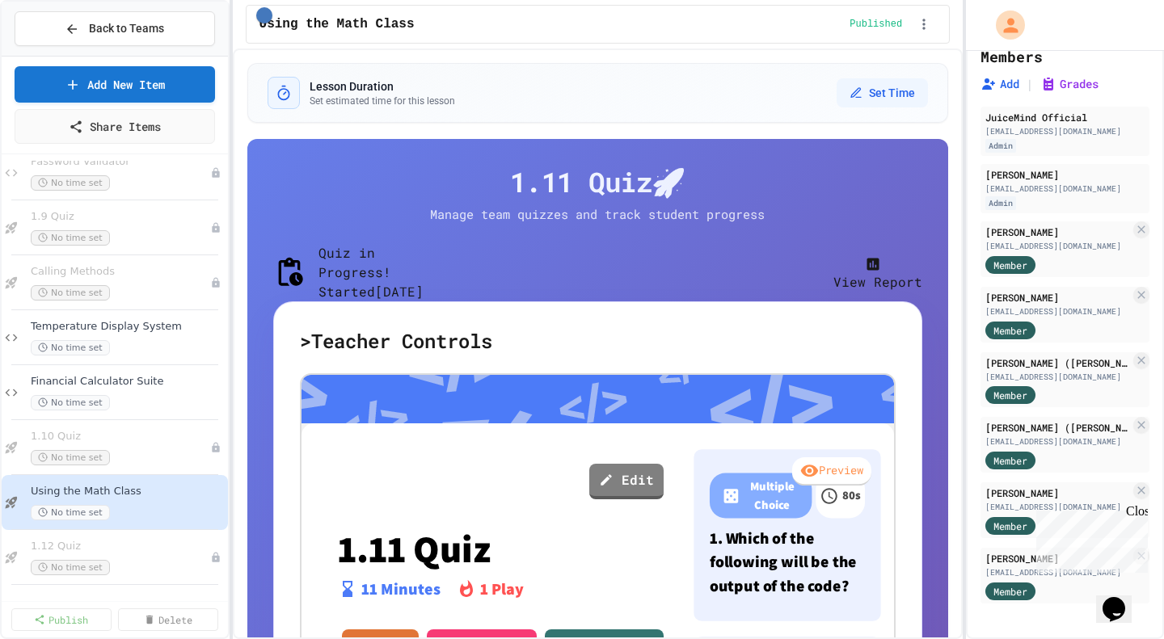
click at [374, 298] on p "Started 9/29/2025" at bounding box center [371, 291] width 105 height 19
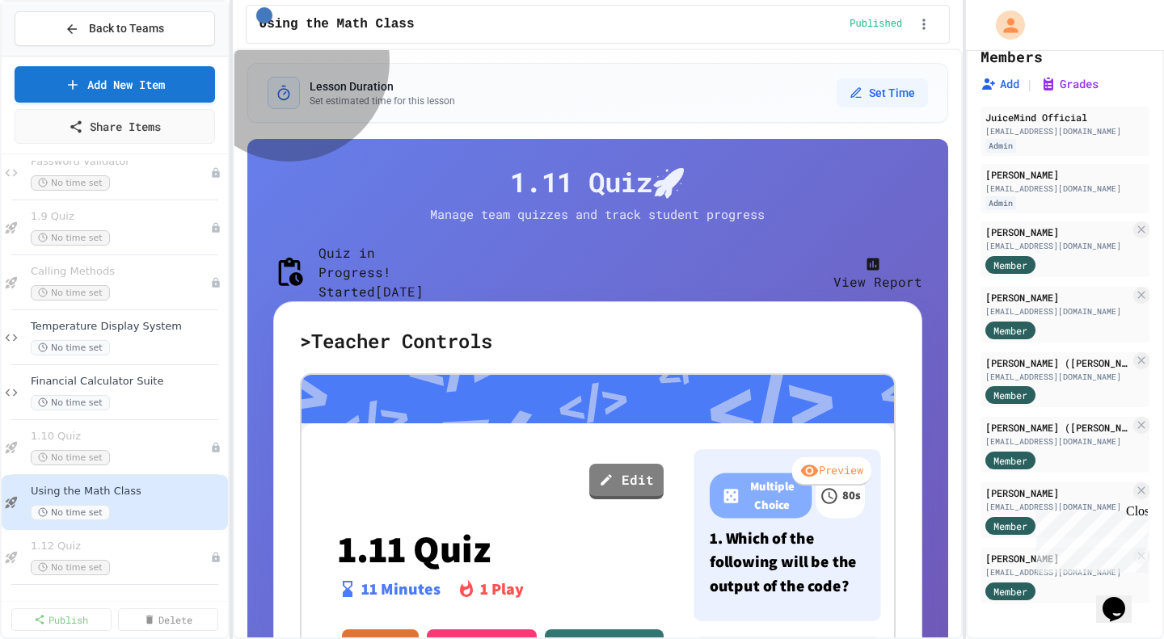
click at [833, 277] on button "View Report" at bounding box center [877, 272] width 89 height 39
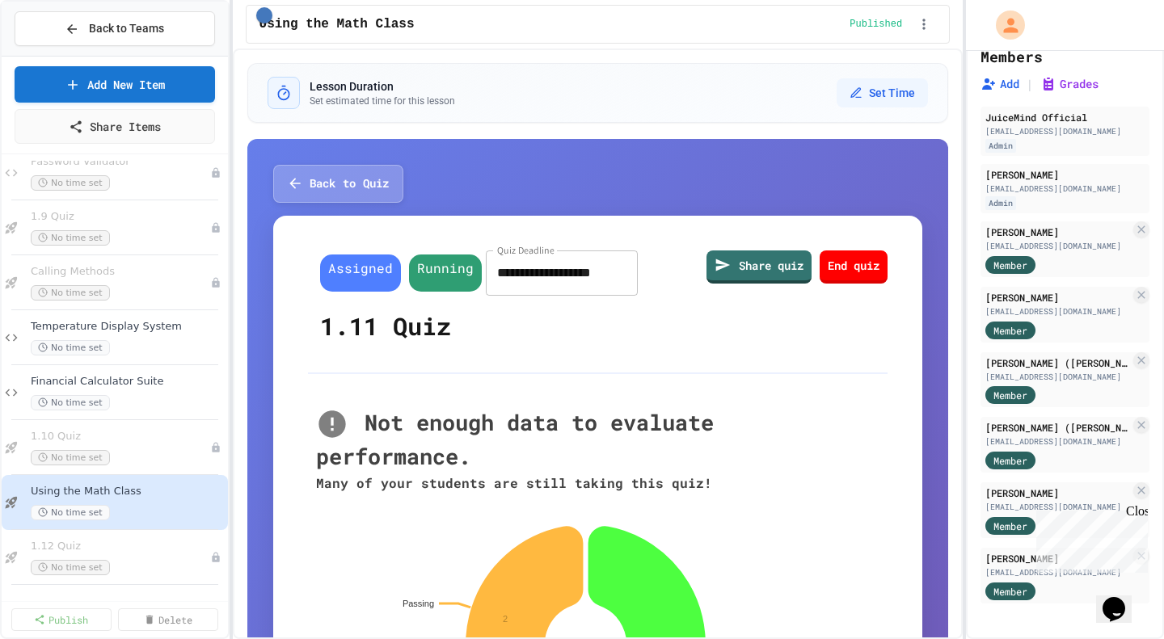
click at [353, 192] on button "Back to Quiz" at bounding box center [338, 184] width 130 height 38
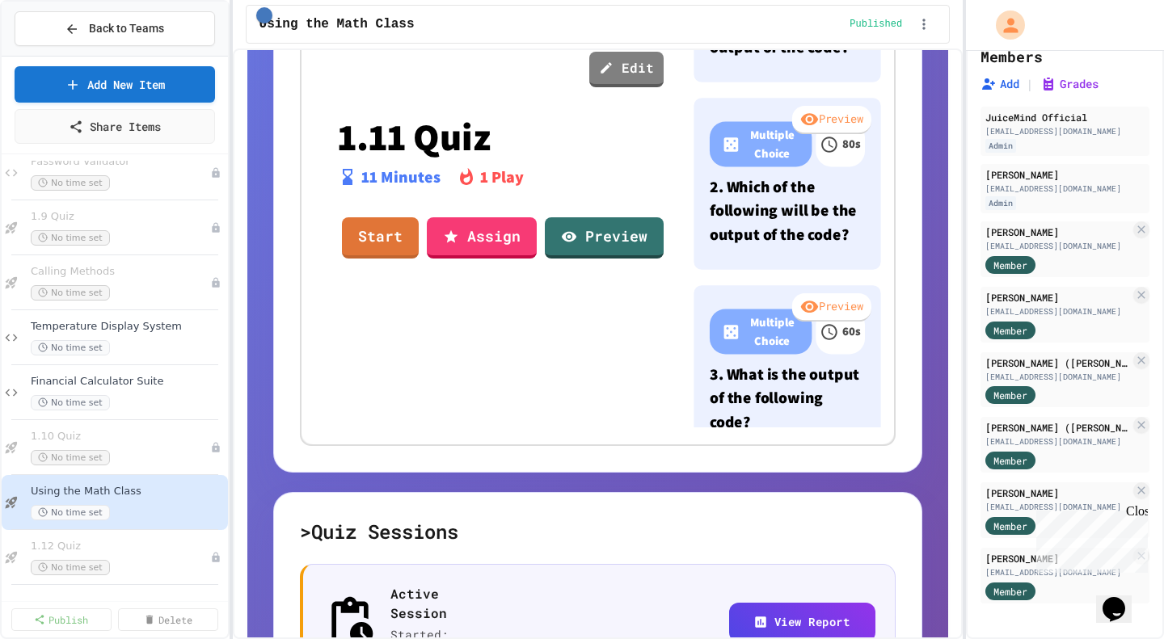
scroll to position [128, 0]
click at [598, 259] on link "Preview" at bounding box center [604, 237] width 118 height 41
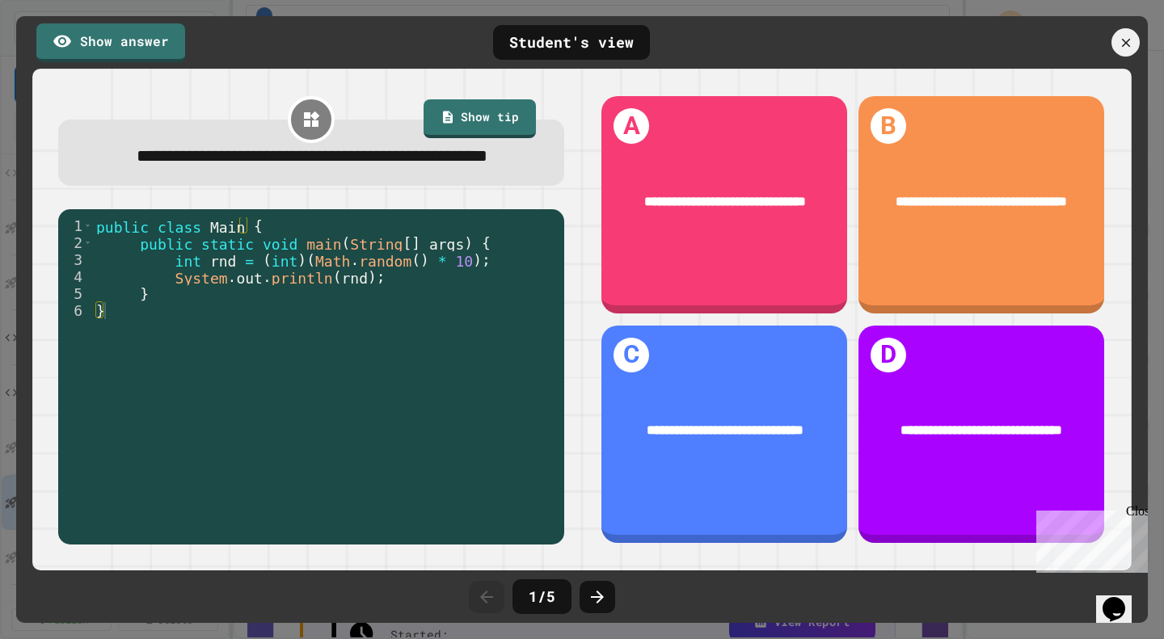
click at [583, 594] on div at bounding box center [598, 597] width 36 height 32
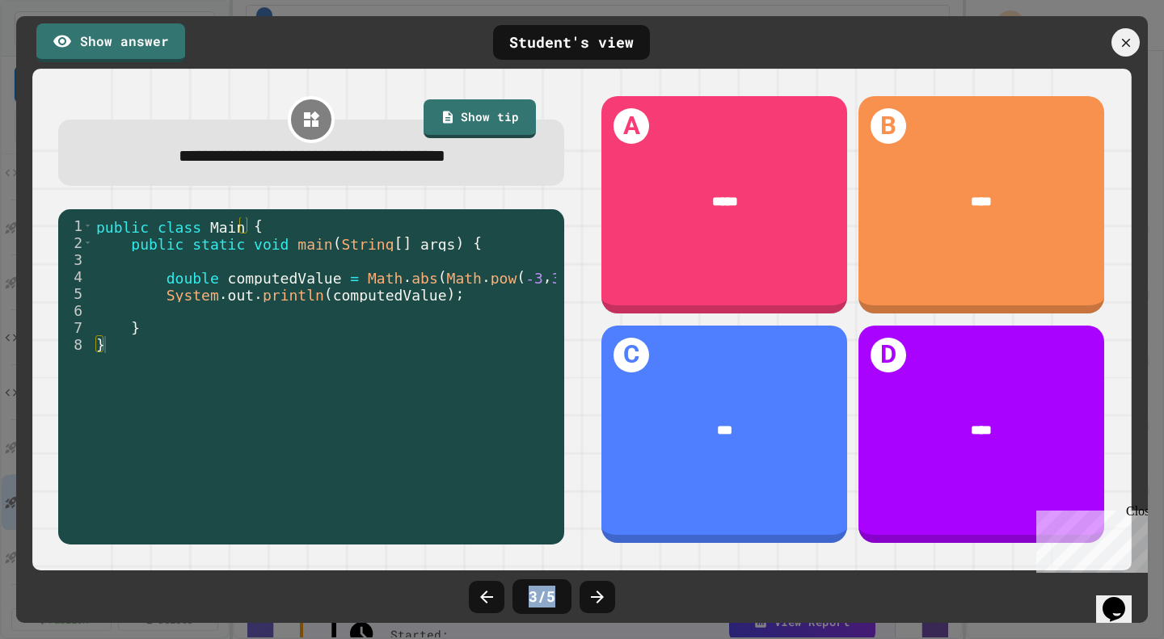
click at [583, 594] on div at bounding box center [598, 597] width 36 height 32
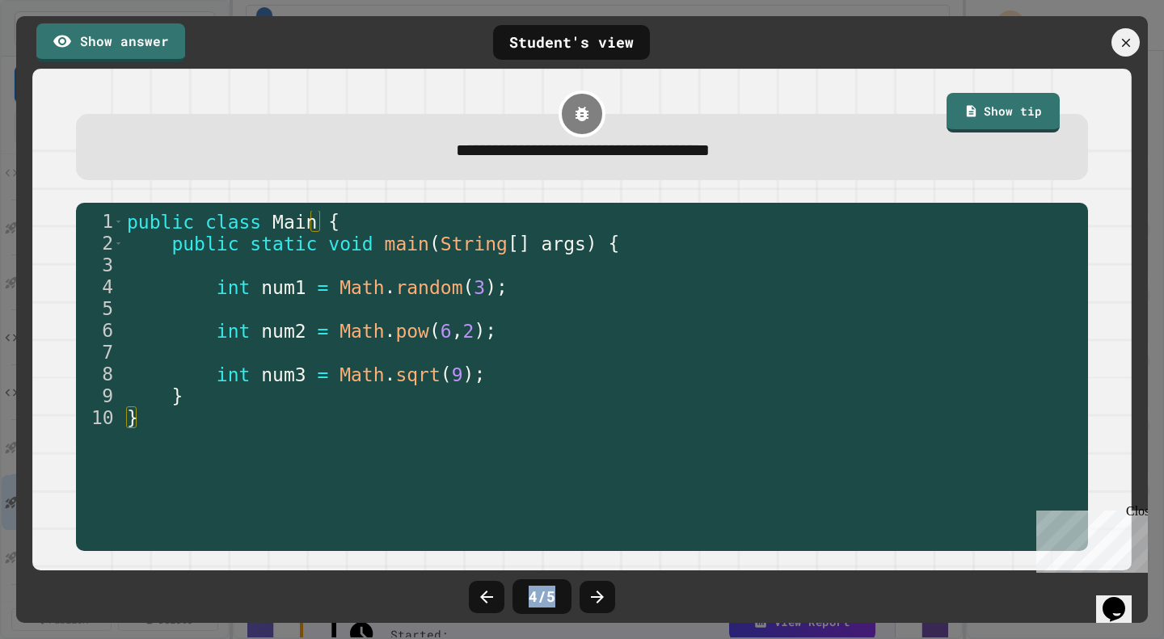
click at [583, 594] on div at bounding box center [598, 597] width 36 height 32
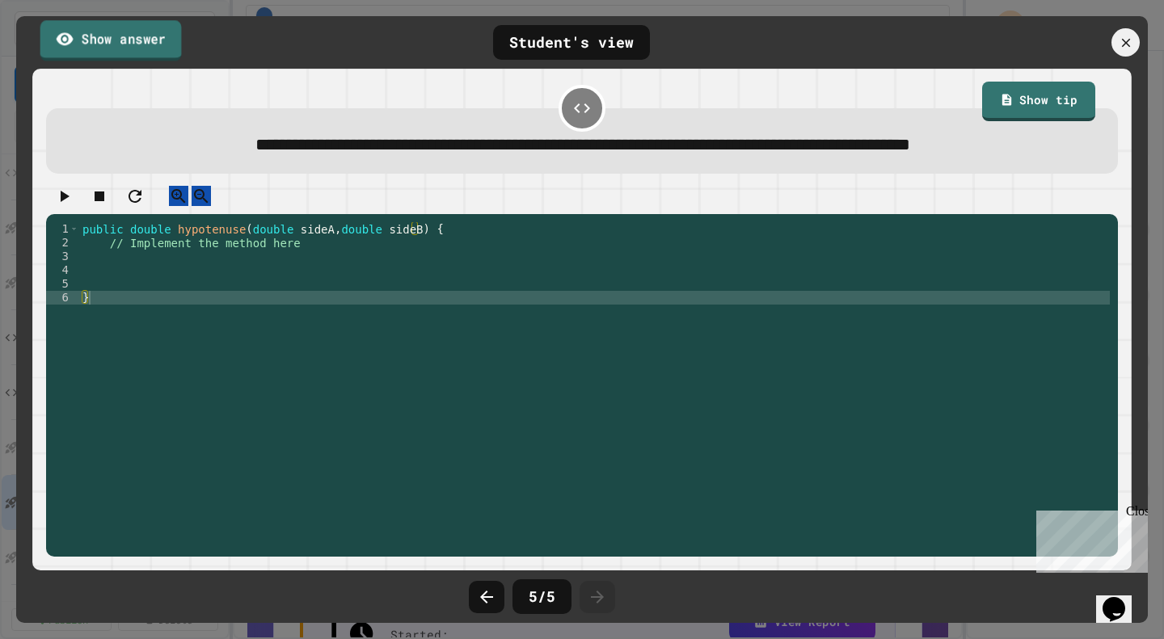
click at [153, 44] on link "Show answer" at bounding box center [110, 40] width 141 height 40
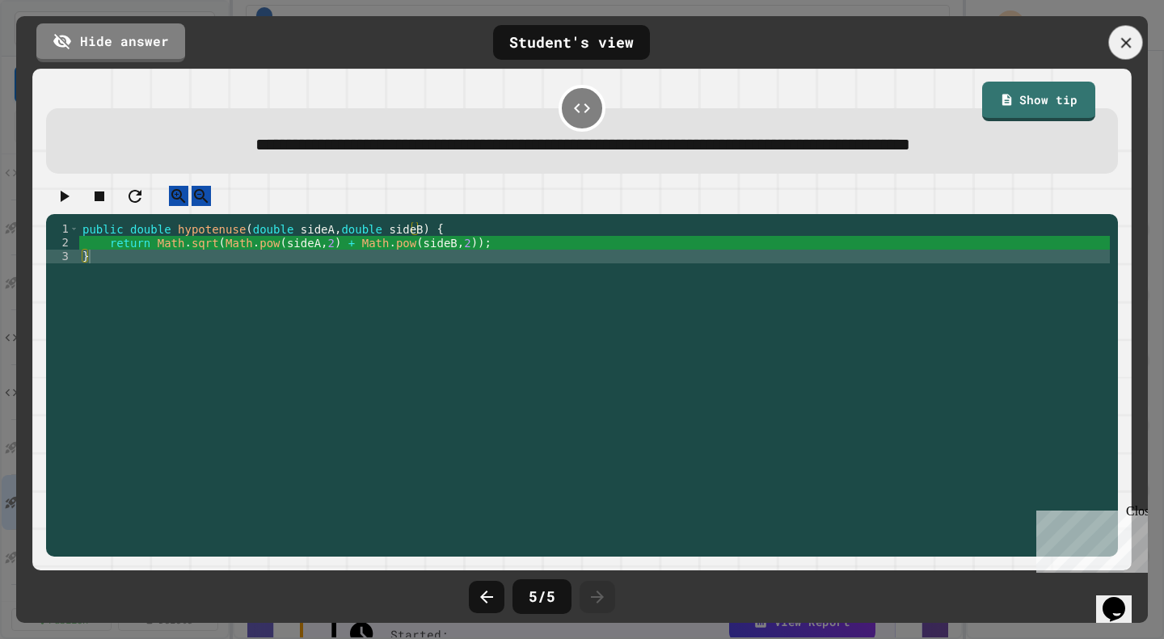
click at [1122, 49] on icon at bounding box center [1126, 43] width 18 height 18
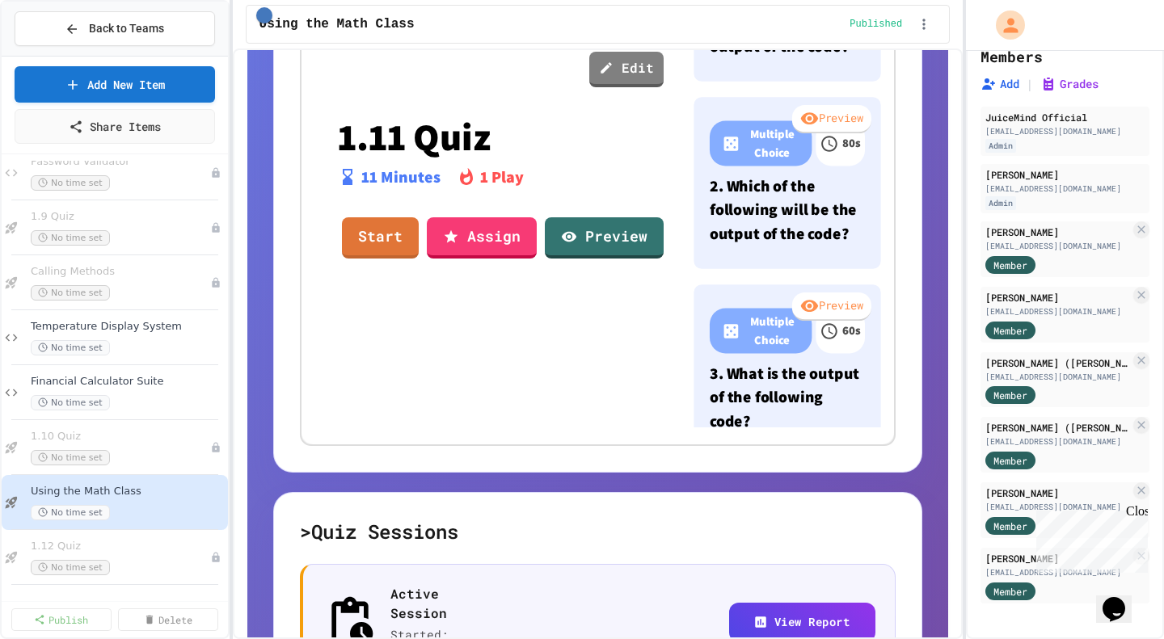
click at [108, 392] on div "Financial Calculator Suite No time set" at bounding box center [128, 393] width 194 height 36
